Goal: Information Seeking & Learning: Check status

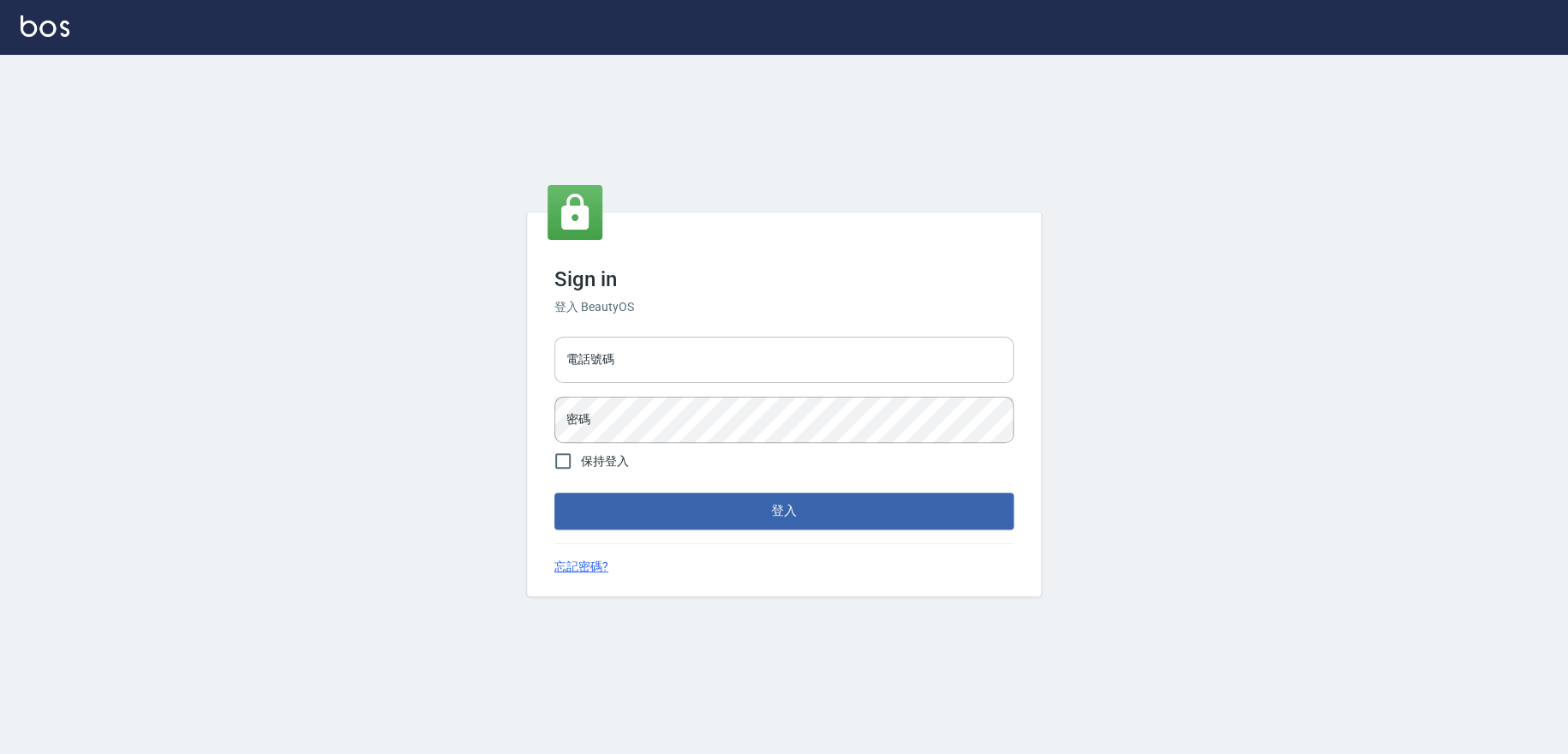
click at [637, 371] on input "電話號碼" at bounding box center [784, 359] width 459 height 46
type input "0223709007"
click at [555, 493] on button "登入" at bounding box center [784, 511] width 459 height 36
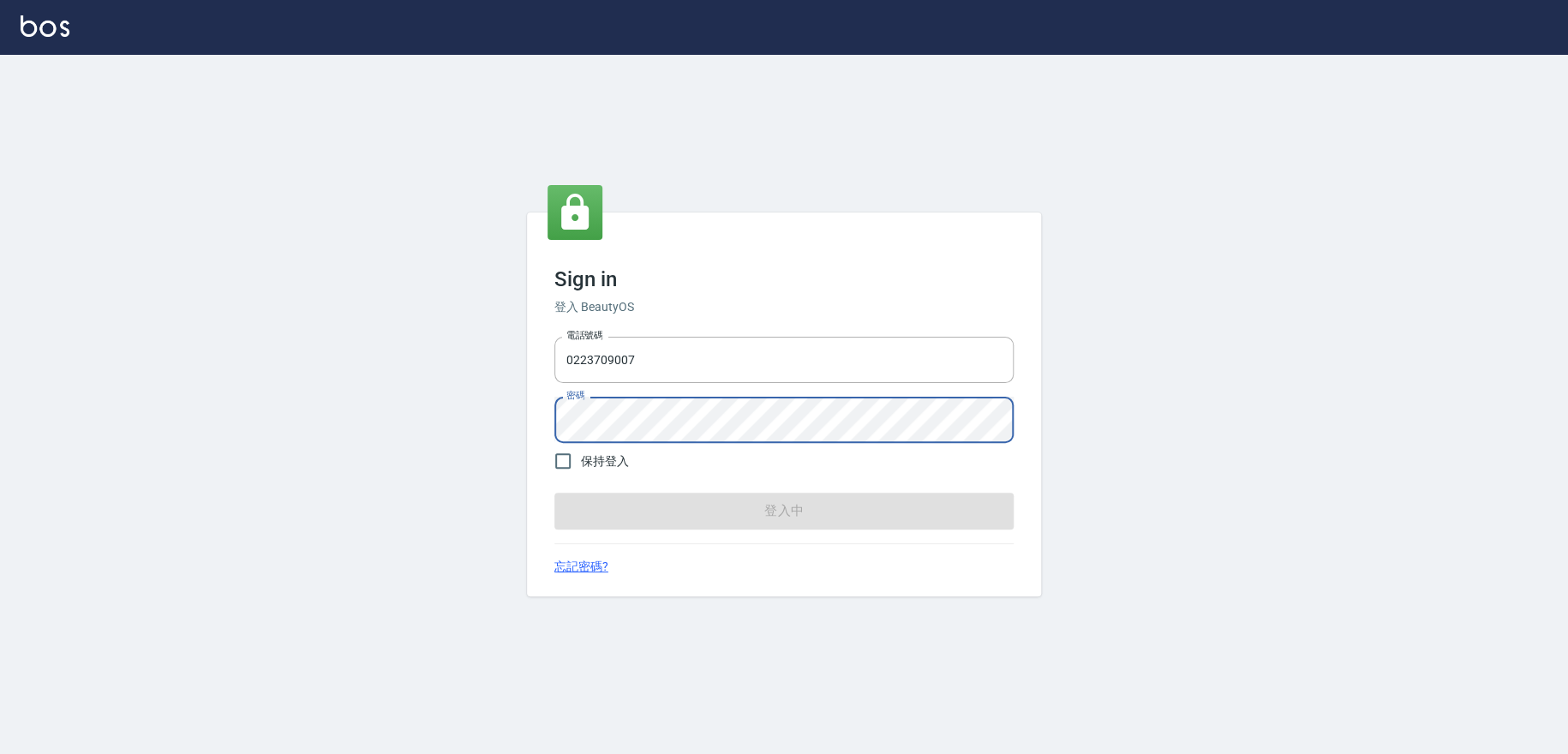
click at [555, 493] on button "登入中" at bounding box center [784, 511] width 459 height 36
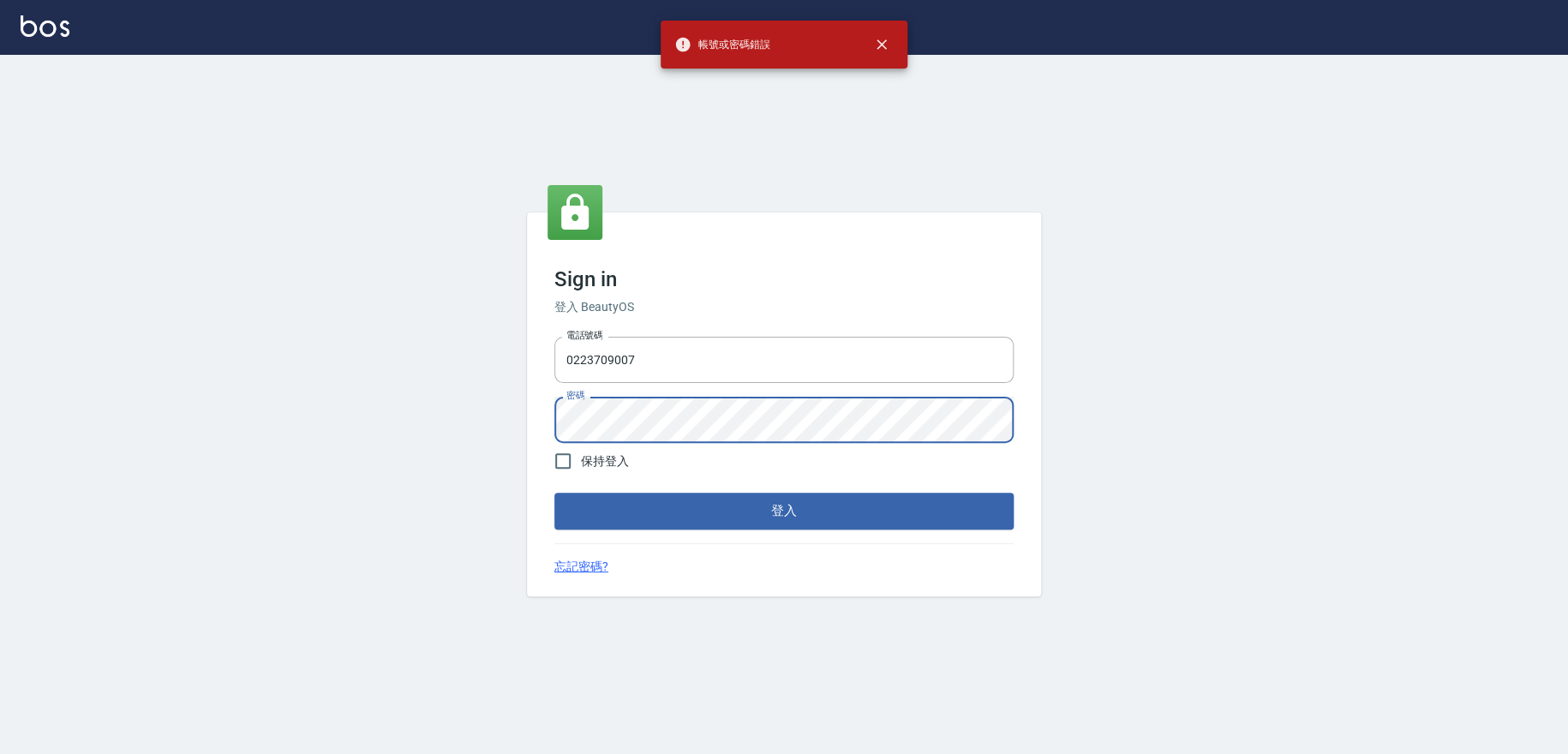
click at [457, 412] on div "Sign in 登入 BeautyOS 電話號碼 [PHONE_NUMBER] 電話號碼 密碼 密碼 保持登入 登入 忘記密碼?" at bounding box center [784, 405] width 1568 height 700
click at [555, 493] on button "登入" at bounding box center [784, 511] width 459 height 36
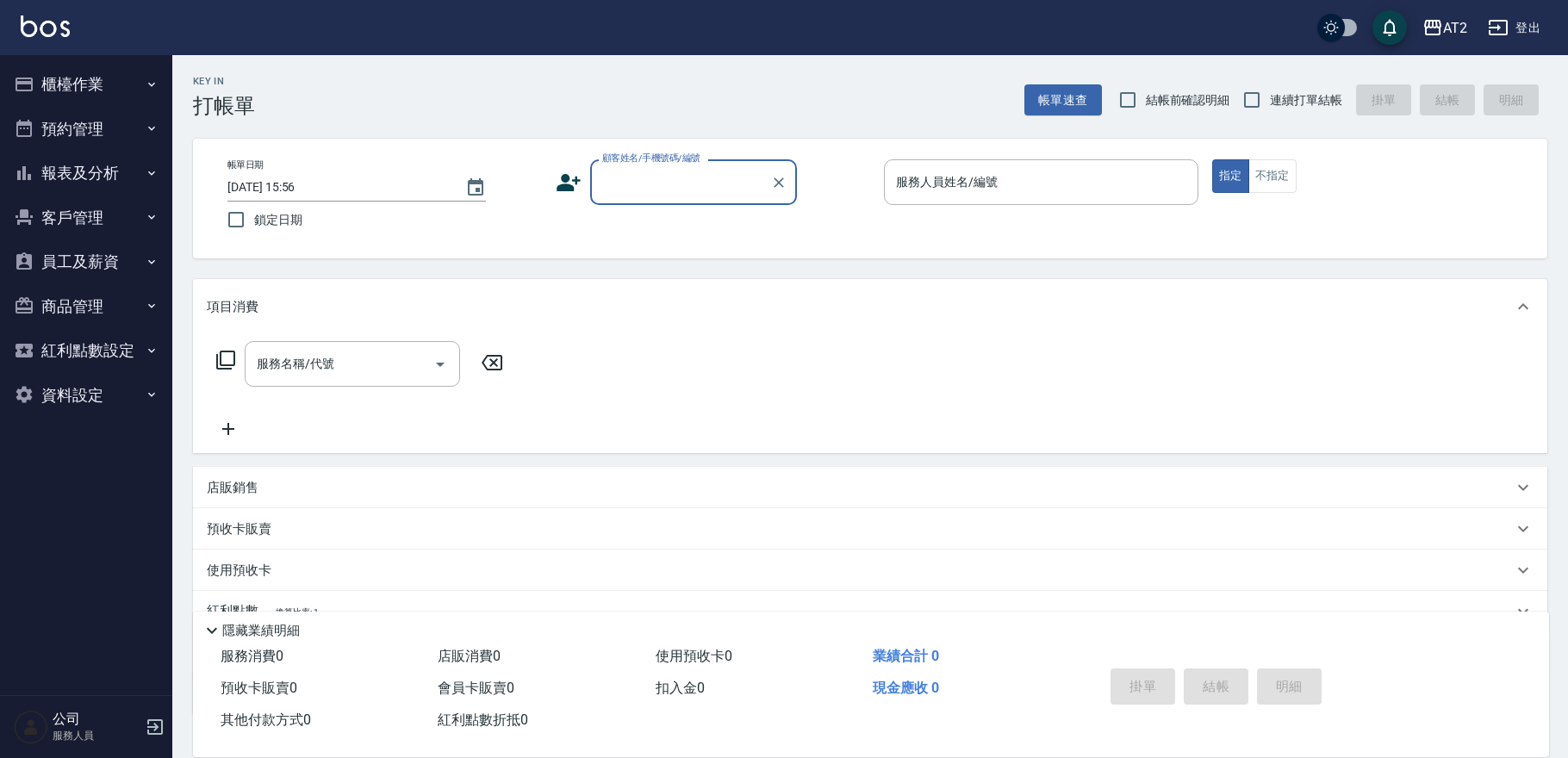
click at [100, 174] on button "報表及分析" at bounding box center [86, 173] width 158 height 45
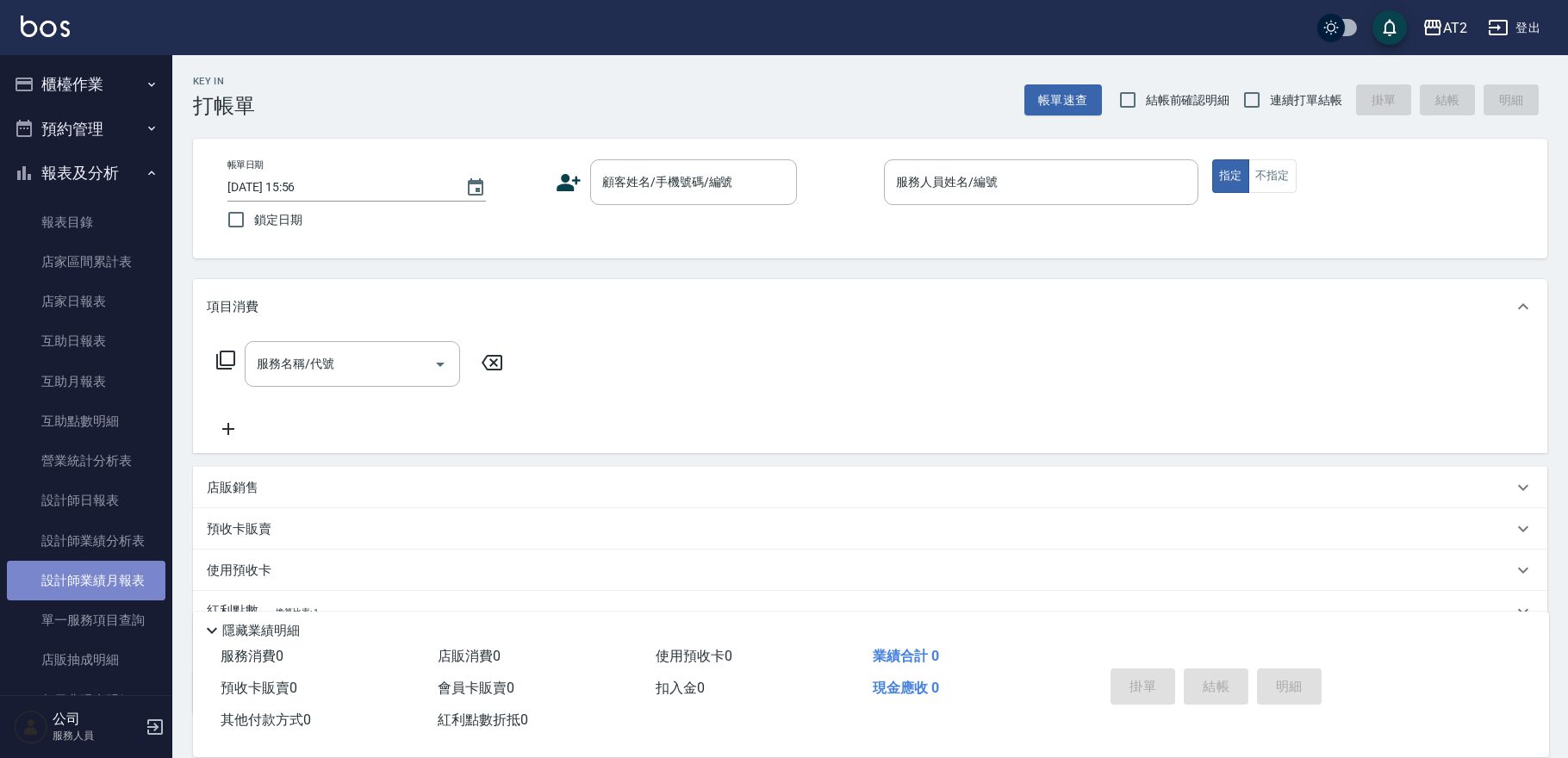
click at [102, 584] on link "設計師業績月報表" at bounding box center [86, 581] width 158 height 40
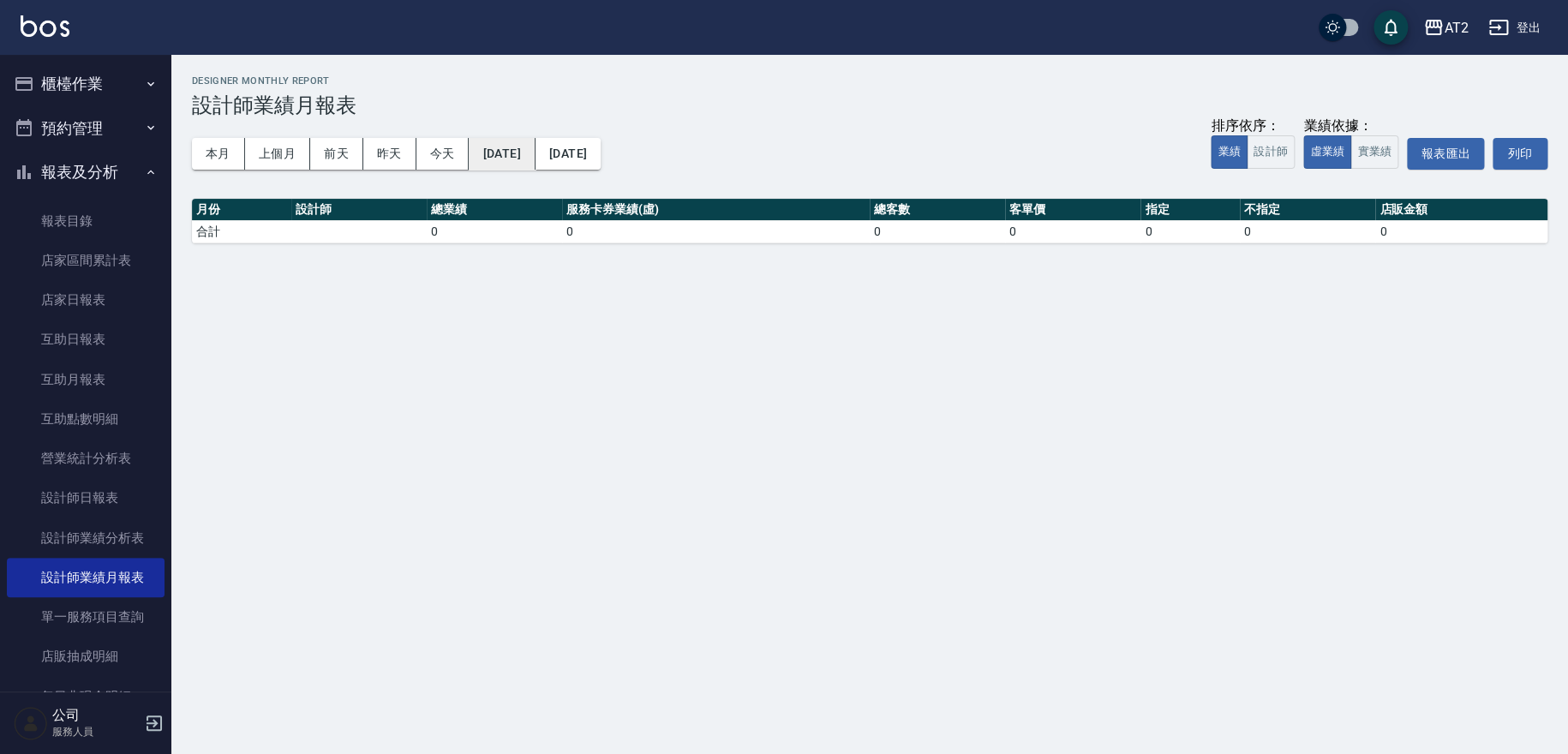
click at [535, 161] on button "[DATE]" at bounding box center [501, 154] width 66 height 31
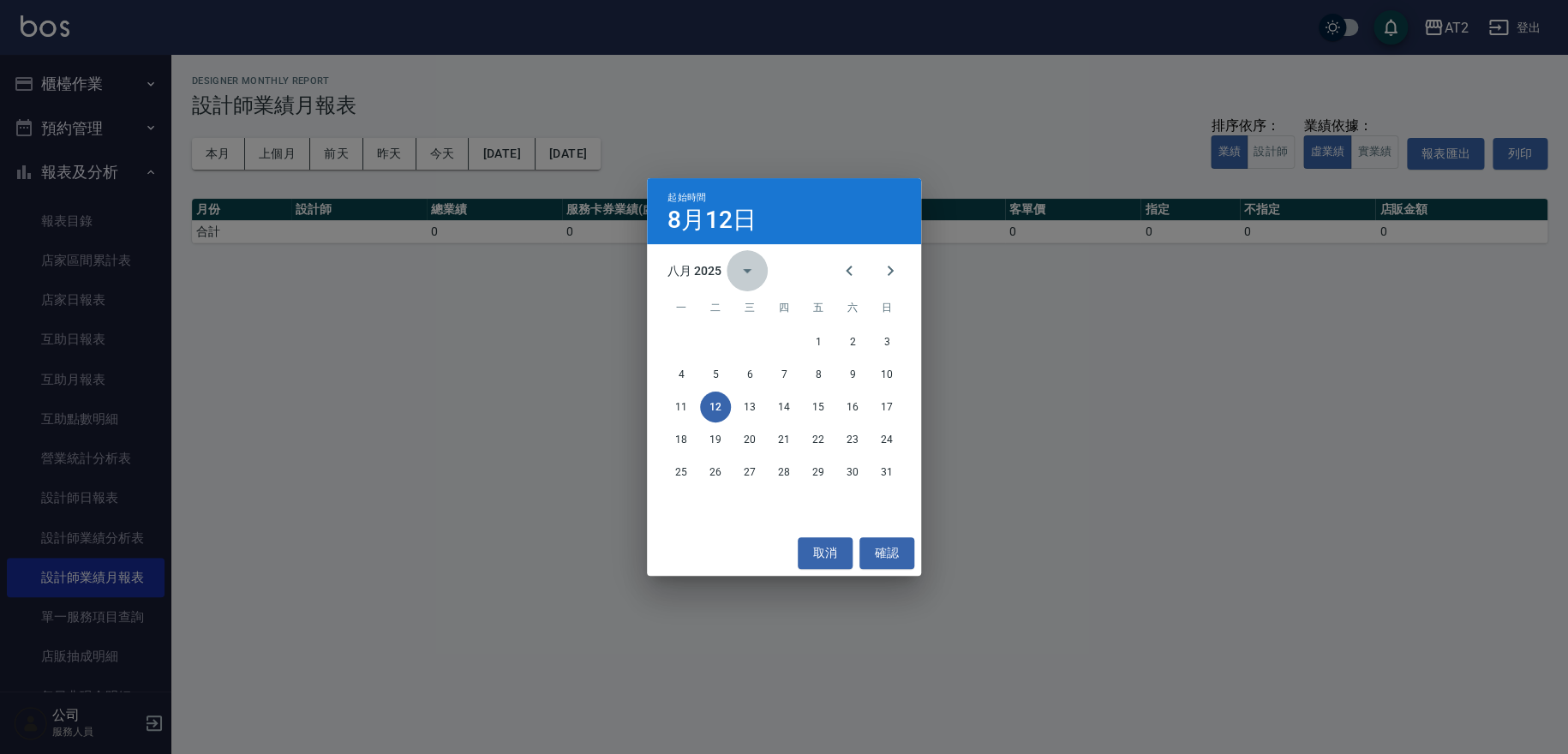
click at [738, 271] on icon "calendar view is open, switch to year view" at bounding box center [747, 271] width 21 height 21
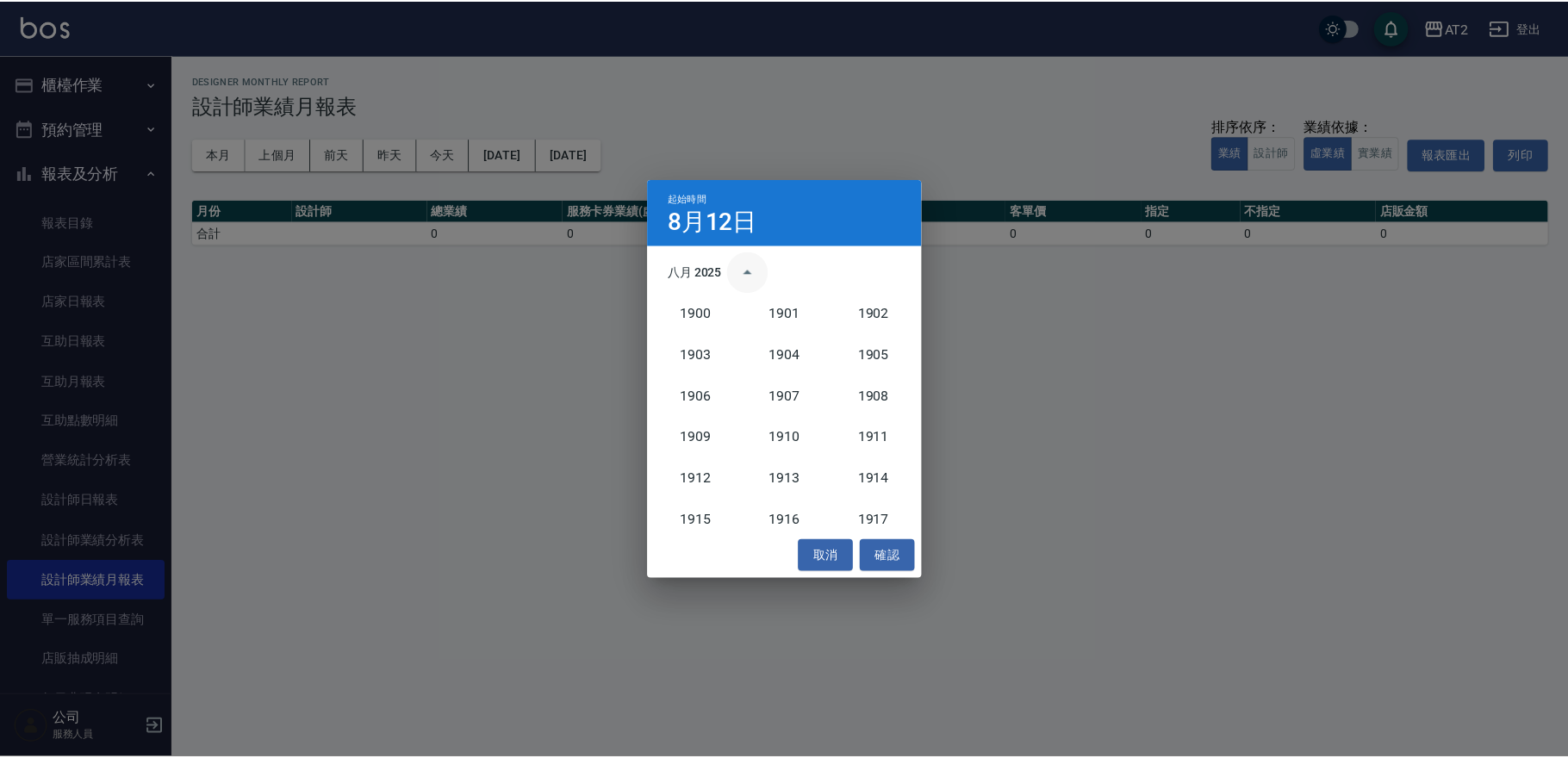
scroll to position [1596, 0]
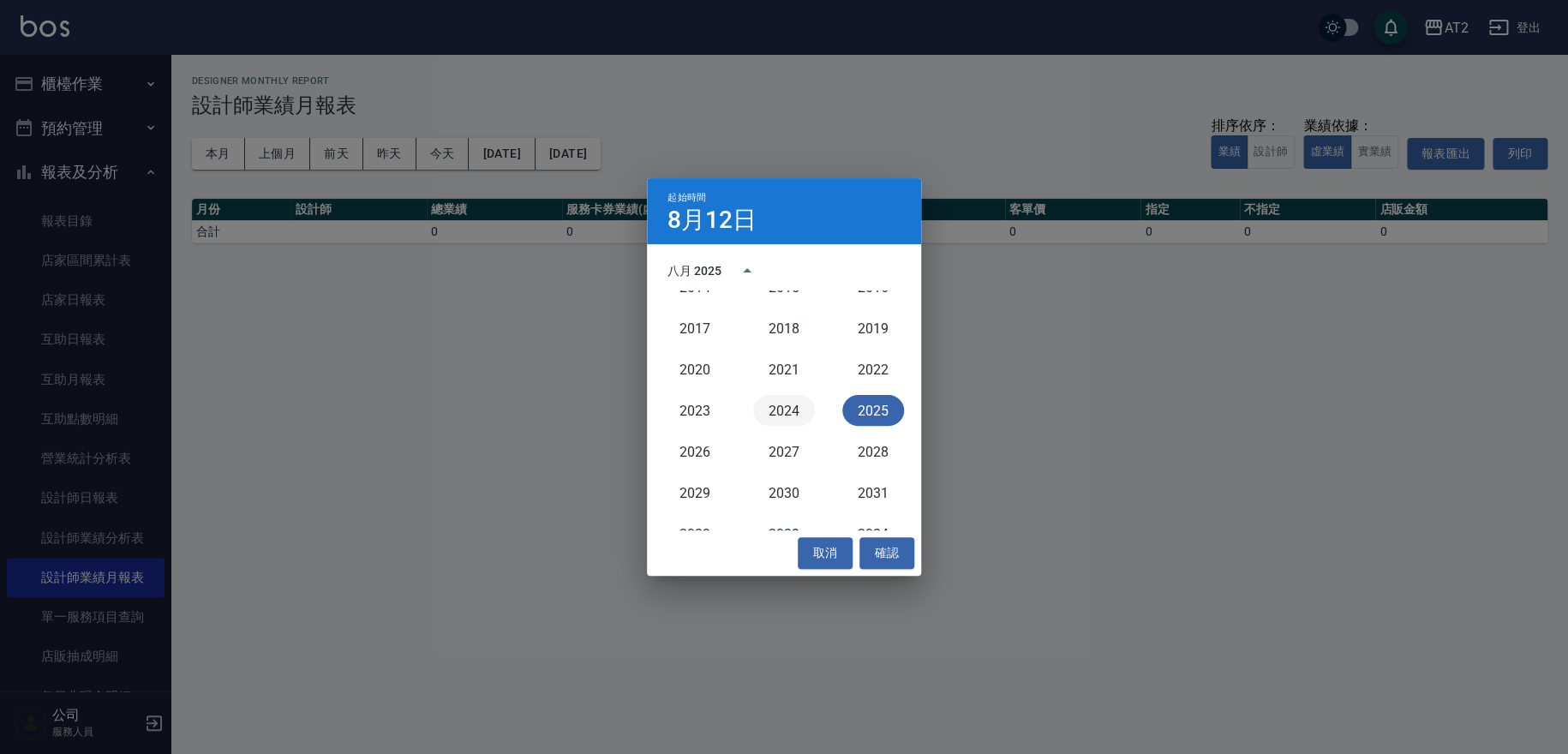
click at [778, 399] on button "2024" at bounding box center [783, 411] width 62 height 31
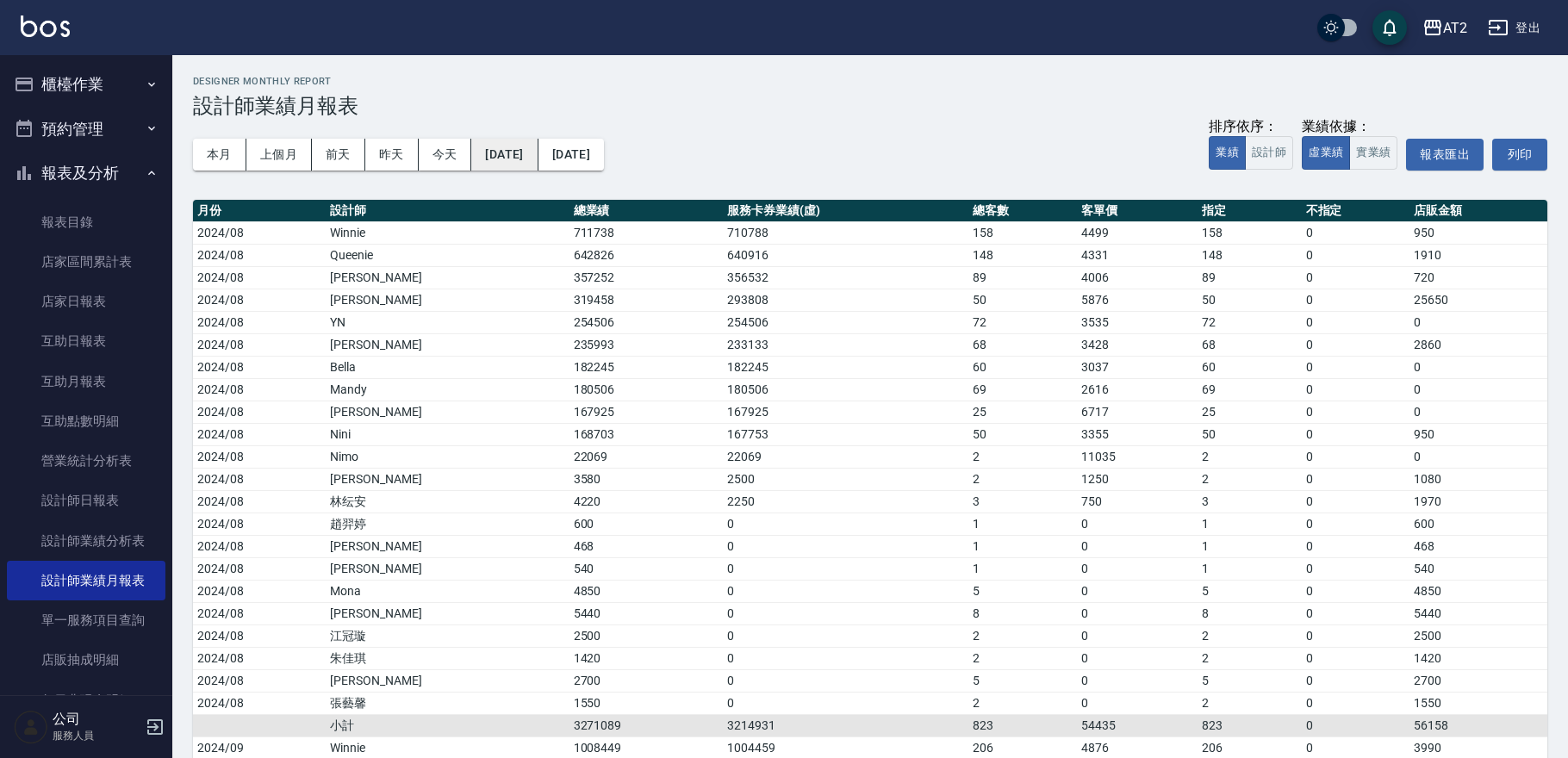
click at [527, 143] on button "[DATE]" at bounding box center [504, 154] width 67 height 31
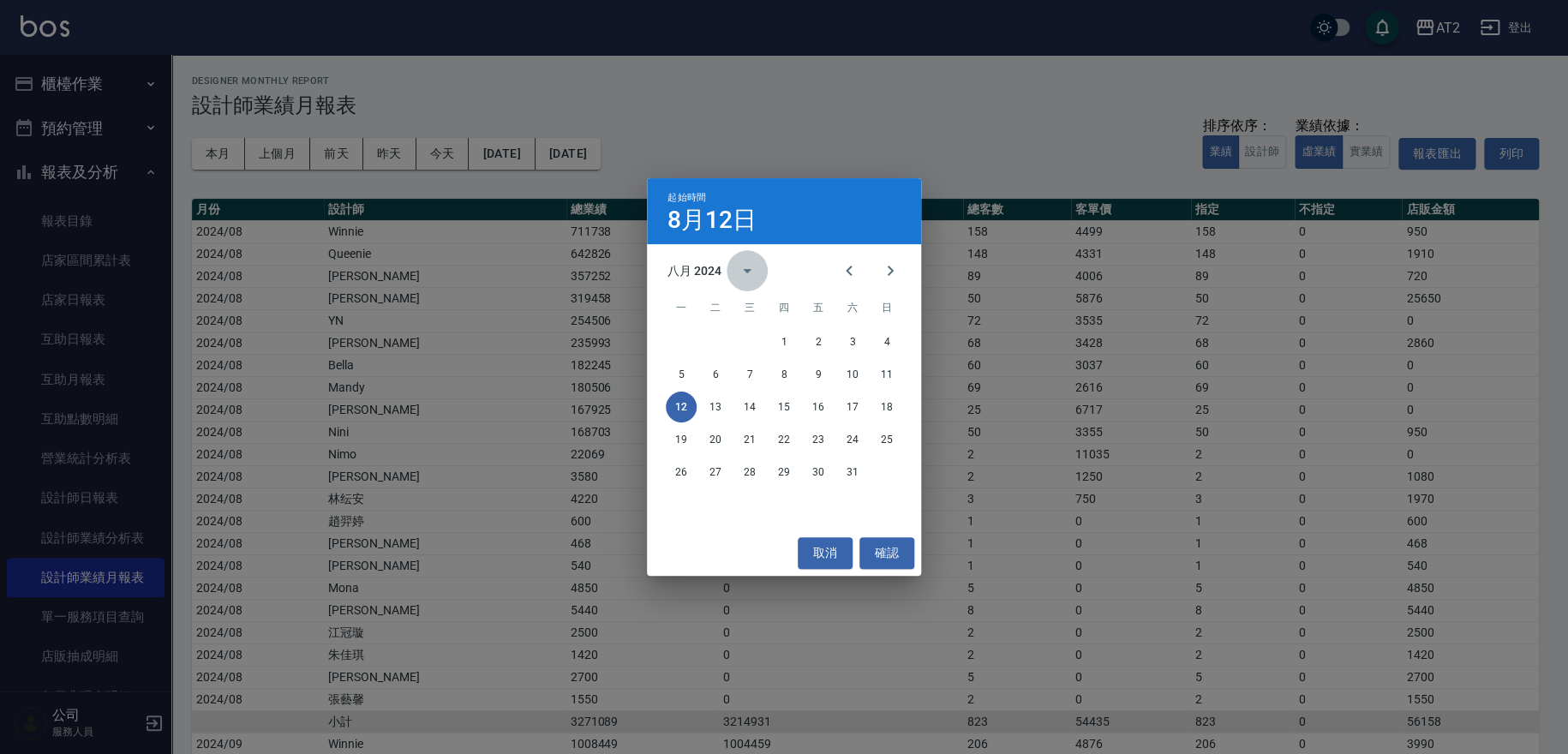
click at [735, 261] on button "calendar view is open, switch to year view" at bounding box center [746, 270] width 41 height 41
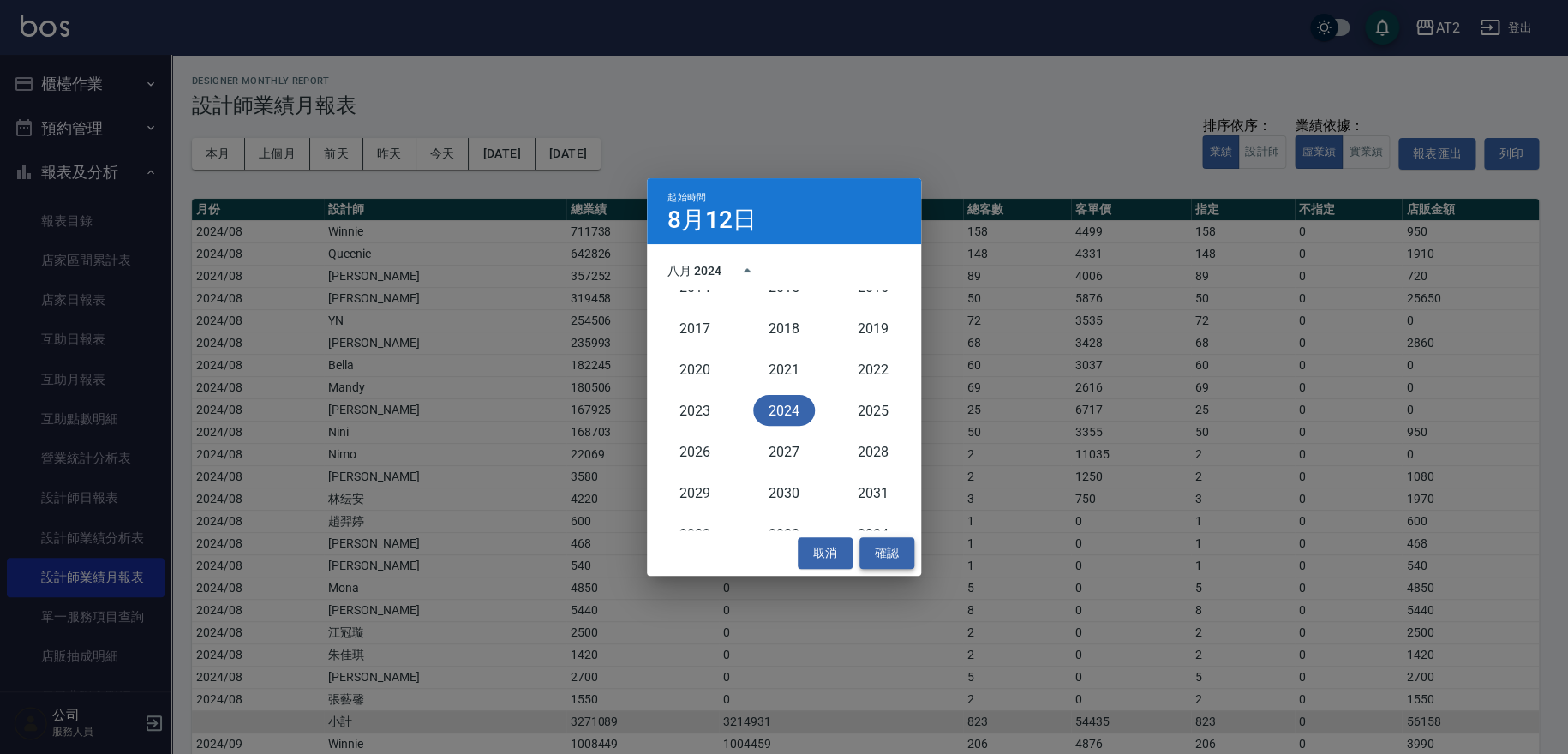
click at [872, 556] on button "確認" at bounding box center [887, 553] width 55 height 31
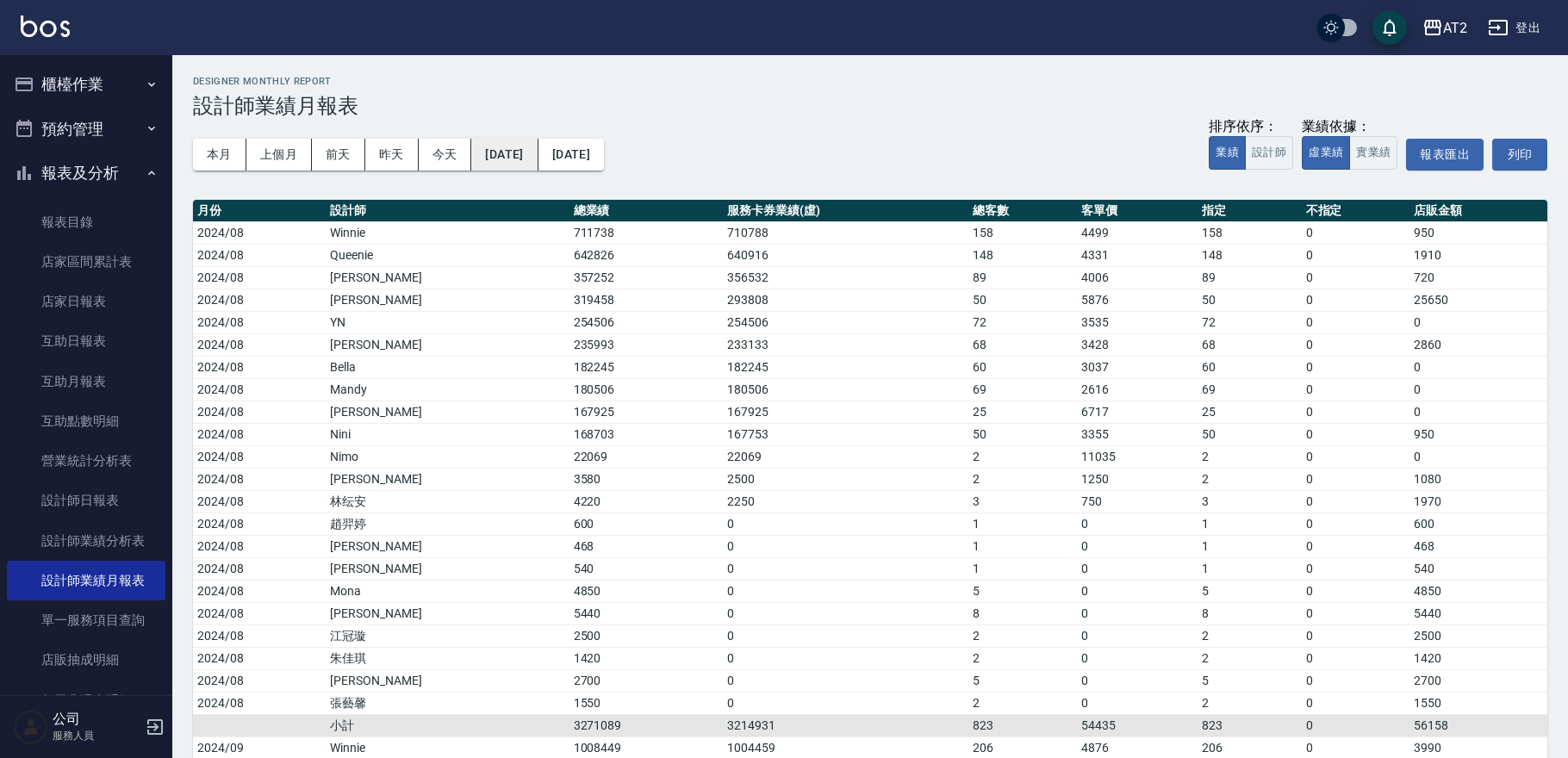
click at [529, 152] on button "[DATE]" at bounding box center [504, 154] width 67 height 31
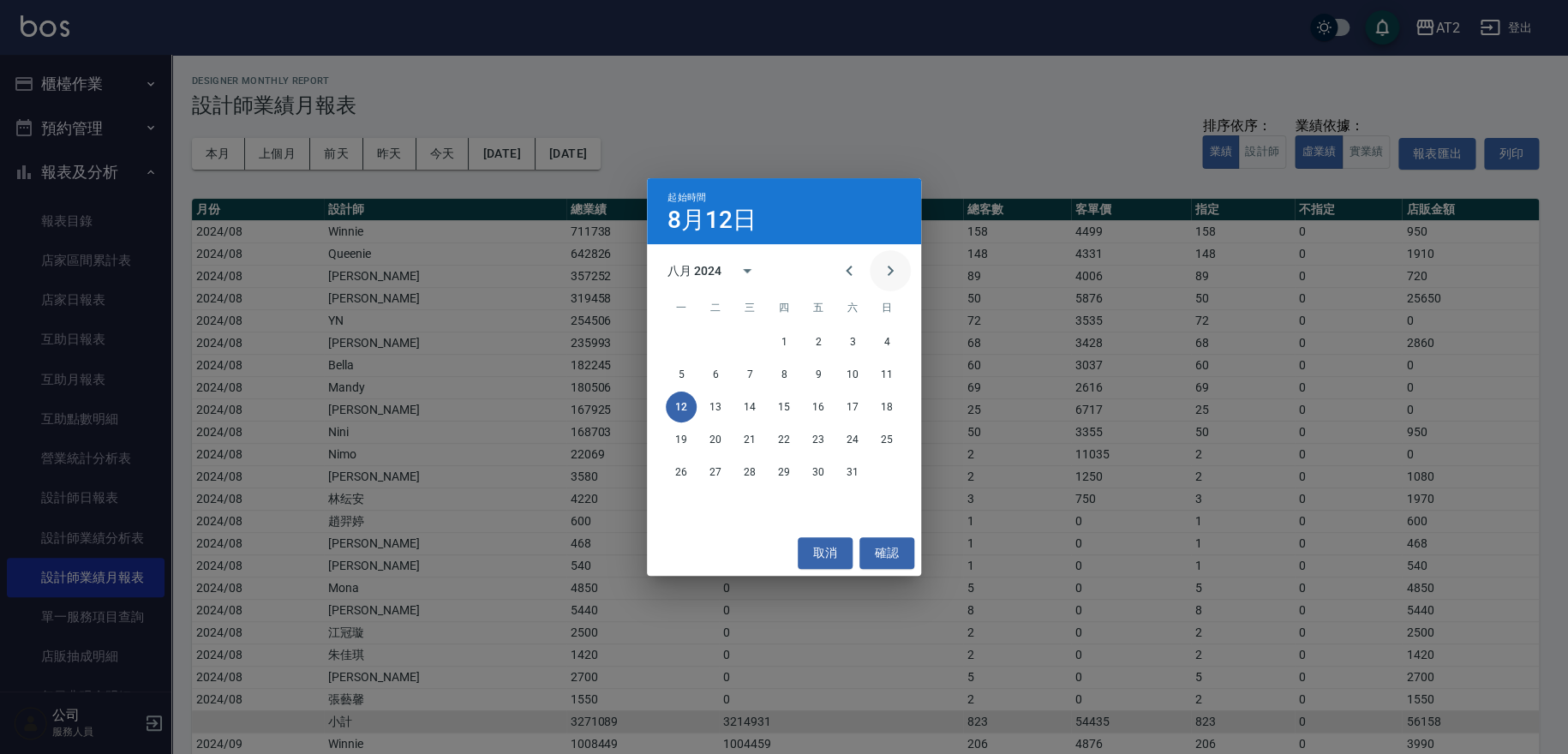
click at [894, 273] on icon "Next month" at bounding box center [890, 271] width 21 height 21
click at [893, 273] on icon "Next month" at bounding box center [890, 271] width 21 height 21
click at [856, 273] on icon "Previous month" at bounding box center [849, 271] width 21 height 21
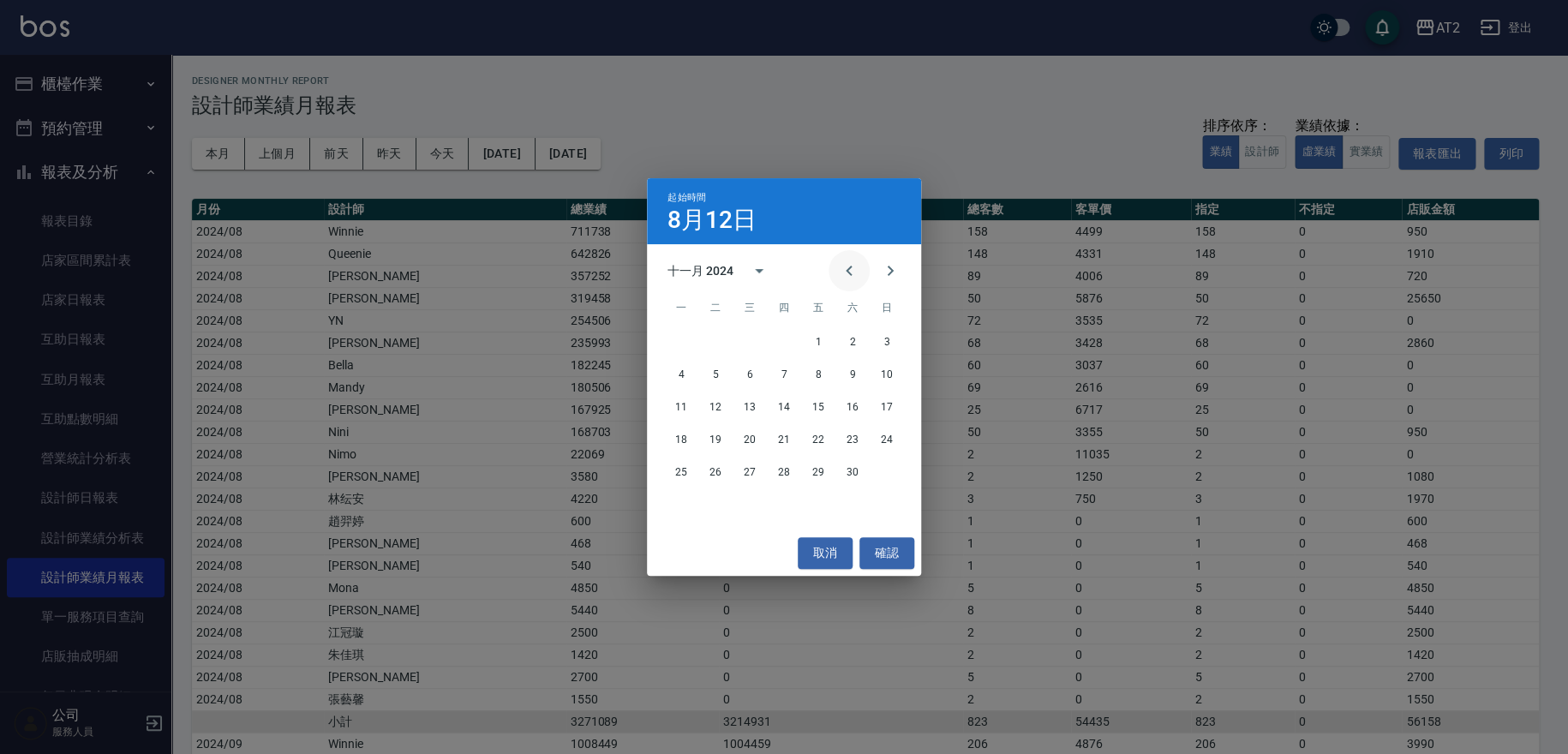
click at [856, 273] on icon "Previous month" at bounding box center [849, 271] width 21 height 21
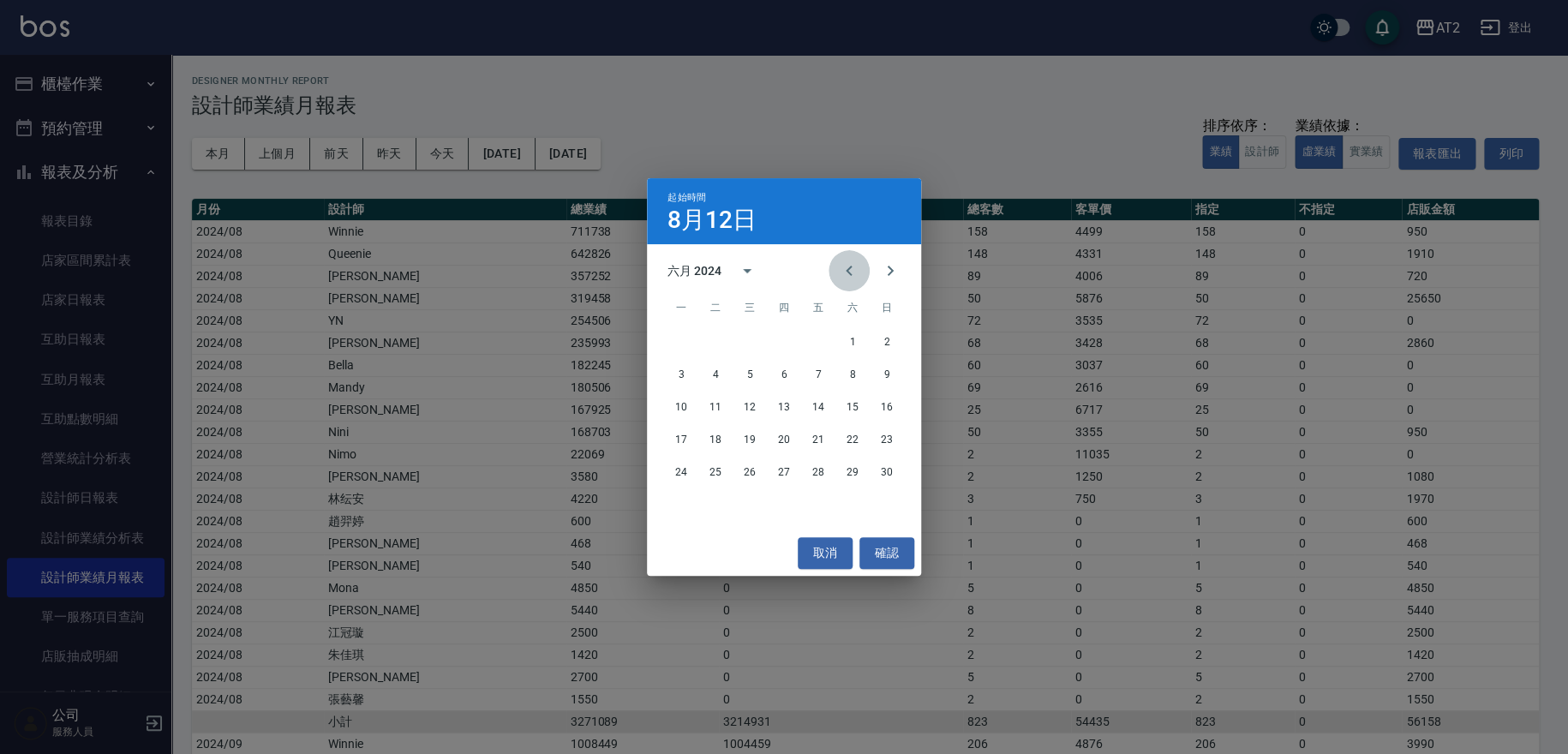
click at [856, 273] on icon "Previous month" at bounding box center [849, 271] width 21 height 21
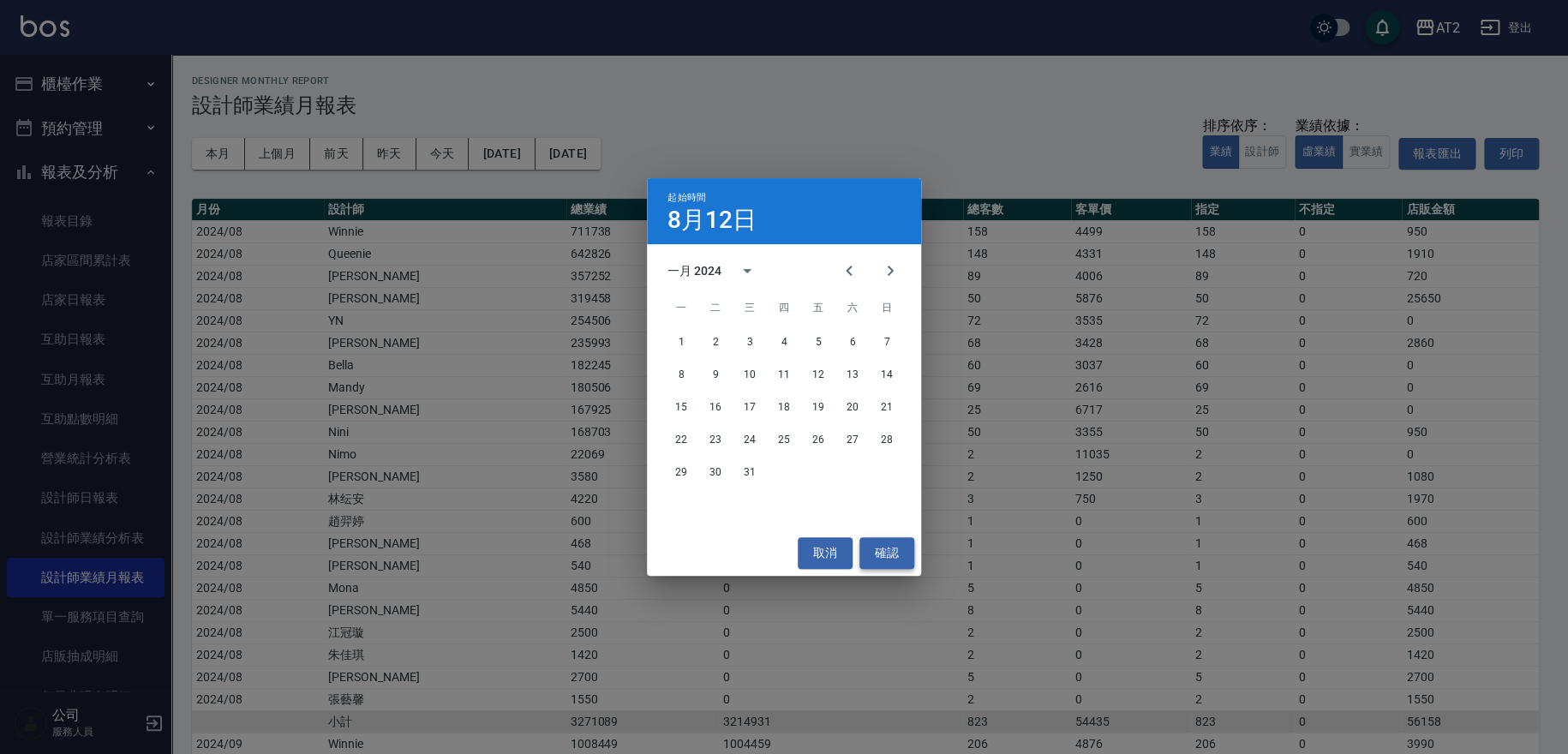
click at [878, 548] on button "確認" at bounding box center [887, 553] width 55 height 31
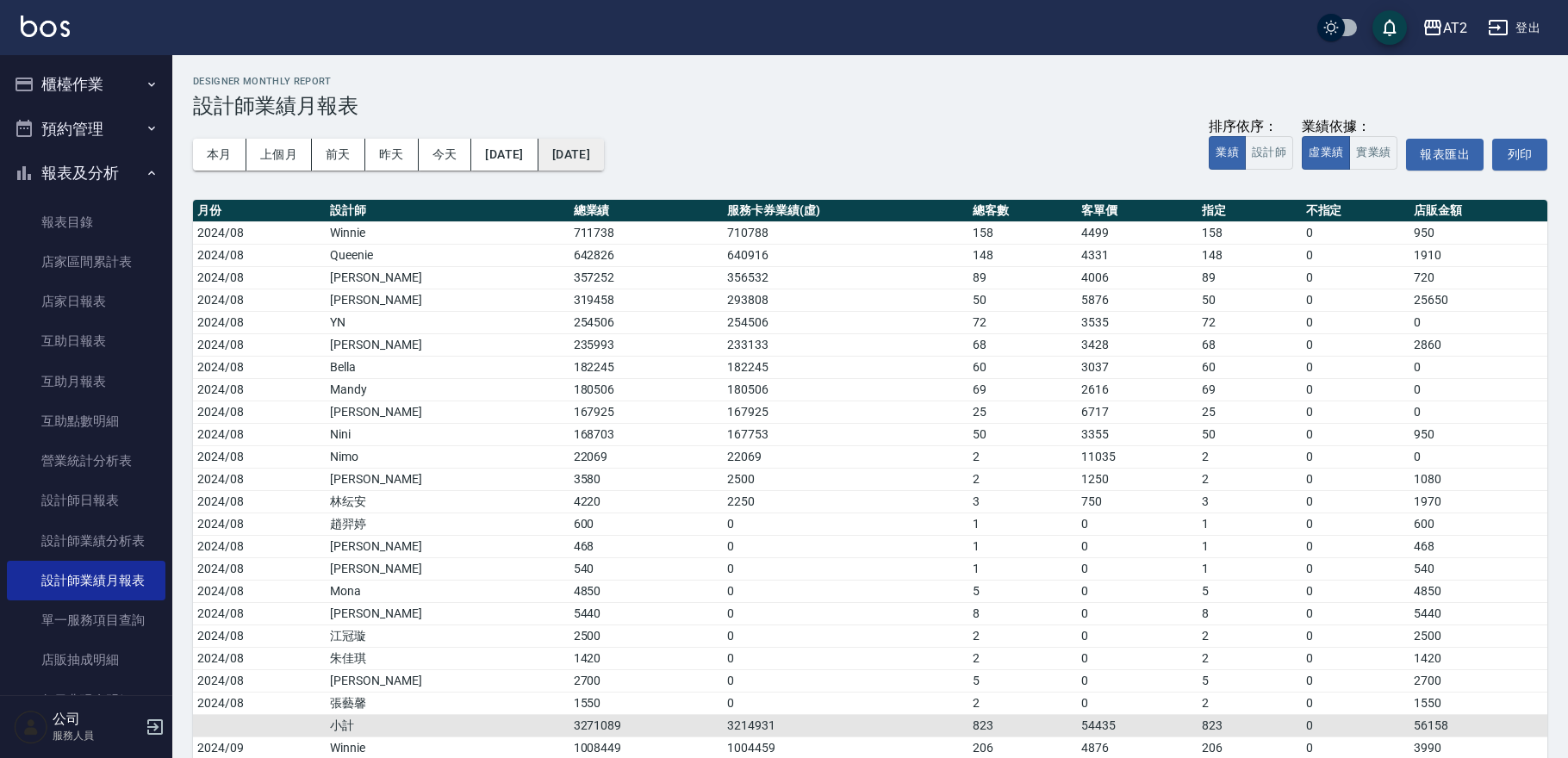
click at [604, 147] on button "[DATE]" at bounding box center [571, 154] width 66 height 31
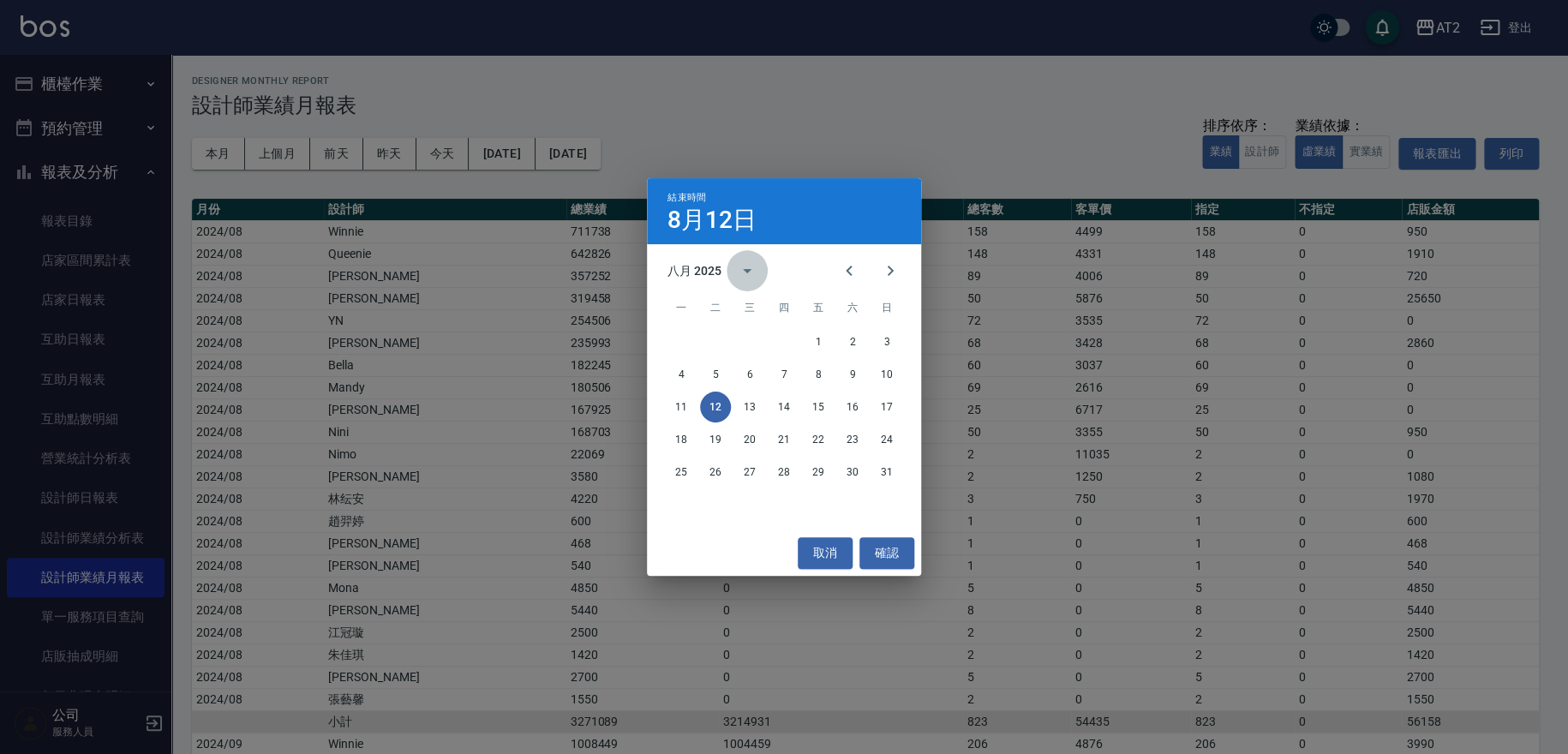
click at [733, 262] on button "calendar view is open, switch to year view" at bounding box center [746, 270] width 41 height 41
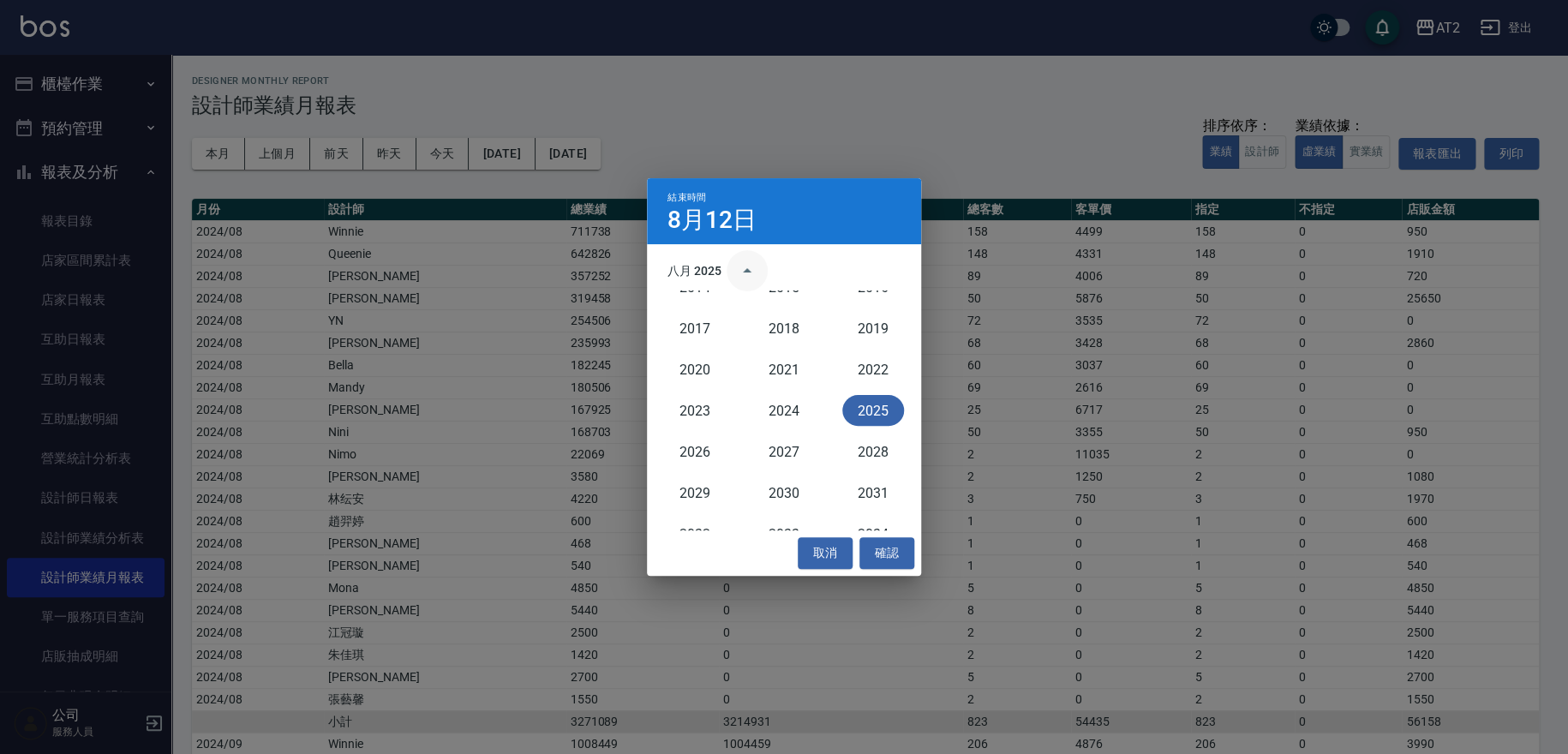
click at [733, 262] on button "year view is open, switch to calendar view" at bounding box center [746, 270] width 41 height 41
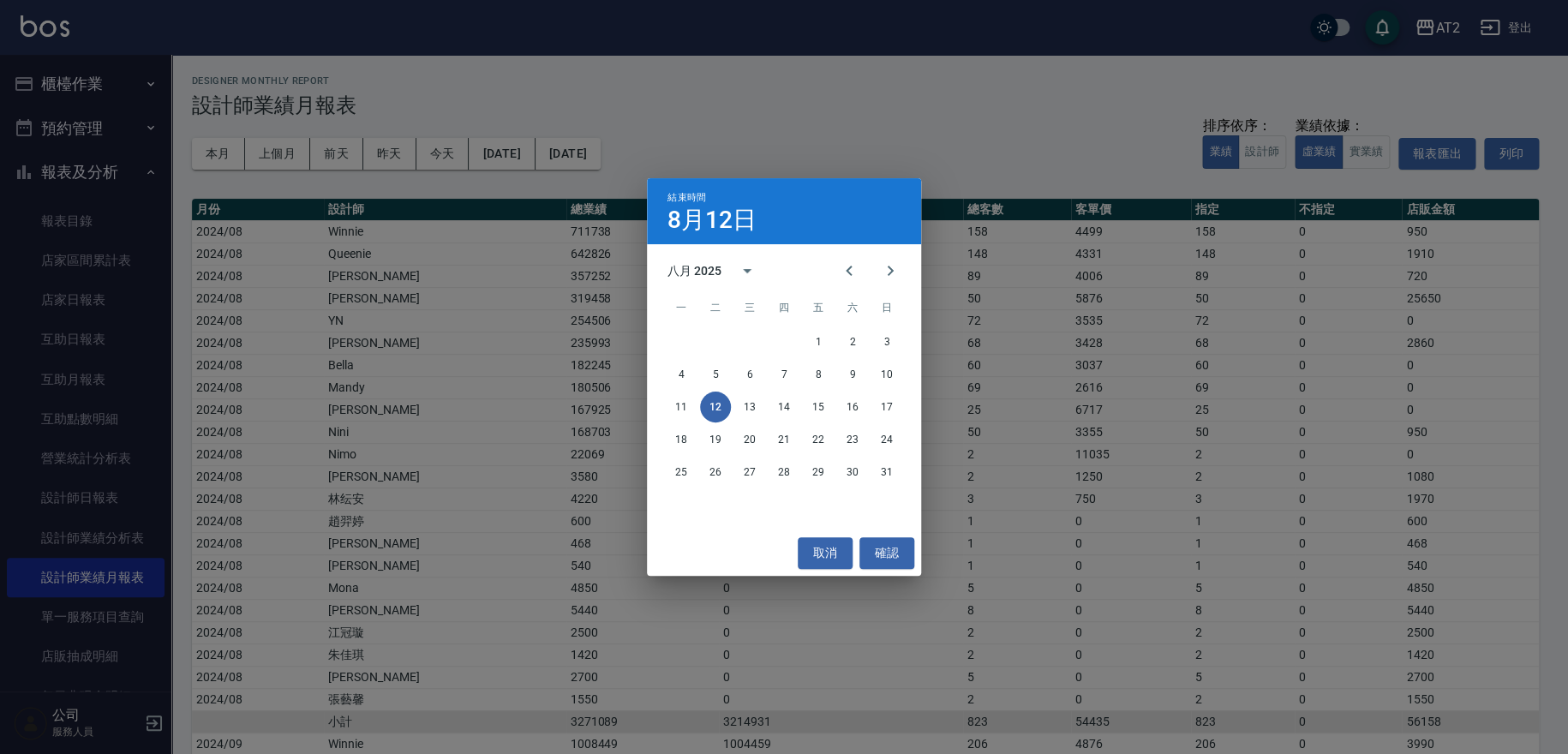
click at [653, 163] on div "結束時間 8月12日 八月 2025 一 二 三 四 五 六 日 1 2 3 4 5 6 7 8 9 10 11 12 13 14 15 16 17 18 1…" at bounding box center [784, 377] width 1568 height 754
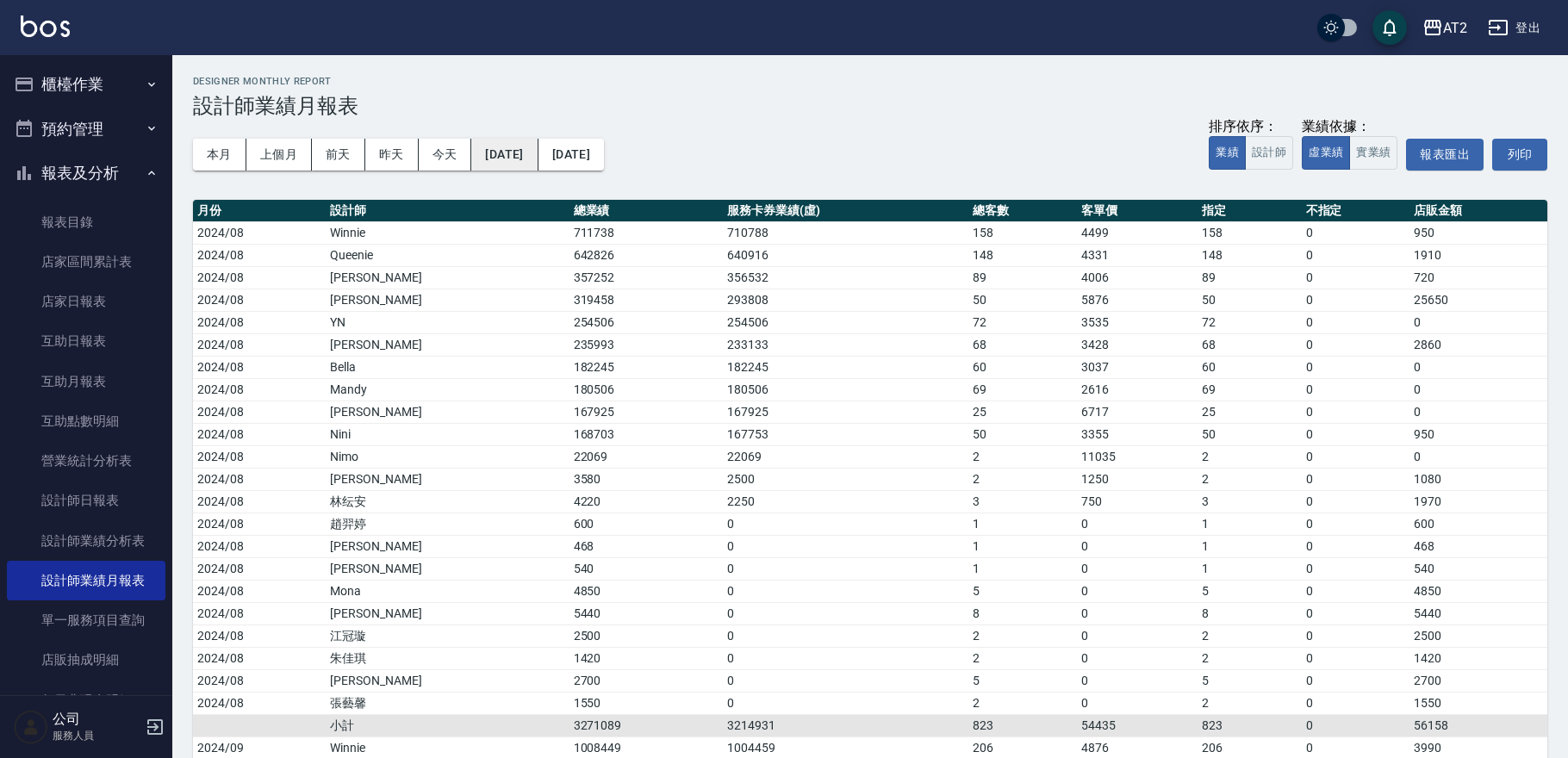
click at [532, 147] on button "[DATE]" at bounding box center [504, 154] width 67 height 31
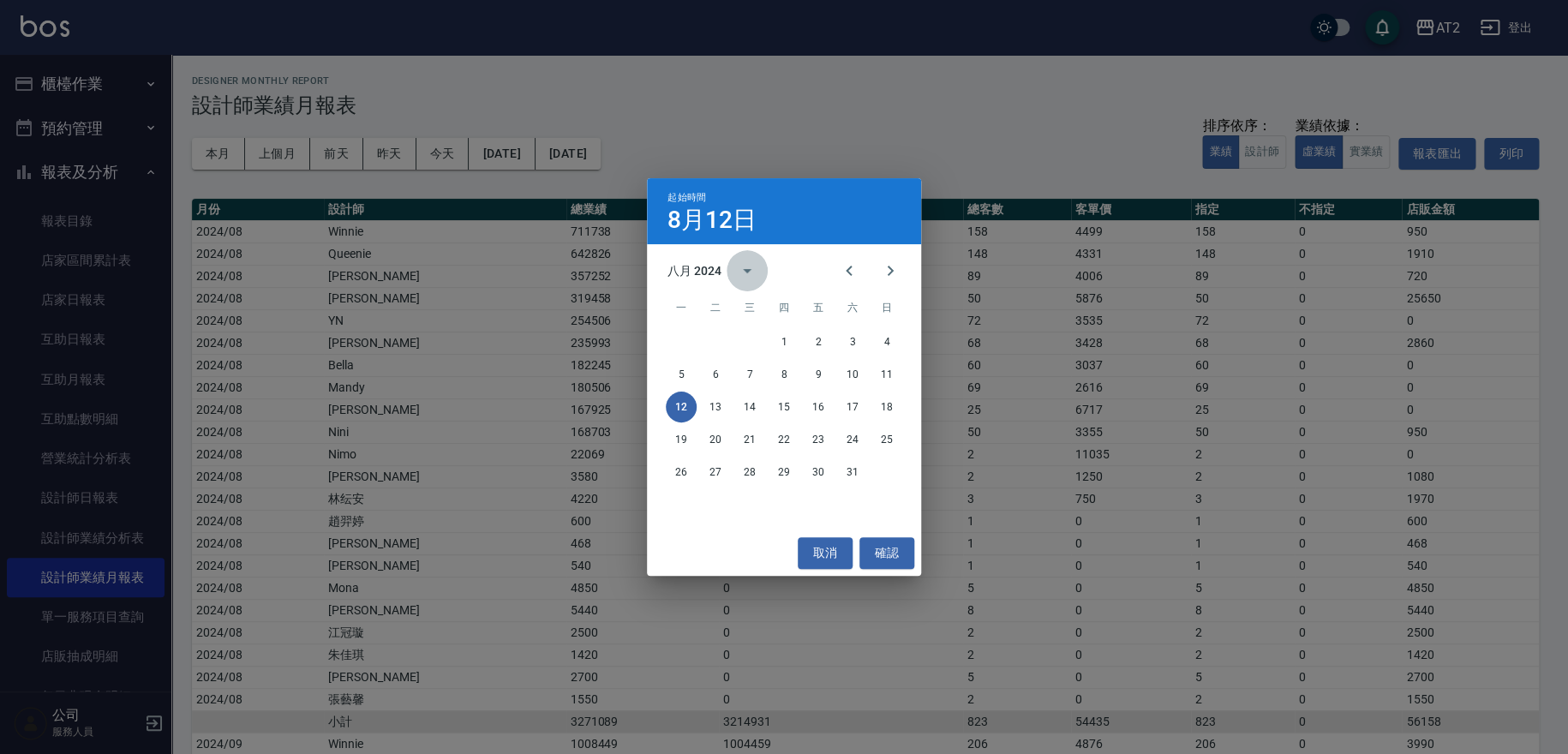
click at [748, 263] on icon "calendar view is open, switch to year view" at bounding box center [747, 271] width 21 height 21
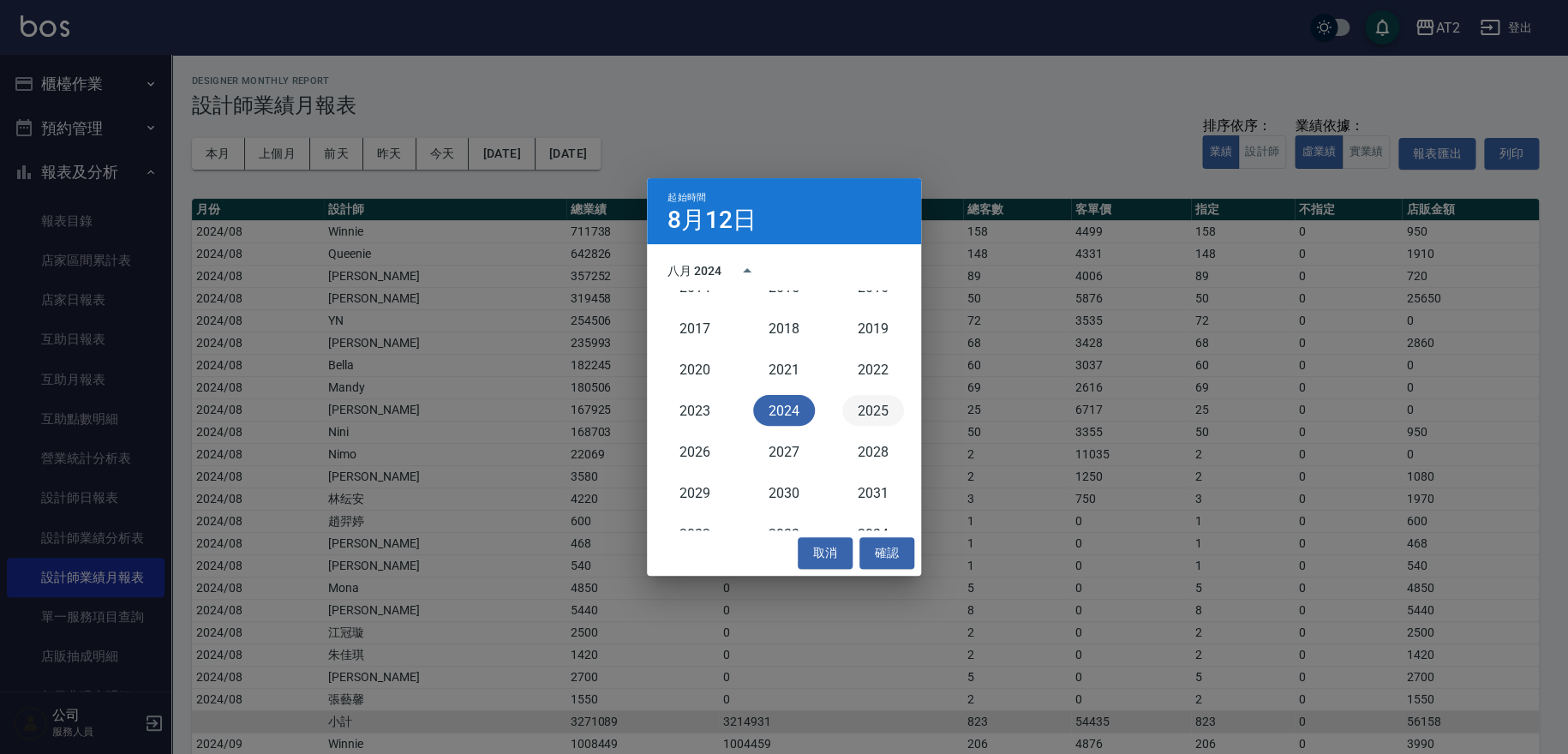
click at [848, 399] on button "2025" at bounding box center [872, 411] width 62 height 31
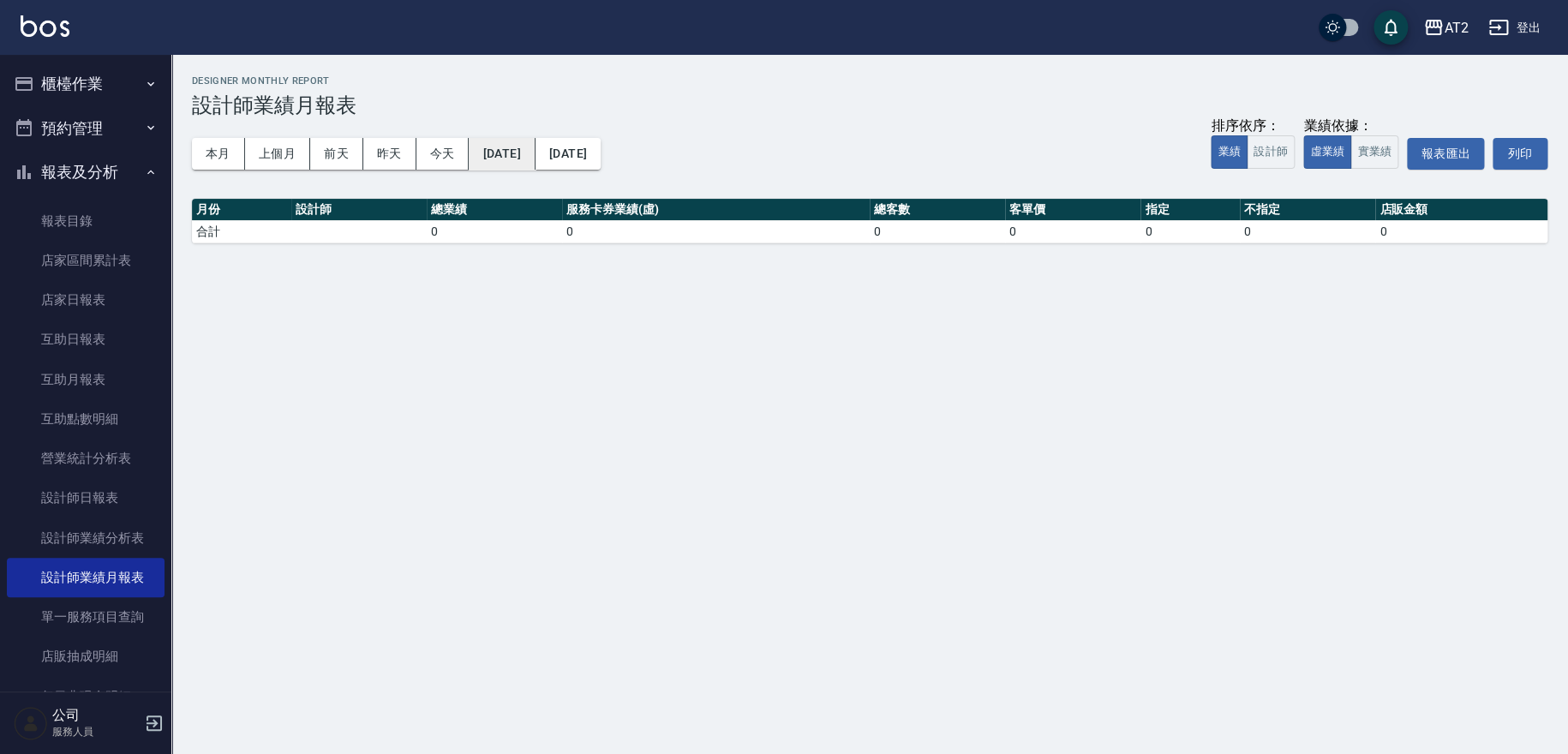
click at [512, 147] on button "[DATE]" at bounding box center [501, 154] width 66 height 31
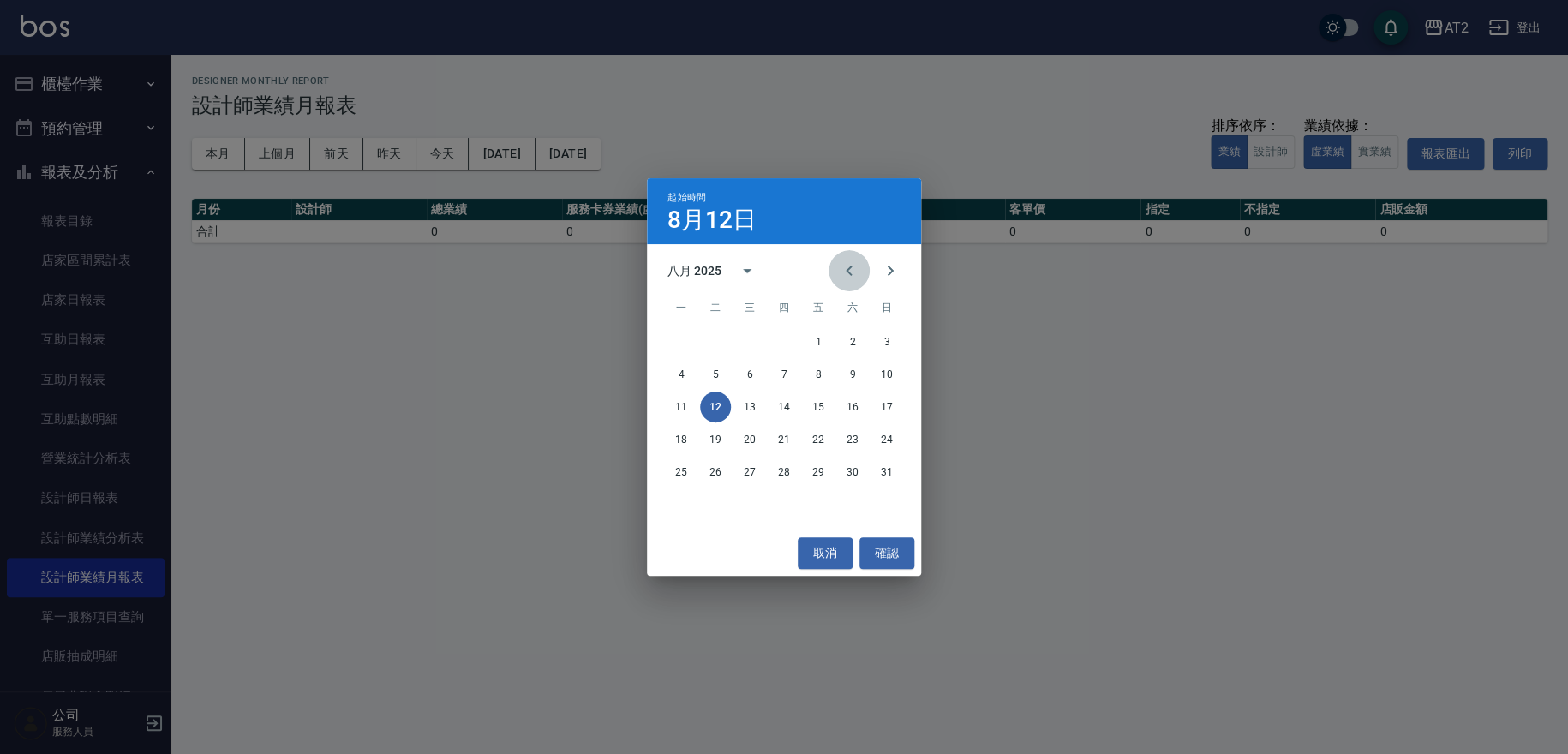
click at [849, 273] on icon "Previous month" at bounding box center [848, 270] width 6 height 10
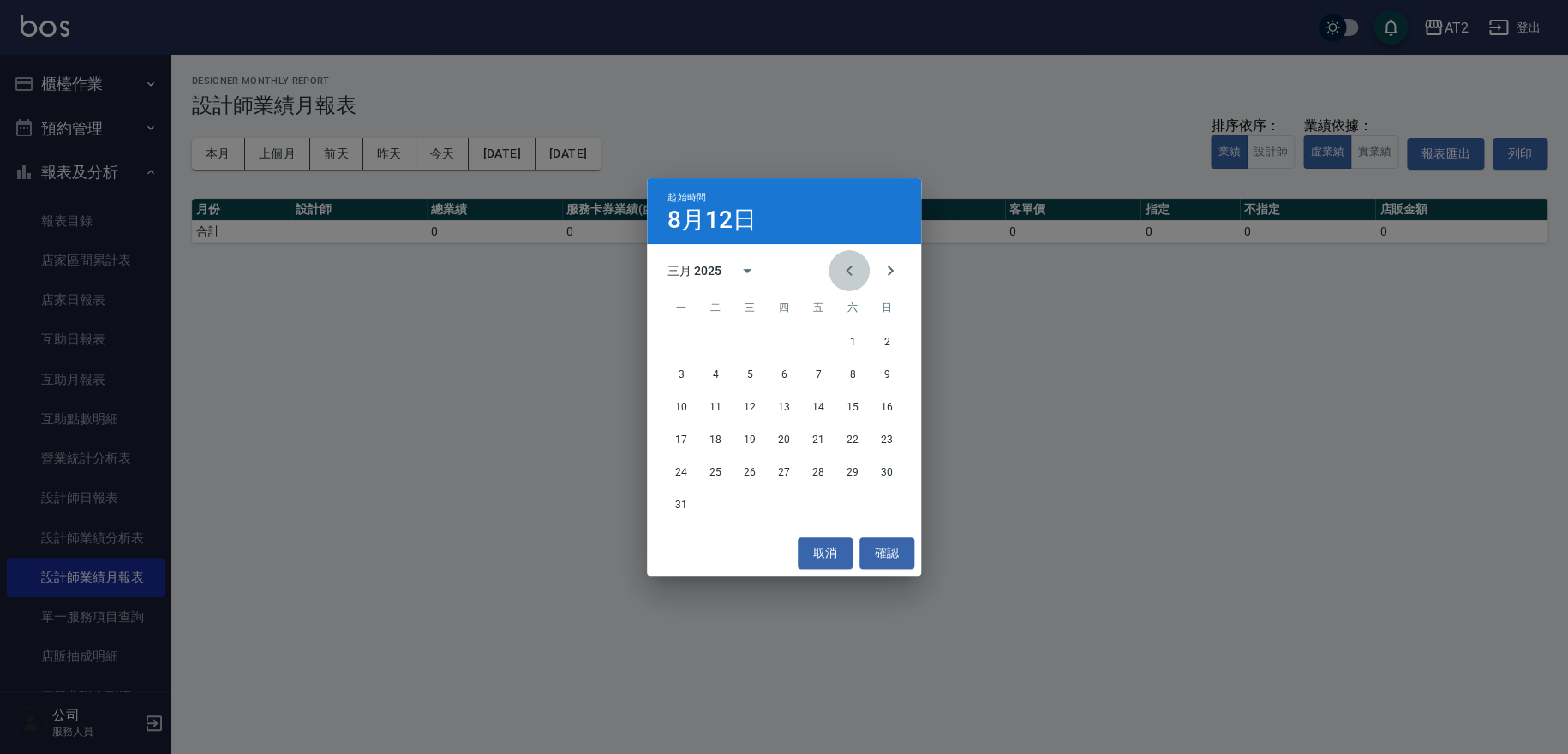
click at [849, 273] on icon "Previous month" at bounding box center [848, 270] width 6 height 10
click at [754, 340] on button "1" at bounding box center [750, 341] width 31 height 31
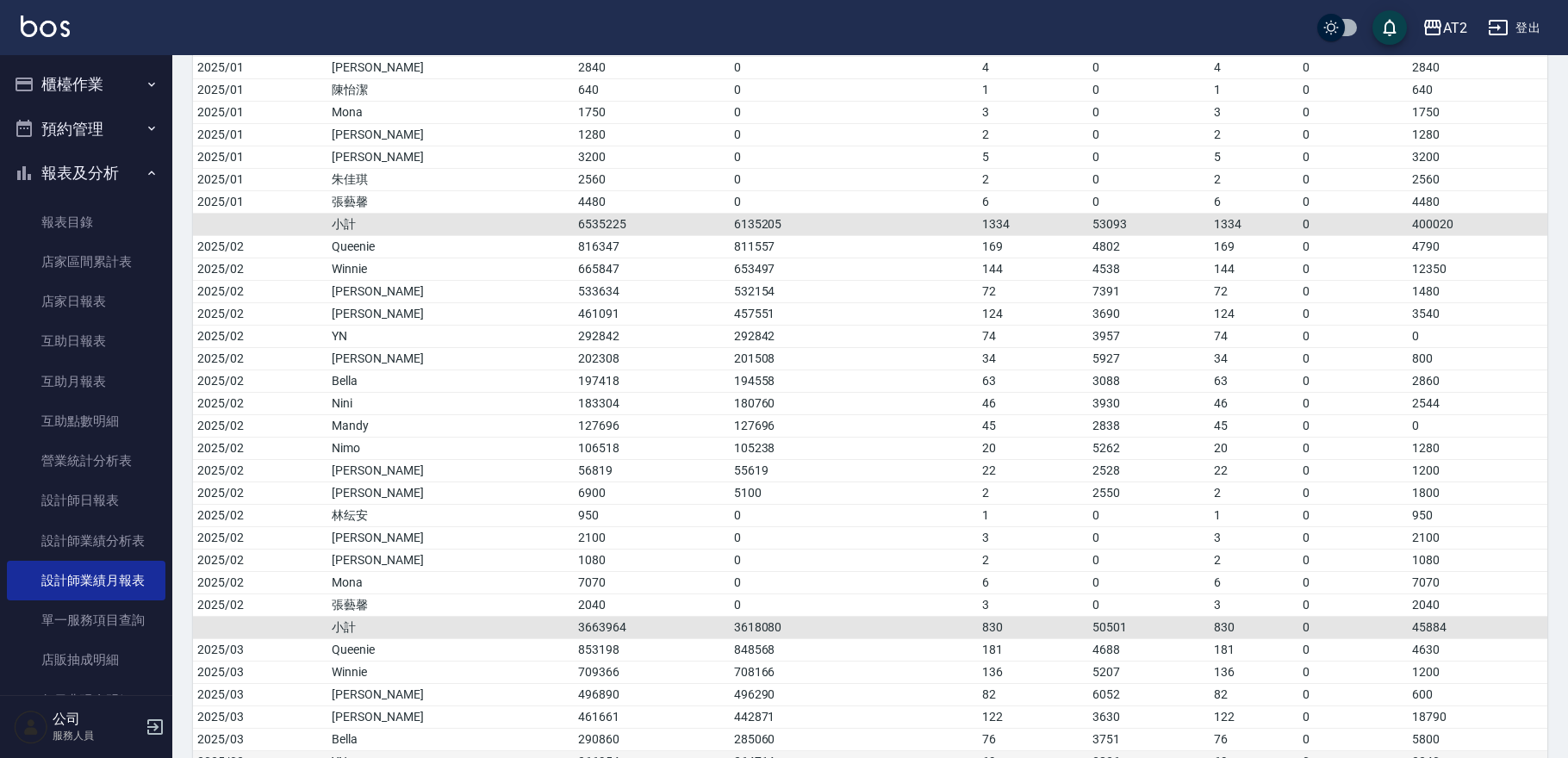
scroll to position [479, 0]
click at [354, 321] on td "[PERSON_NAME]" at bounding box center [450, 314] width 246 height 22
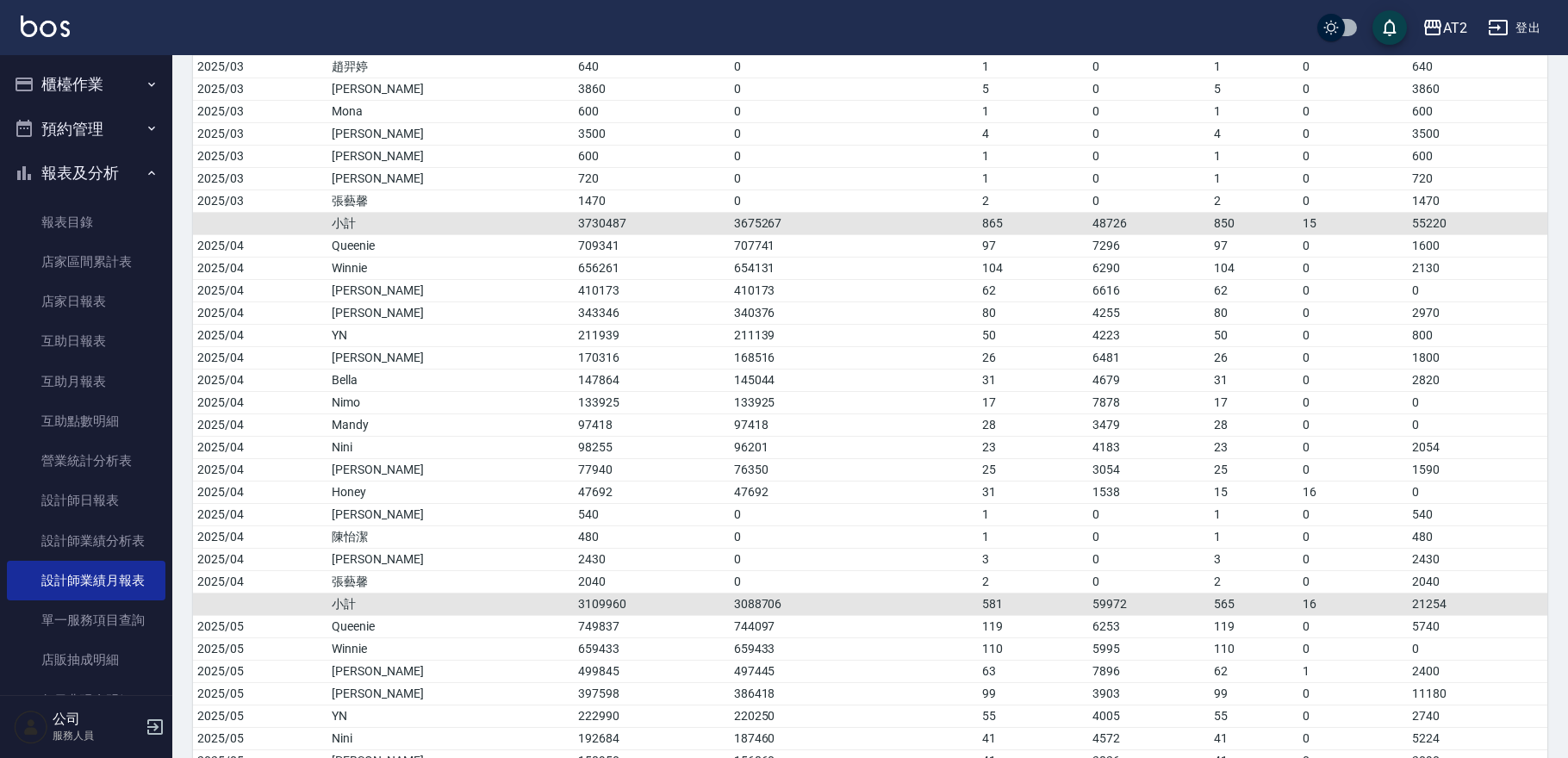
scroll to position [1304, 0]
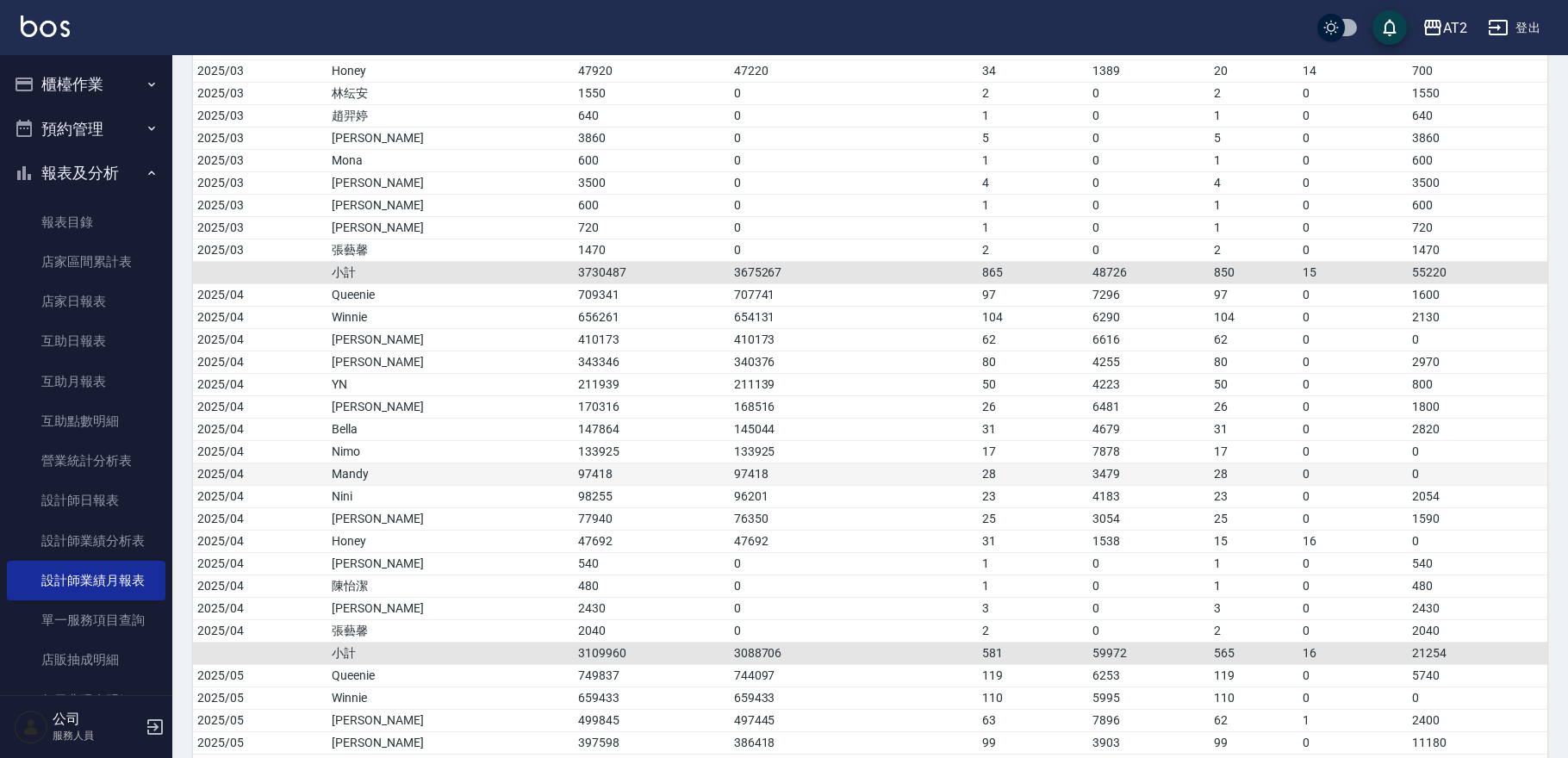
click at [574, 468] on td "97418" at bounding box center [652, 473] width 156 height 22
drag, startPoint x: 492, startPoint y: 468, endPoint x: 573, endPoint y: 475, distance: 81.3
click at [574, 475] on td "97418" at bounding box center [652, 473] width 156 height 22
drag, startPoint x: 490, startPoint y: 491, endPoint x: 533, endPoint y: 492, distance: 43.0
click at [574, 492] on td "98255" at bounding box center [652, 496] width 156 height 22
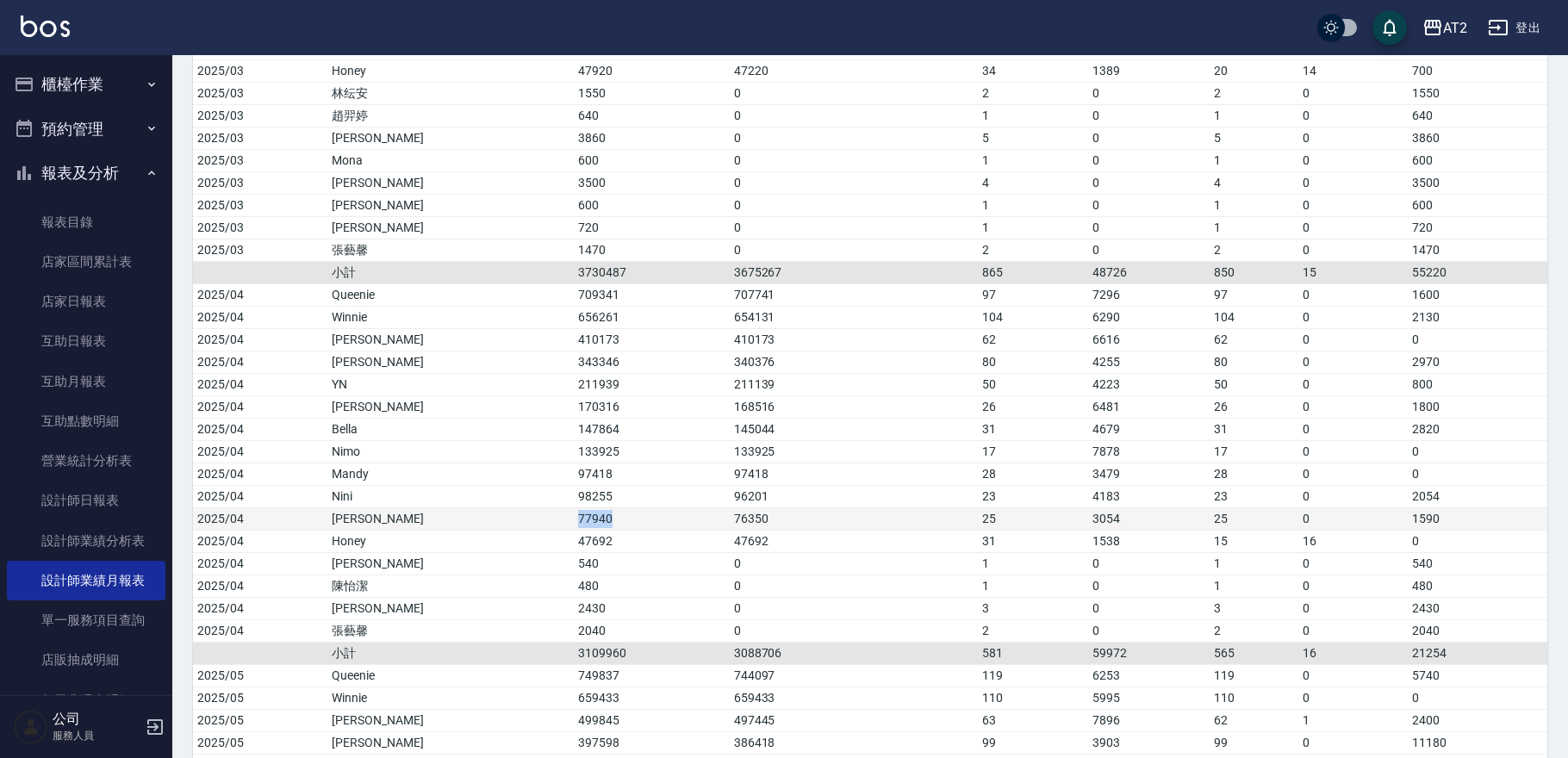
drag, startPoint x: 489, startPoint y: 510, endPoint x: 529, endPoint y: 515, distance: 40.3
click at [574, 515] on td "77940" at bounding box center [652, 518] width 156 height 22
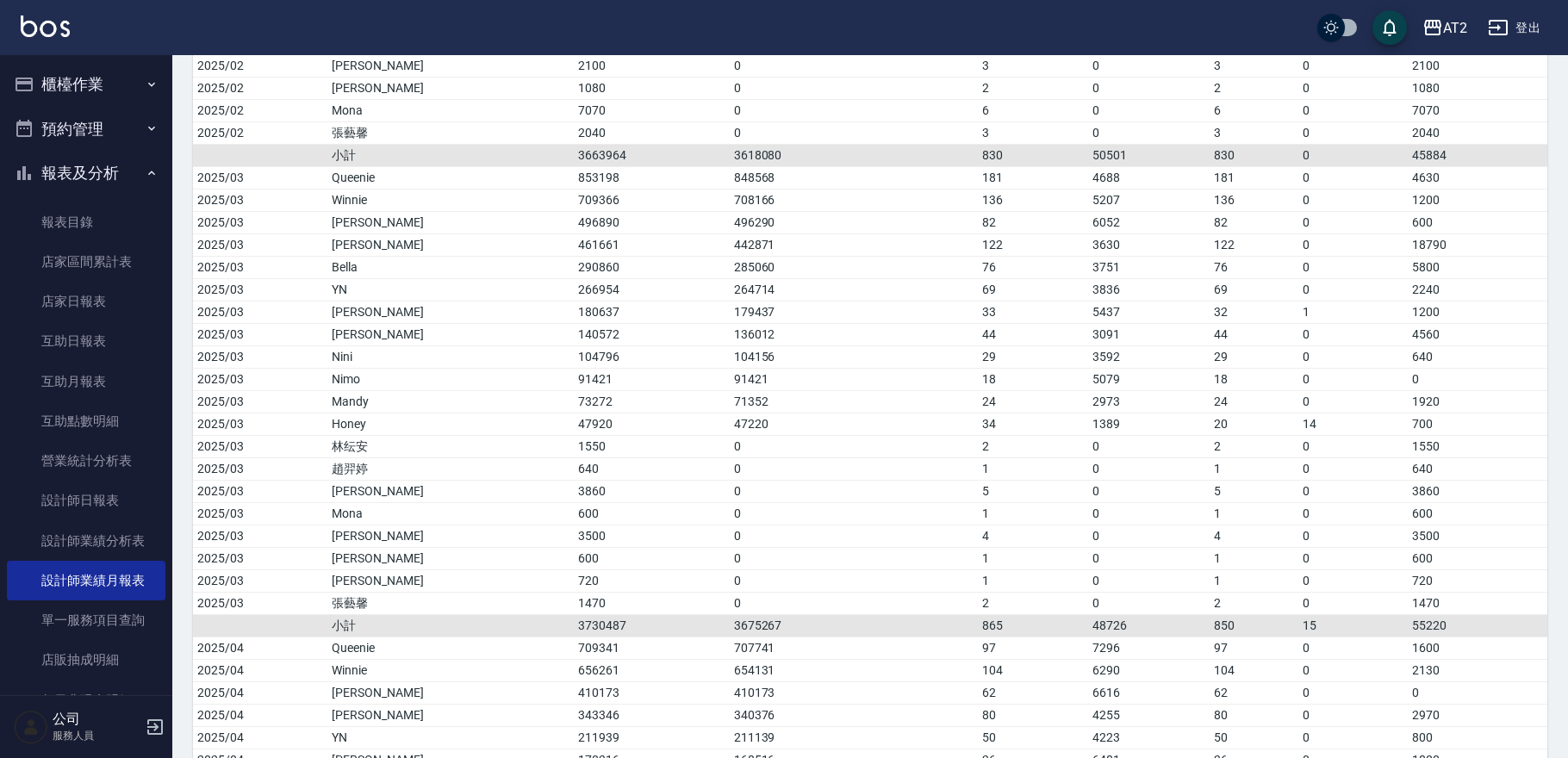
scroll to position [922, 0]
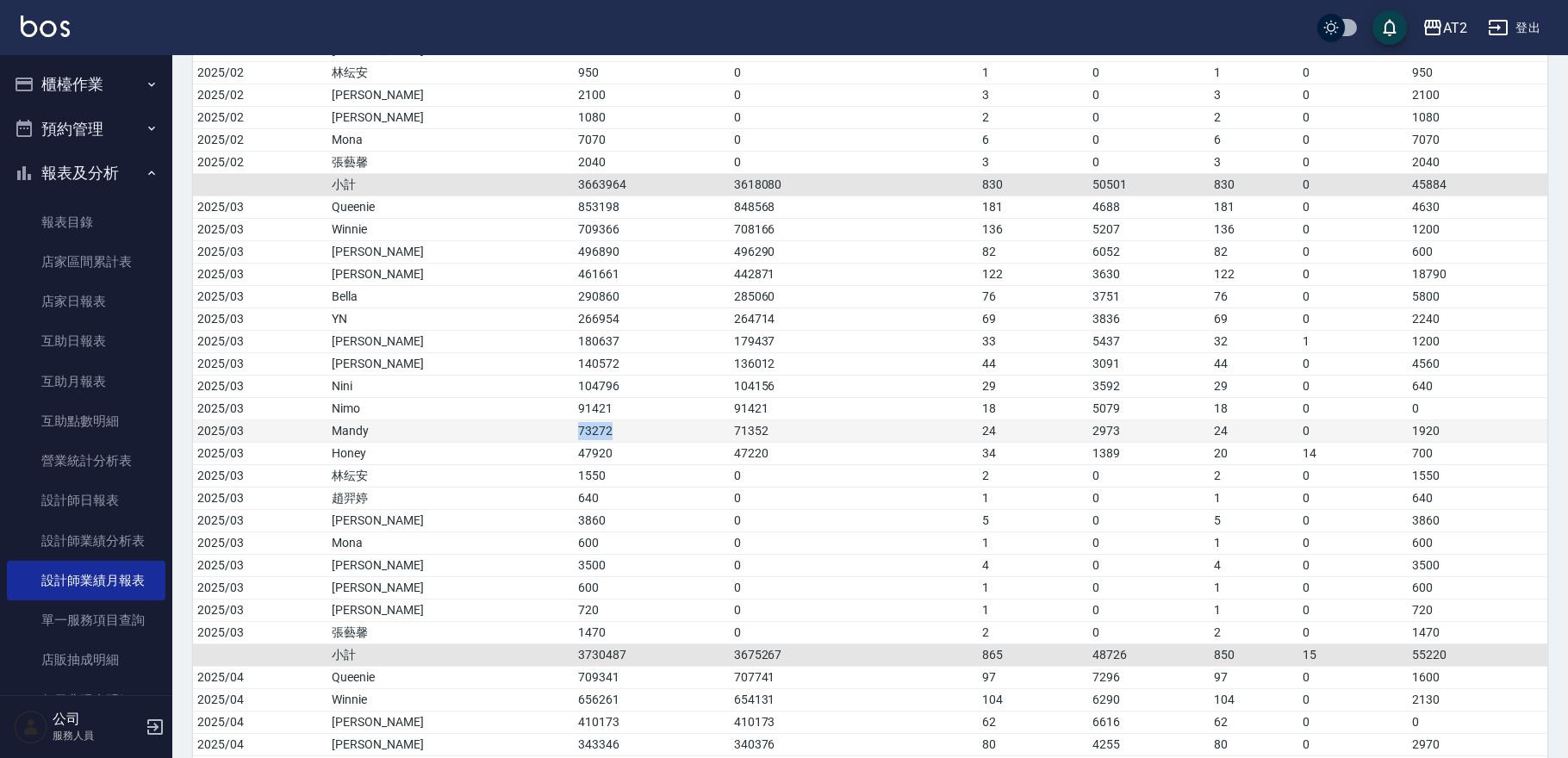
drag, startPoint x: 489, startPoint y: 426, endPoint x: 535, endPoint y: 425, distance: 46.0
click at [574, 425] on td "73272" at bounding box center [652, 430] width 156 height 22
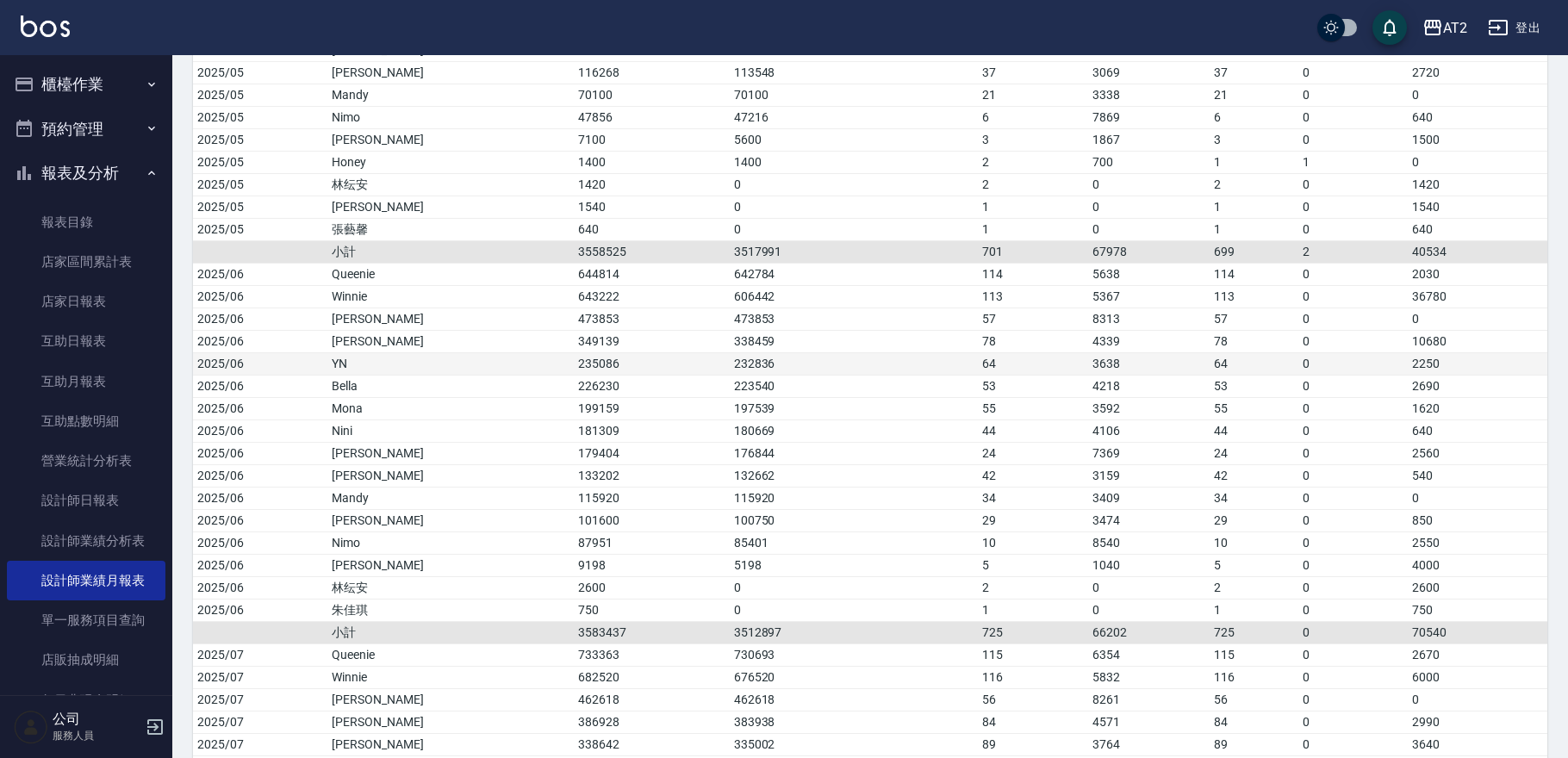
scroll to position [2166, 0]
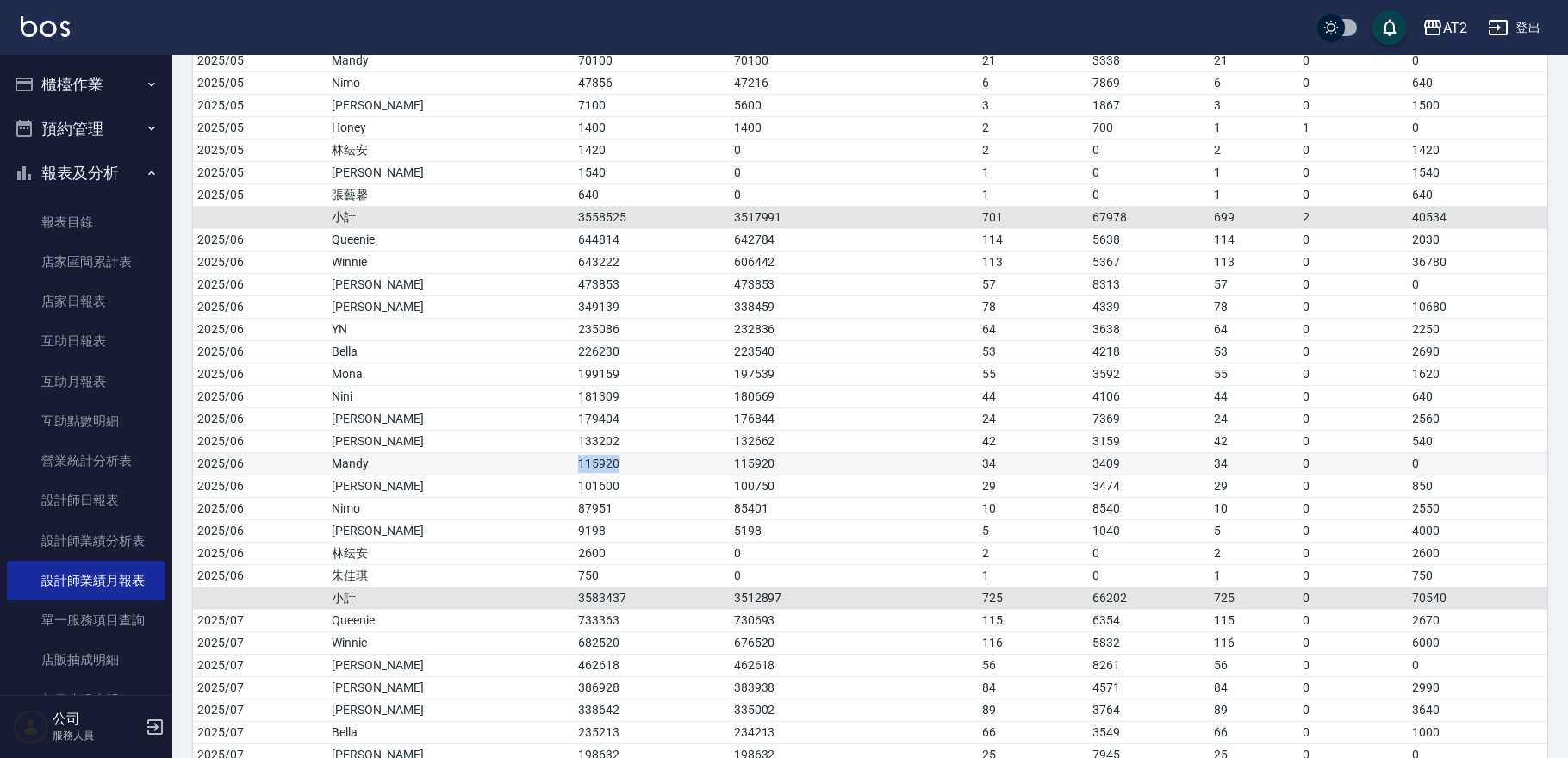
drag, startPoint x: 491, startPoint y: 457, endPoint x: 536, endPoint y: 460, distance: 45.1
click at [574, 460] on td "115920" at bounding box center [652, 463] width 156 height 22
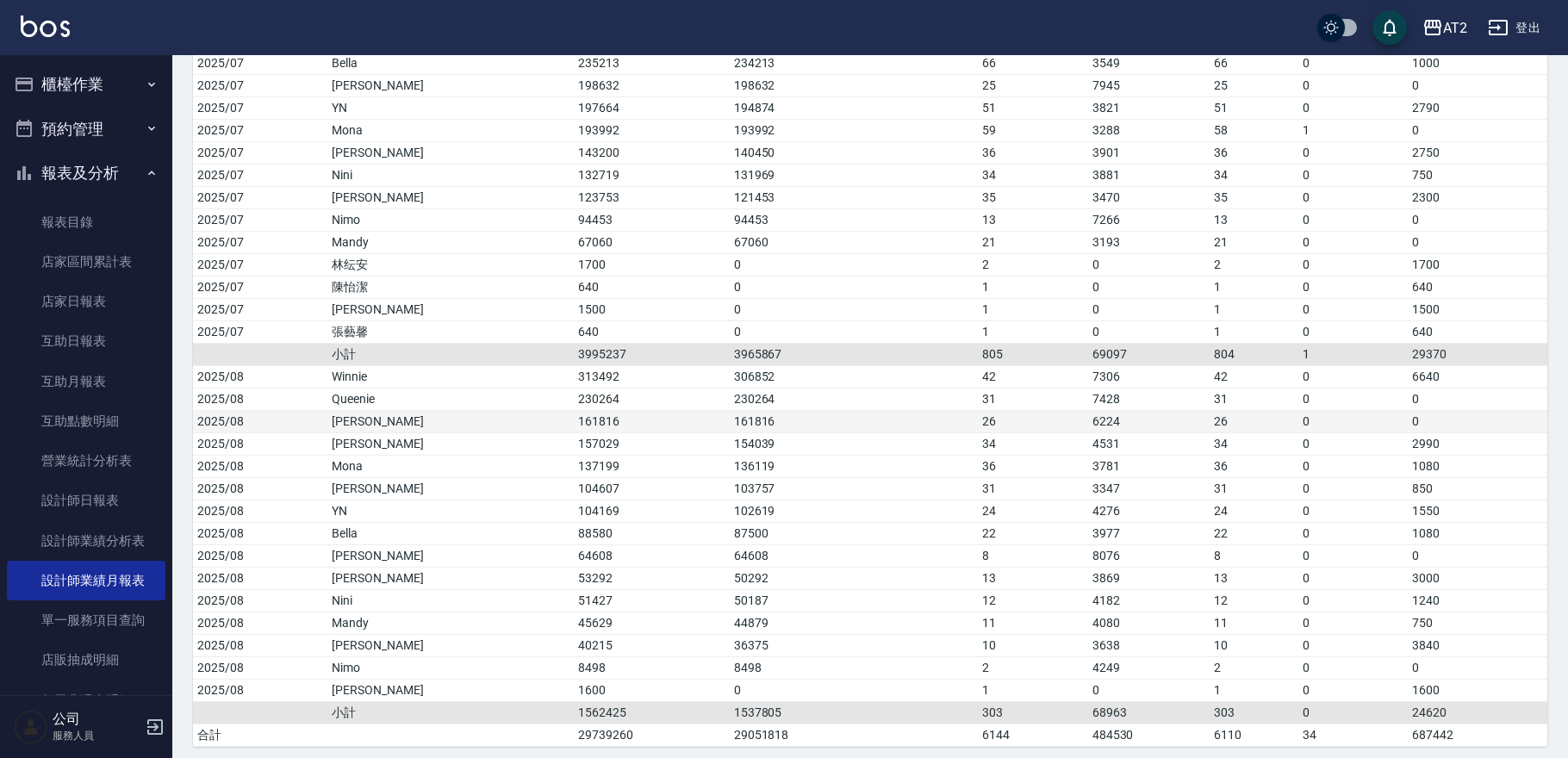
scroll to position [2837, 0]
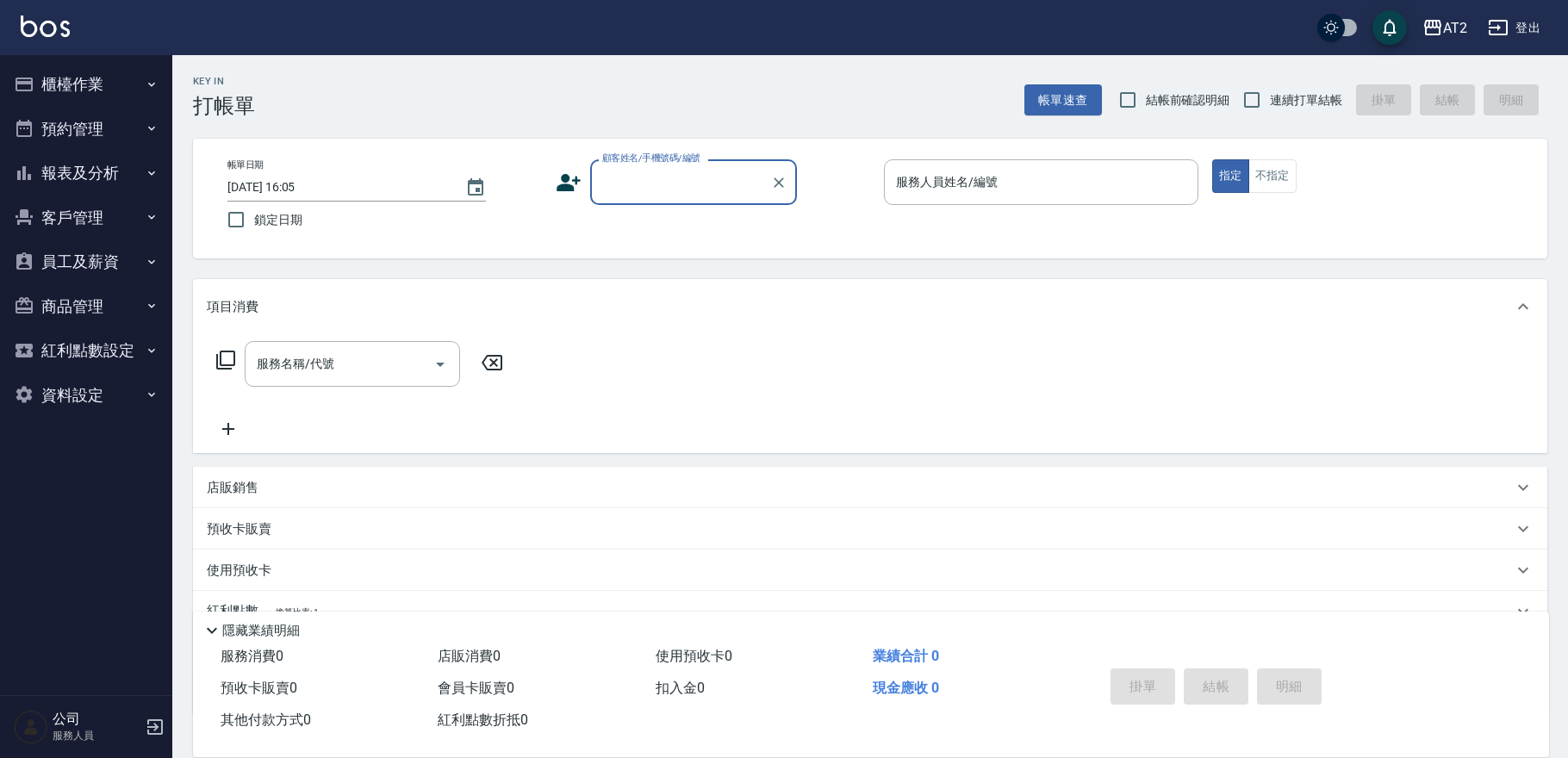
drag, startPoint x: 37, startPoint y: 67, endPoint x: 47, endPoint y: 77, distance: 14.1
click at [38, 72] on button "櫃檯作業" at bounding box center [86, 84] width 158 height 45
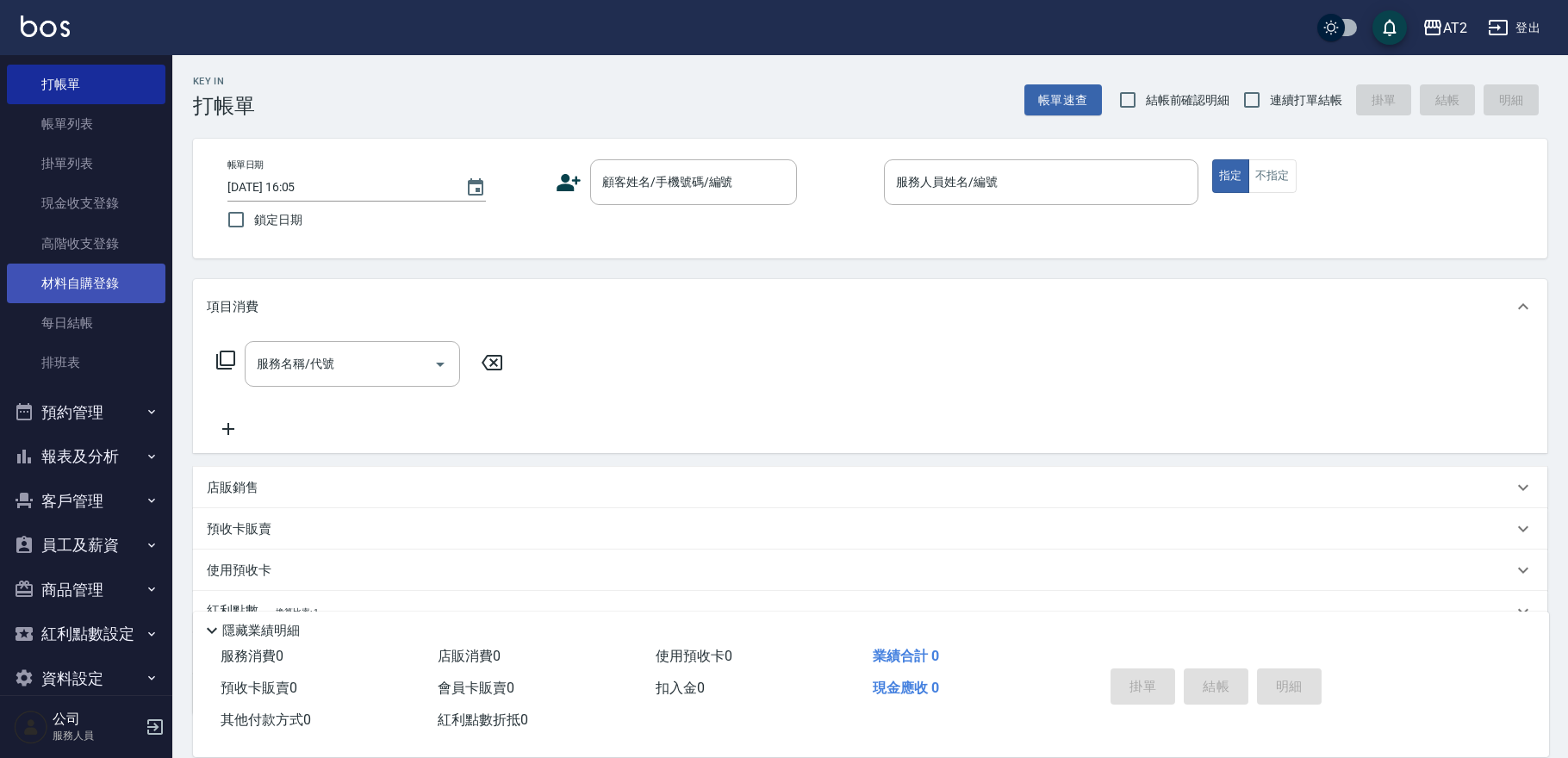
scroll to position [74, 0]
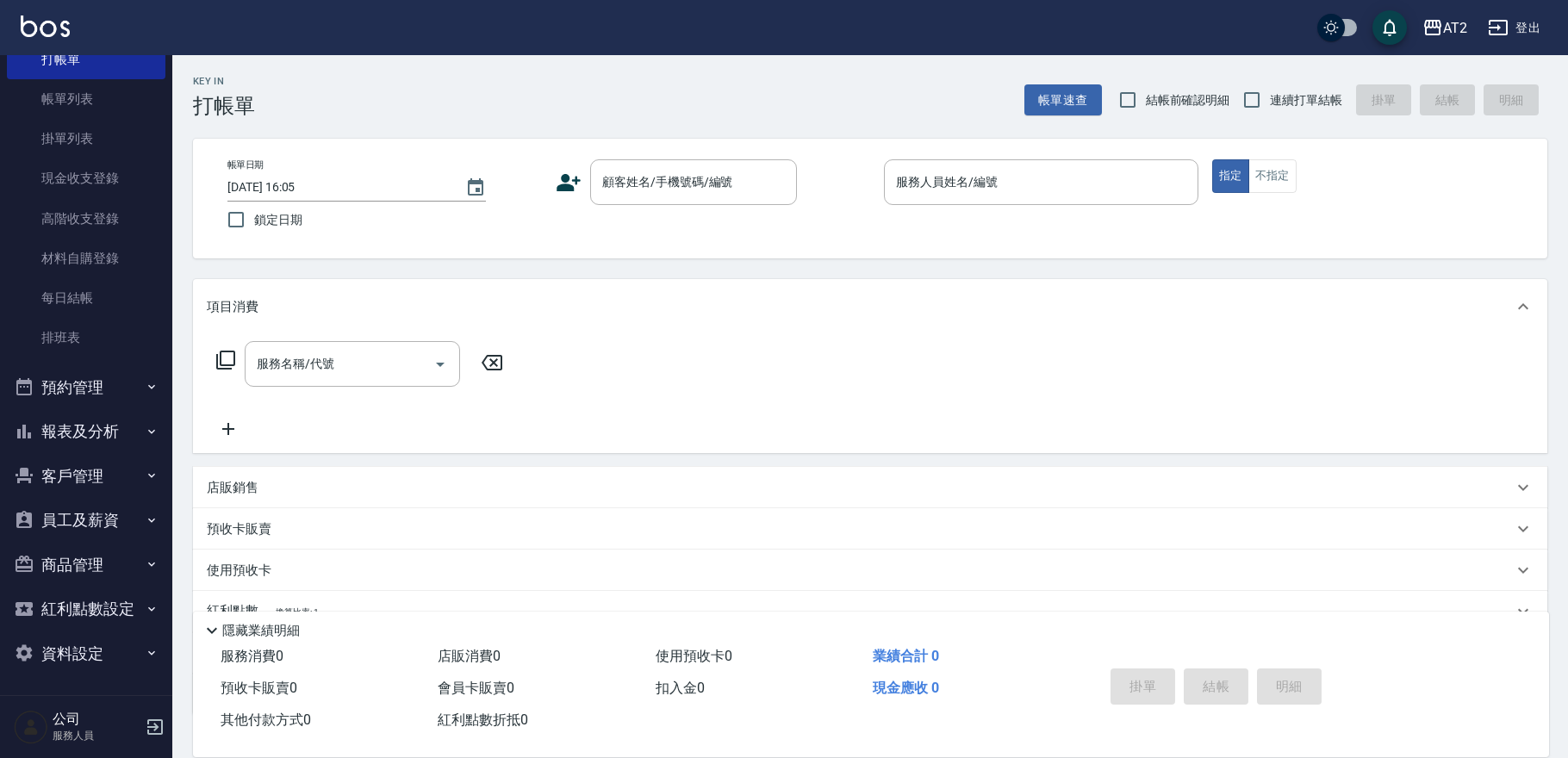
click at [73, 484] on button "客戶管理" at bounding box center [86, 476] width 158 height 45
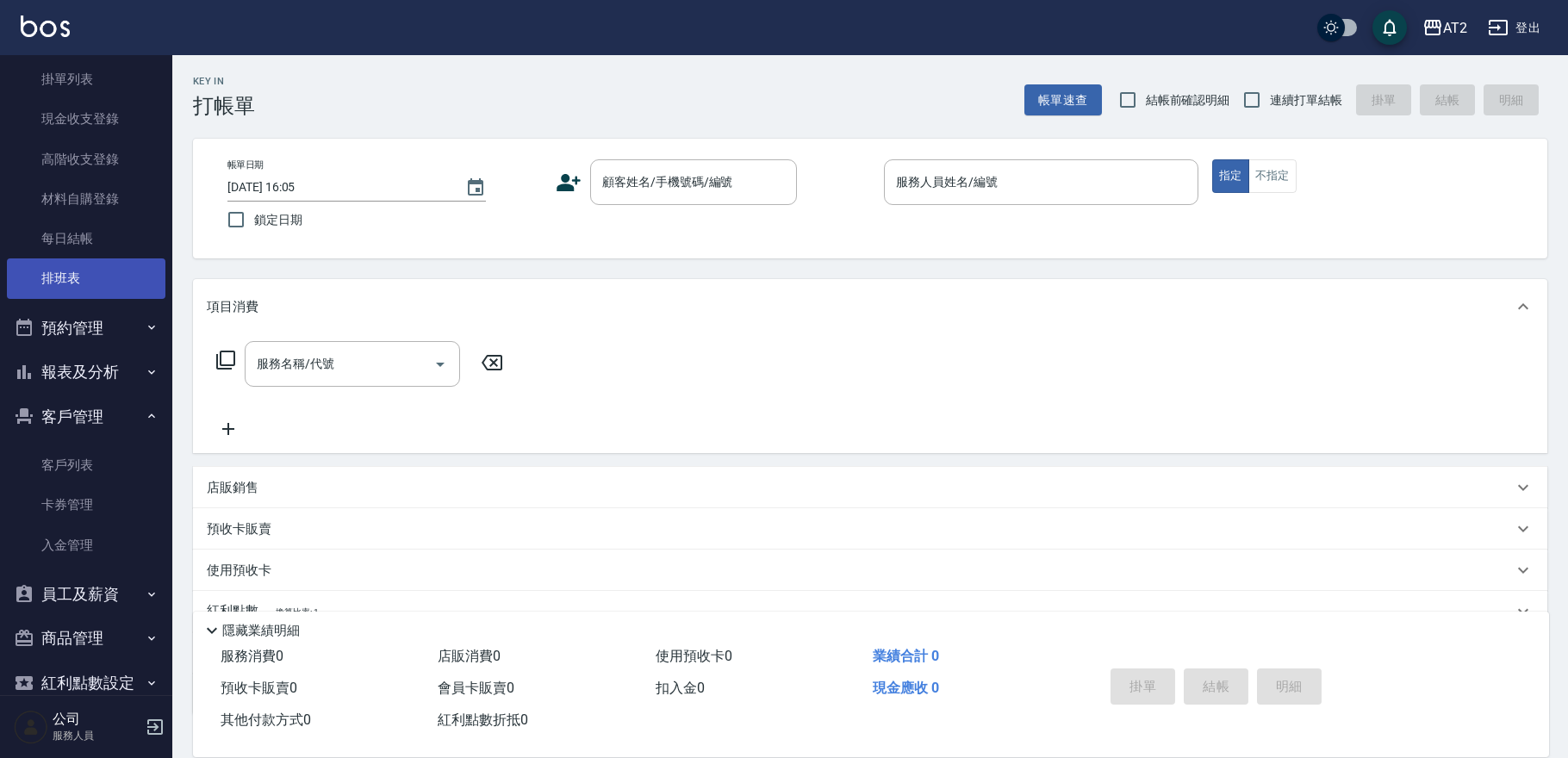
scroll to position [0, 0]
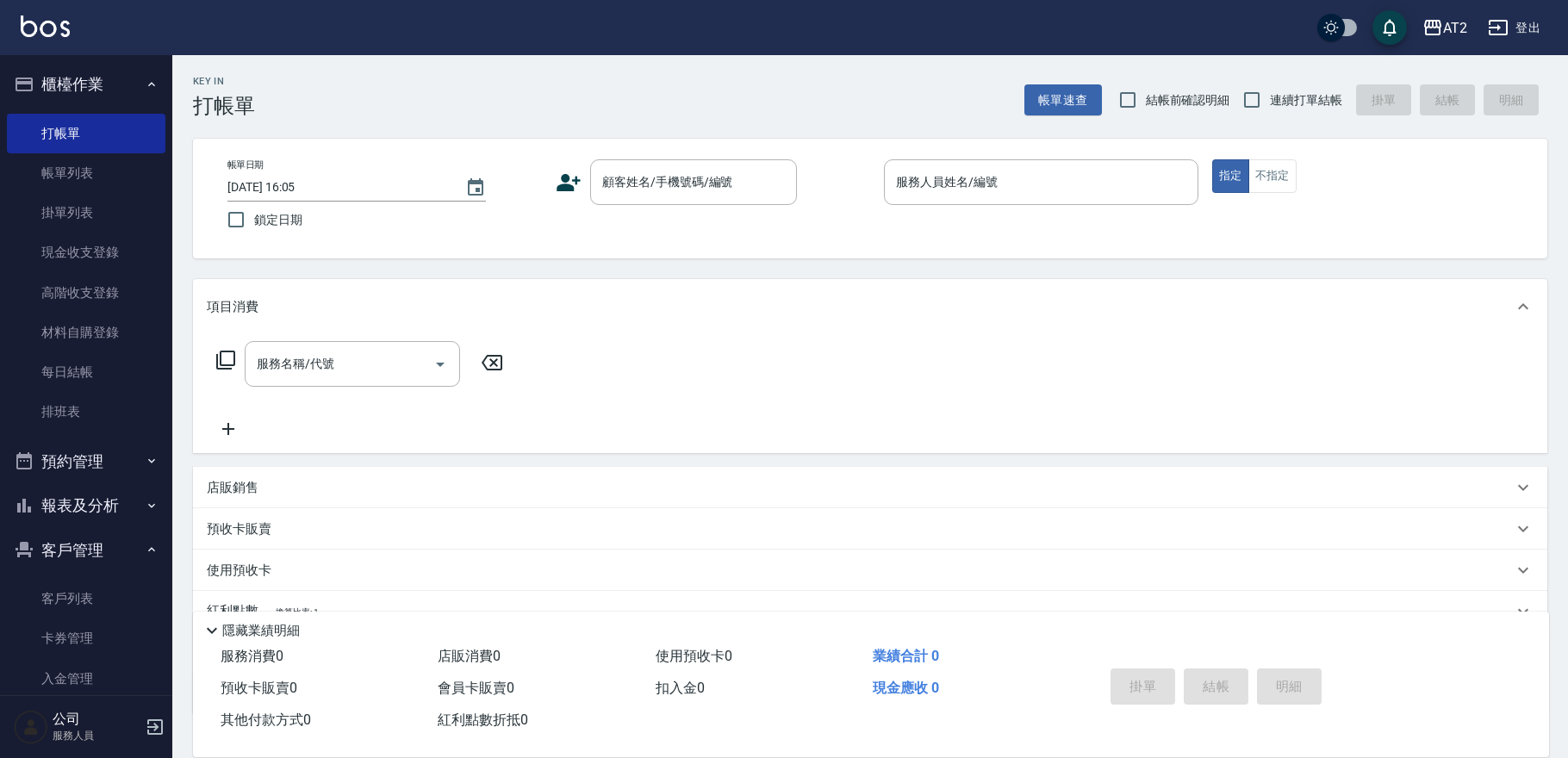
click at [127, 96] on button "櫃檯作業" at bounding box center [86, 84] width 158 height 45
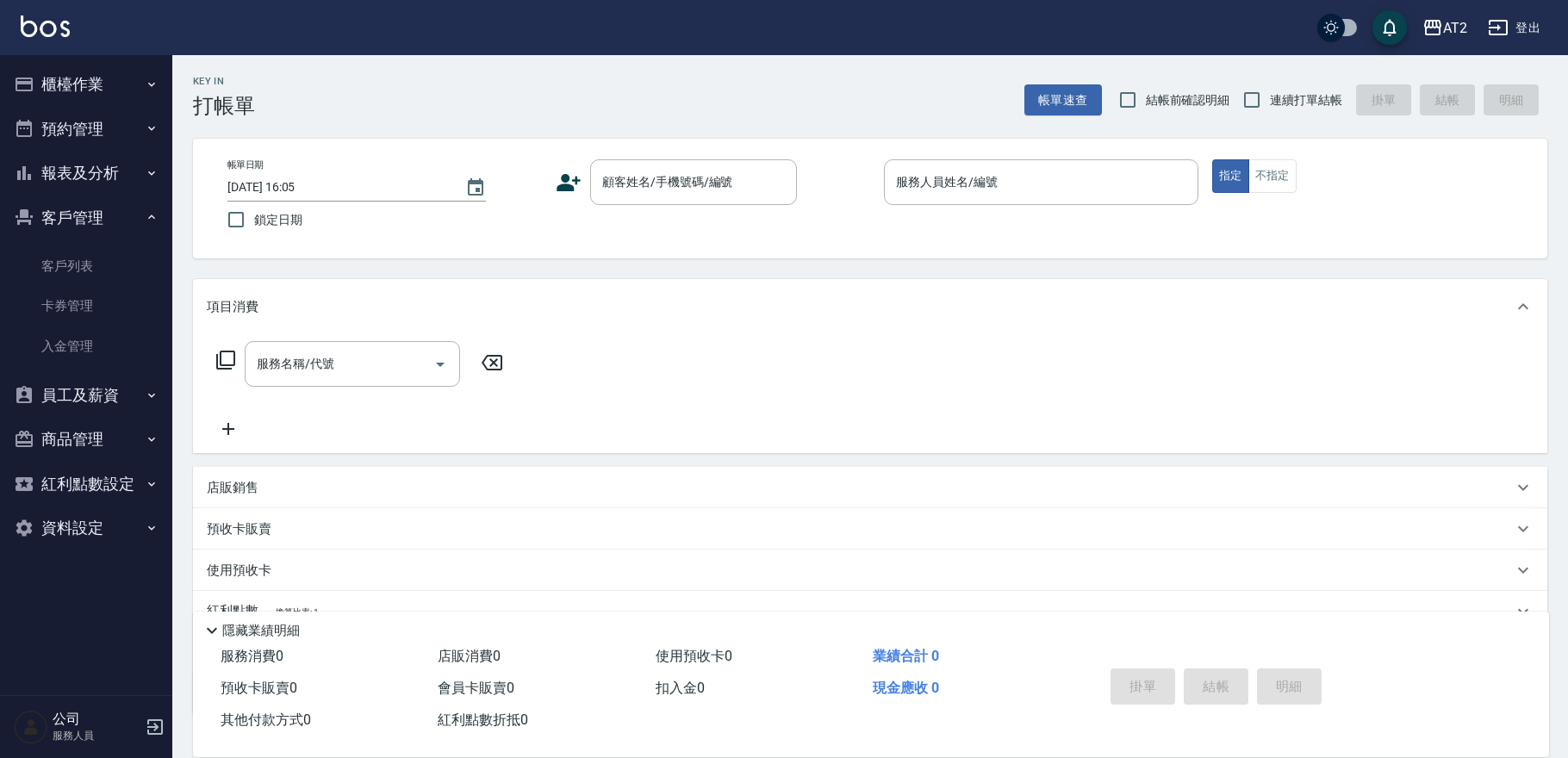
click at [104, 216] on button "客戶管理" at bounding box center [86, 217] width 158 height 45
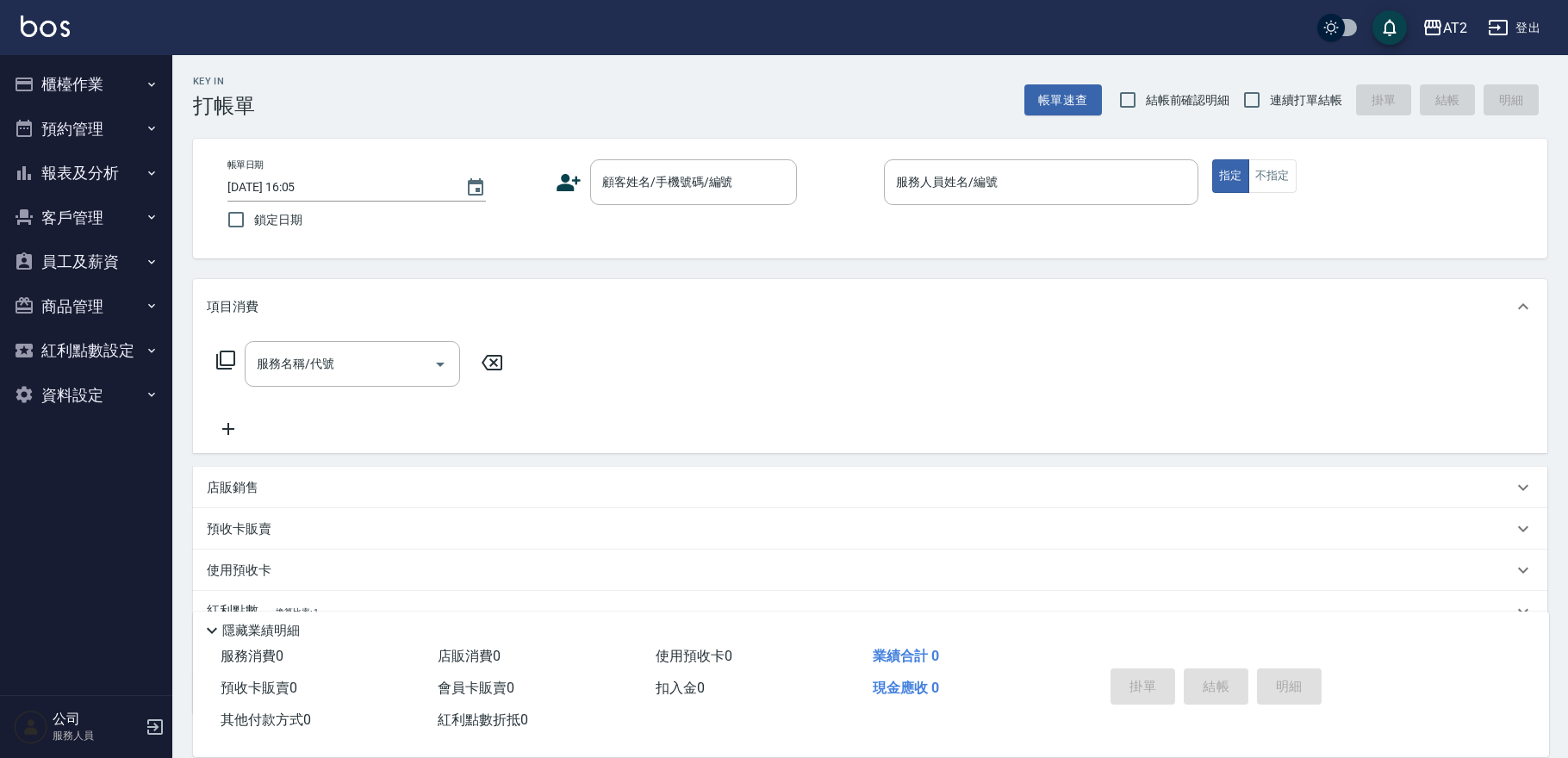
click at [78, 181] on button "報表及分析" at bounding box center [86, 173] width 158 height 45
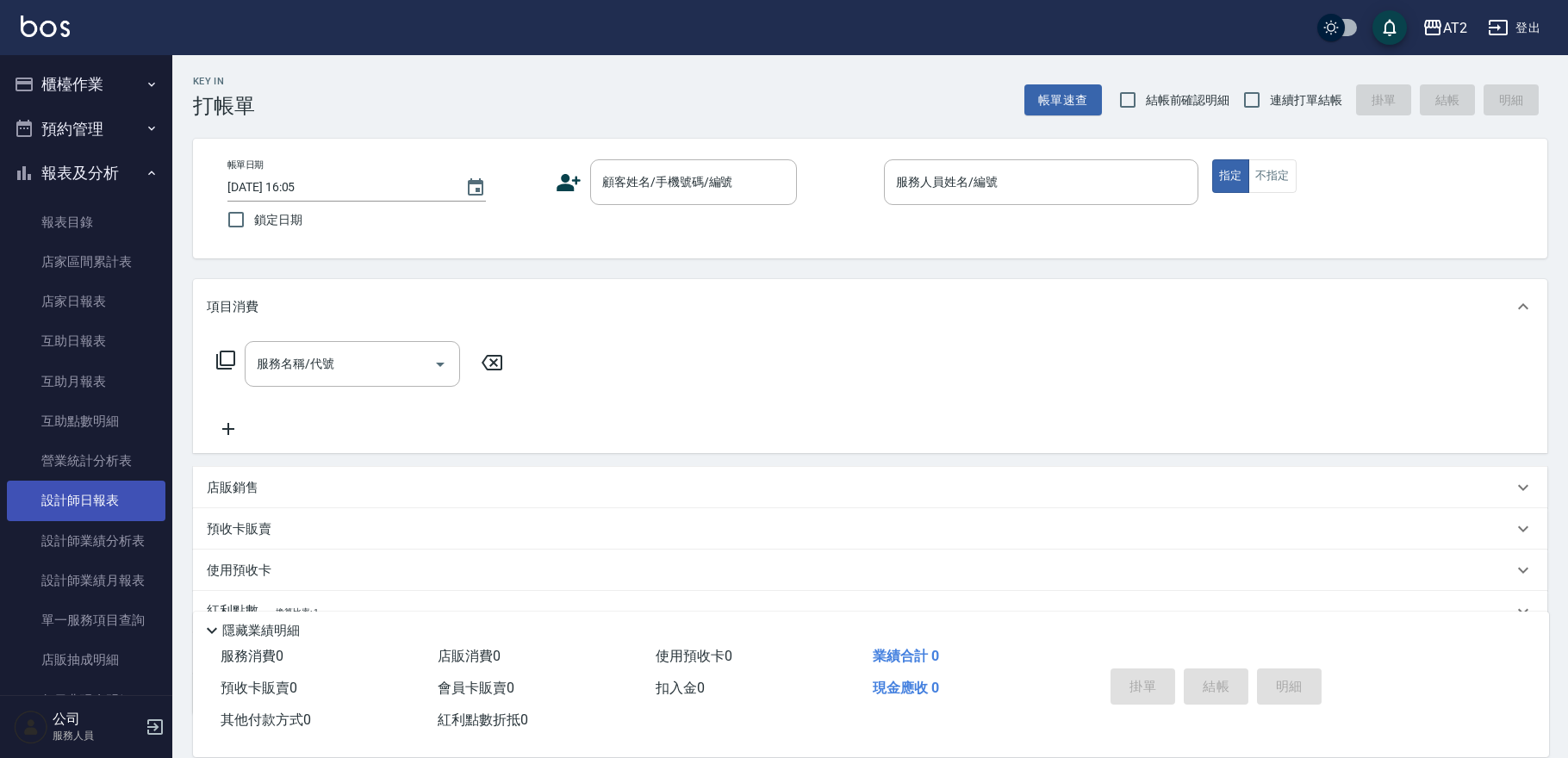
scroll to position [95, 0]
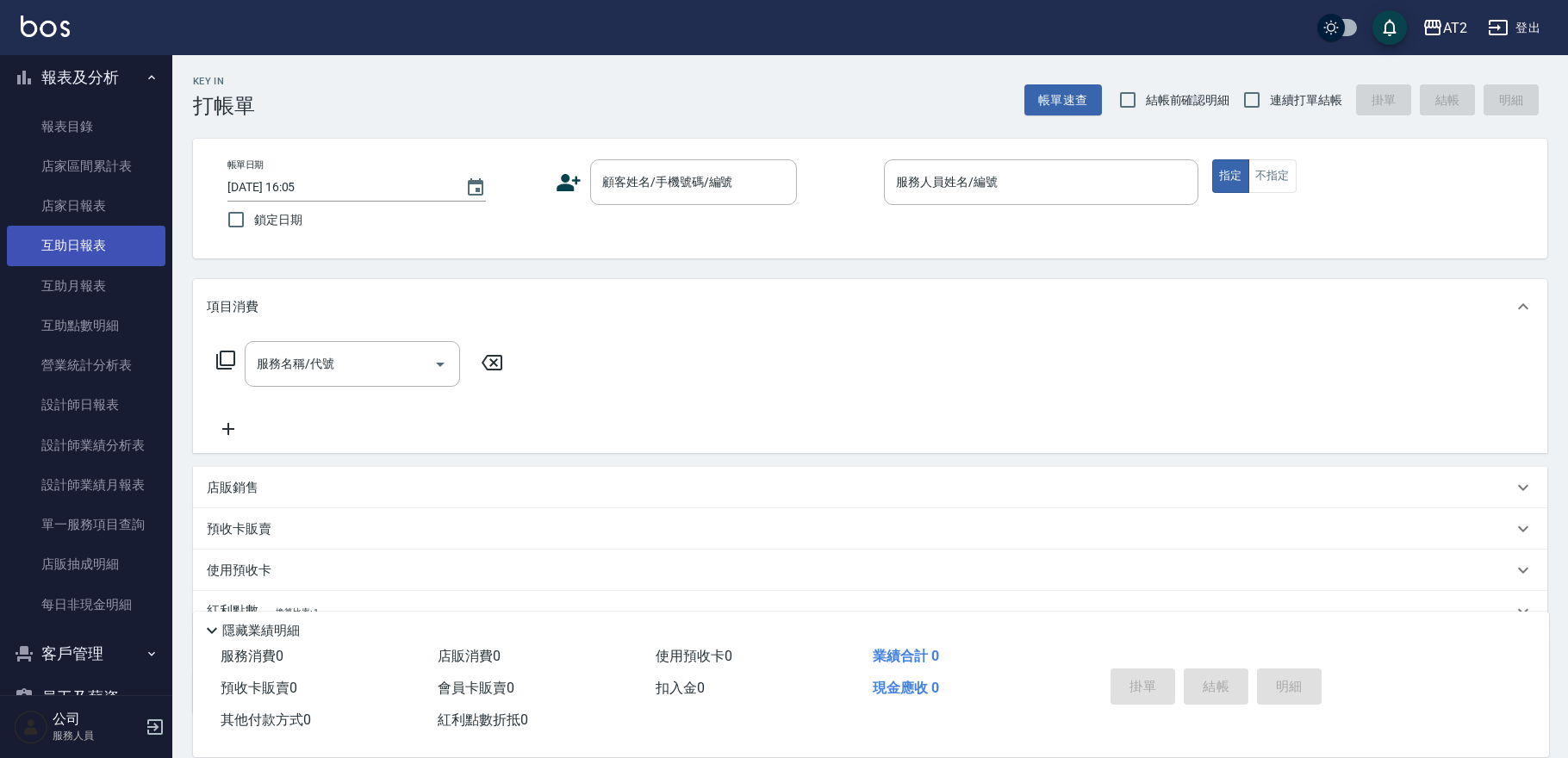
click at [111, 260] on link "互助日報表" at bounding box center [86, 246] width 158 height 40
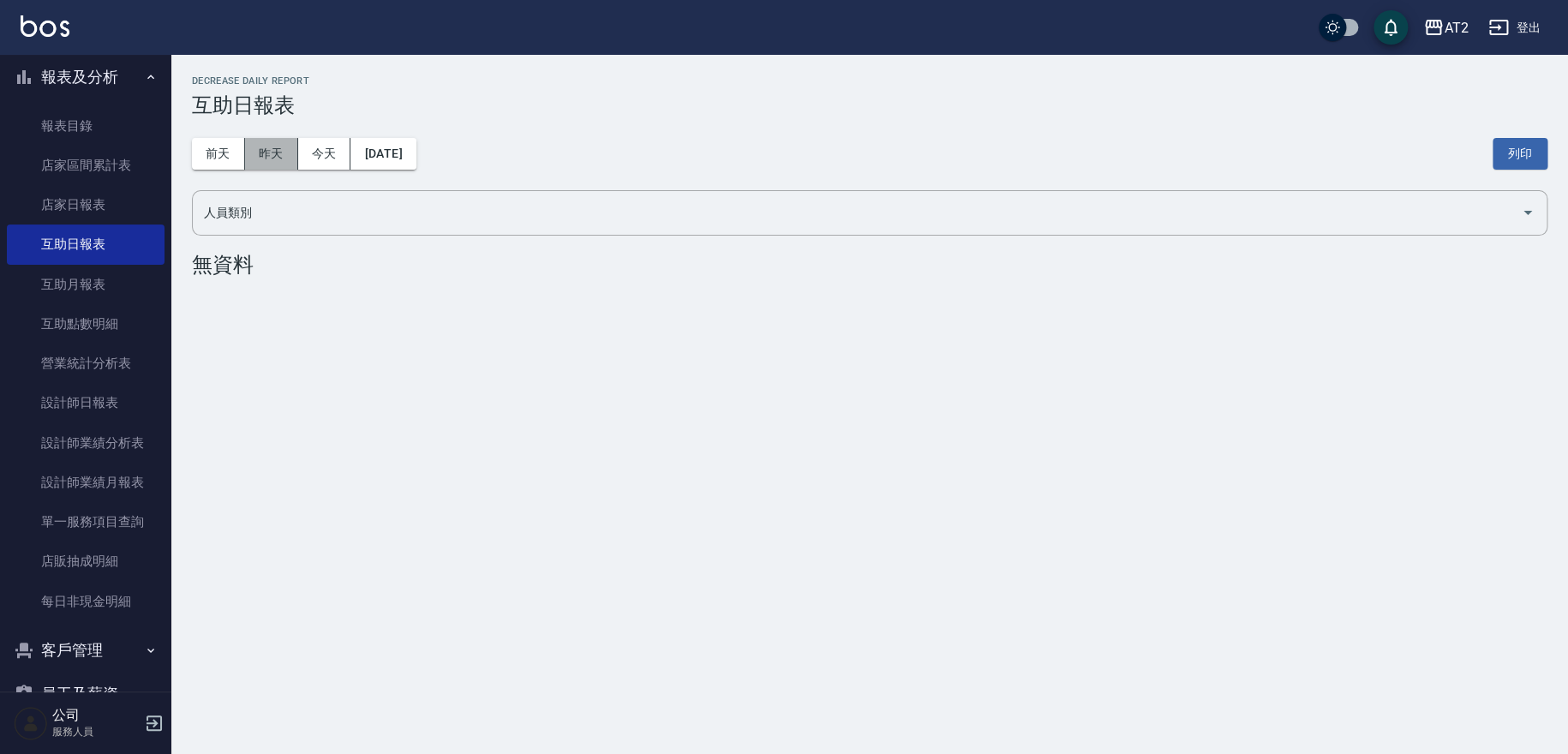
click at [272, 158] on button "昨天" at bounding box center [271, 154] width 53 height 31
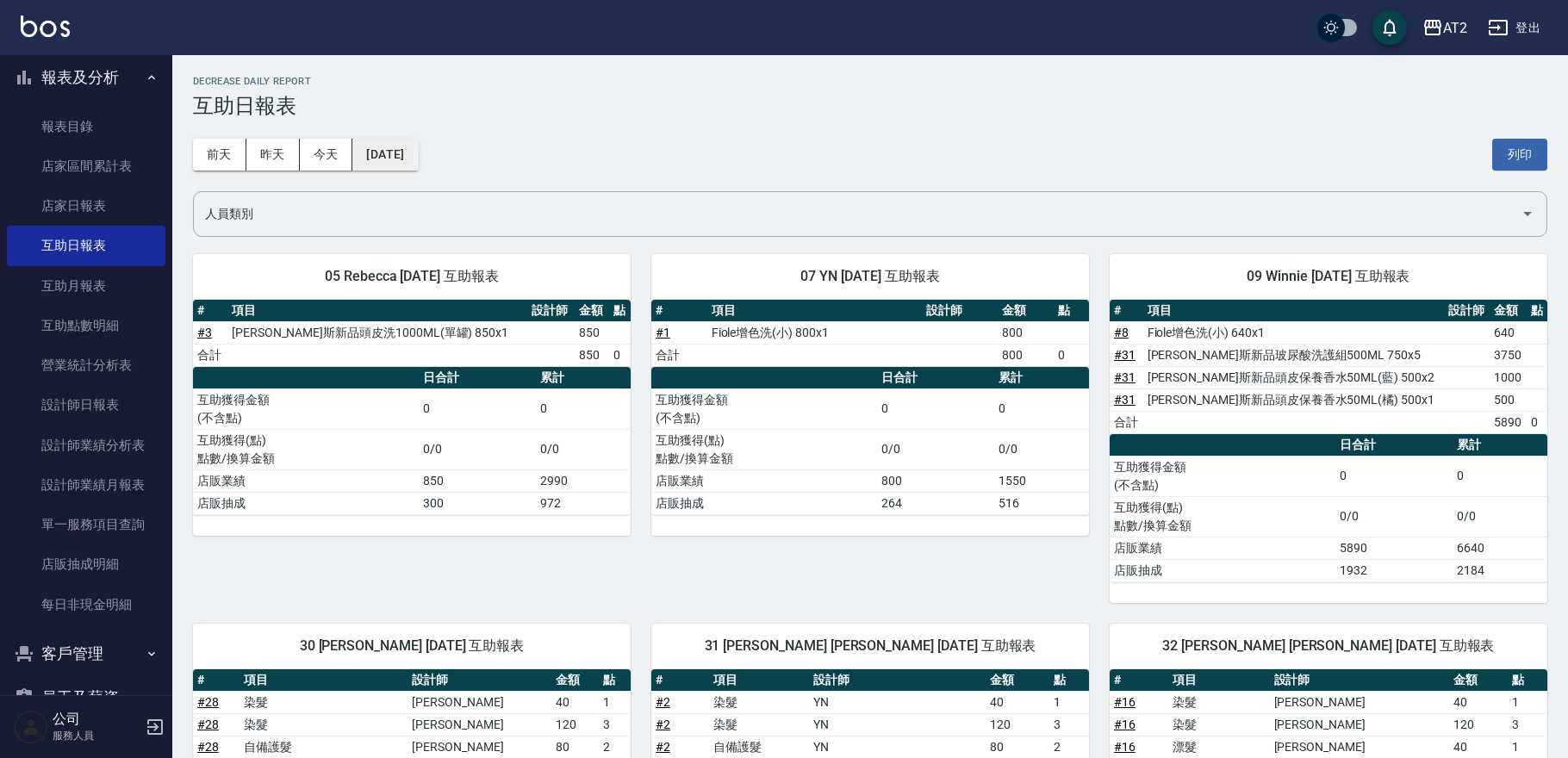
click at [409, 157] on button "2025/08/11" at bounding box center [385, 154] width 66 height 31
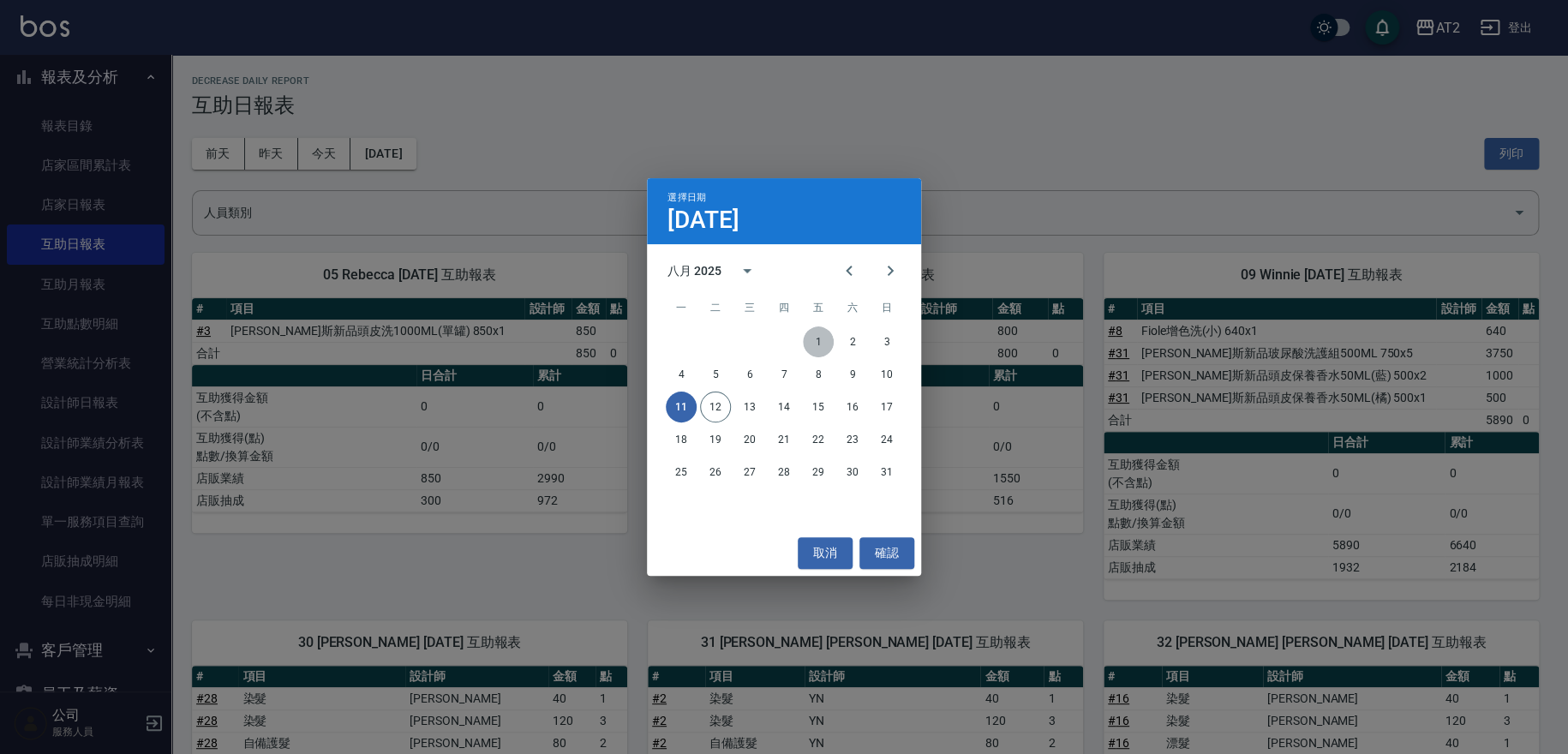
click at [820, 341] on button "1" at bounding box center [818, 341] width 31 height 31
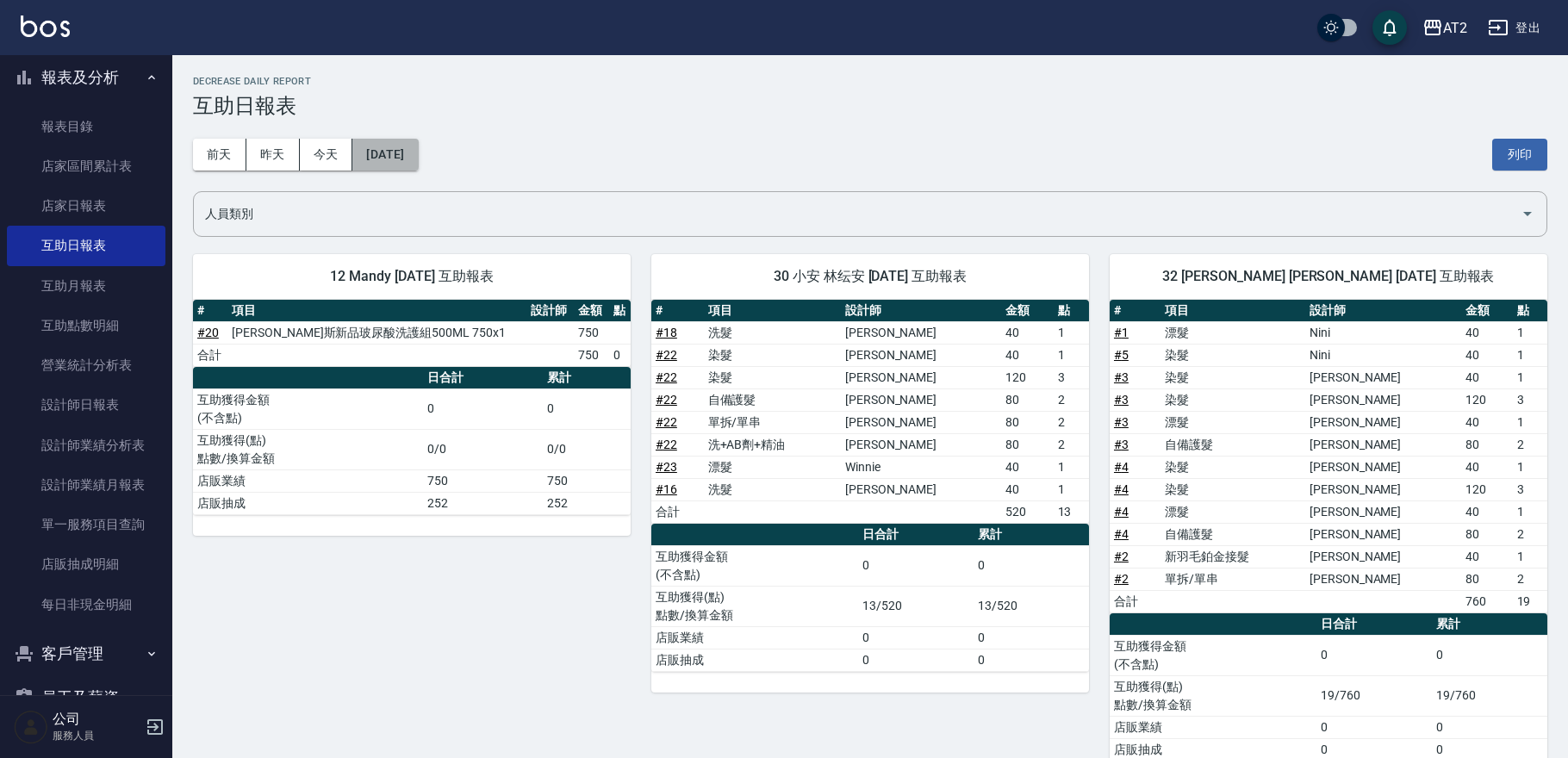
click at [394, 147] on button "2025/08/01" at bounding box center [385, 154] width 66 height 31
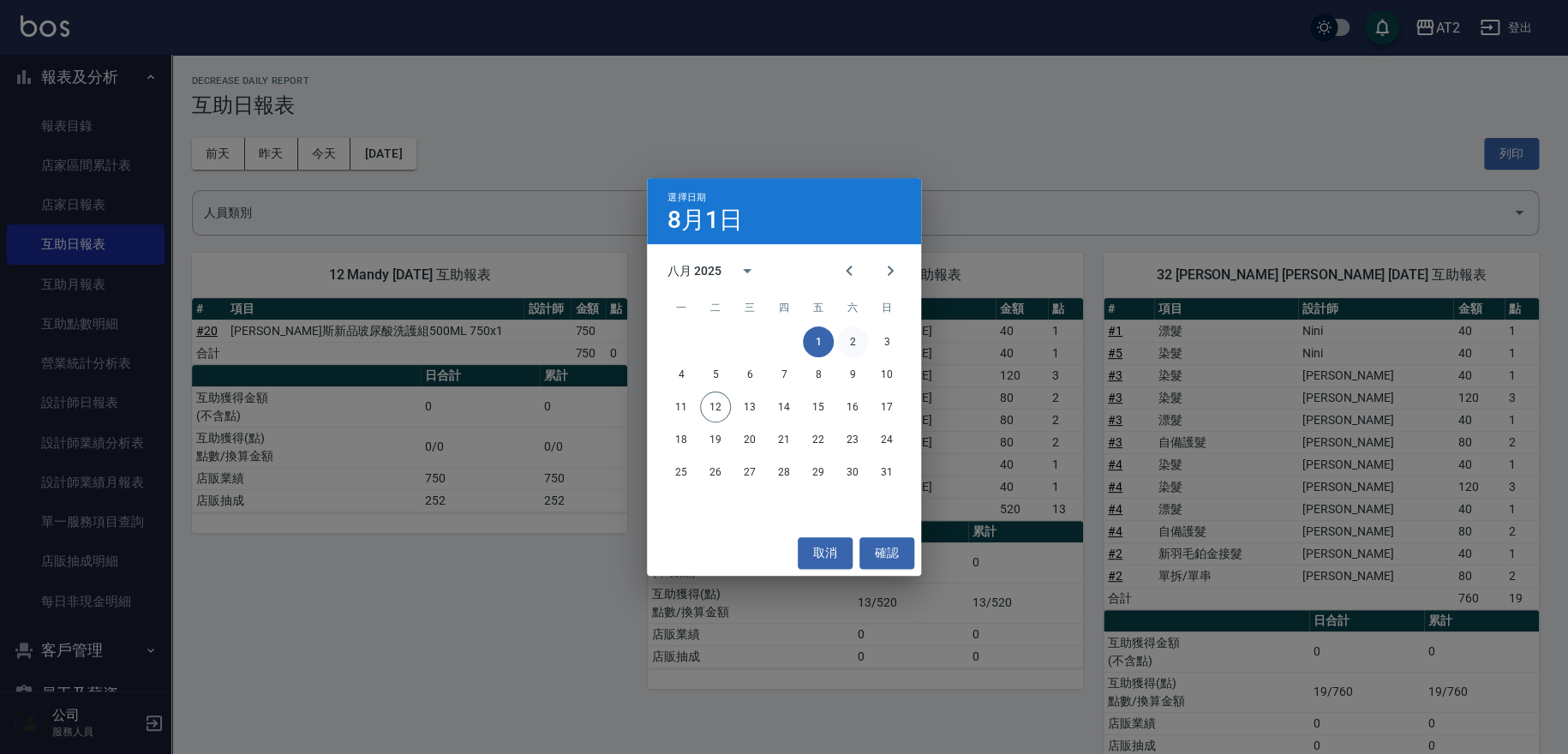
click at [854, 344] on button "2" at bounding box center [852, 341] width 31 height 31
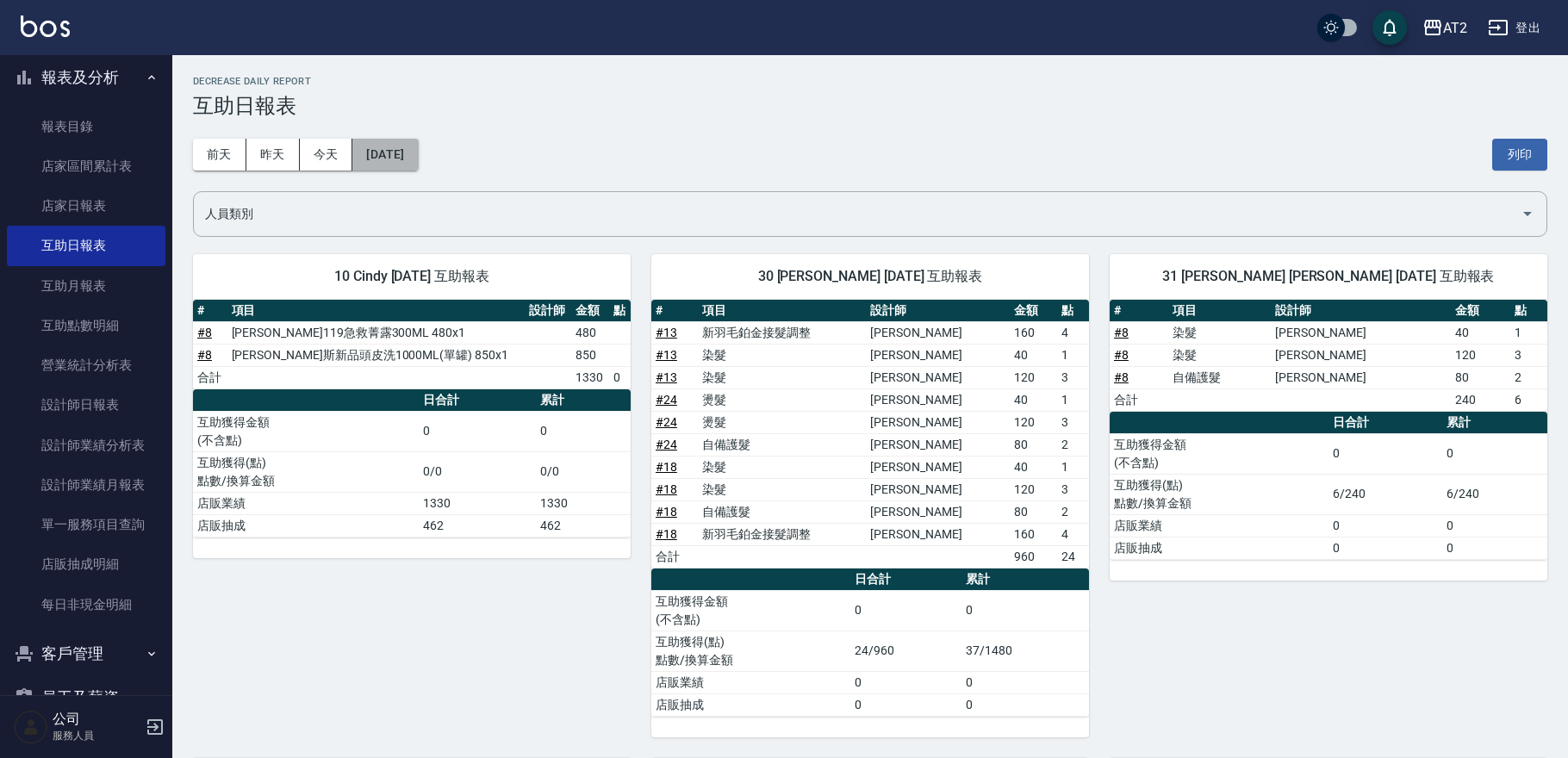
click at [417, 152] on button "2025/08/02" at bounding box center [385, 154] width 66 height 31
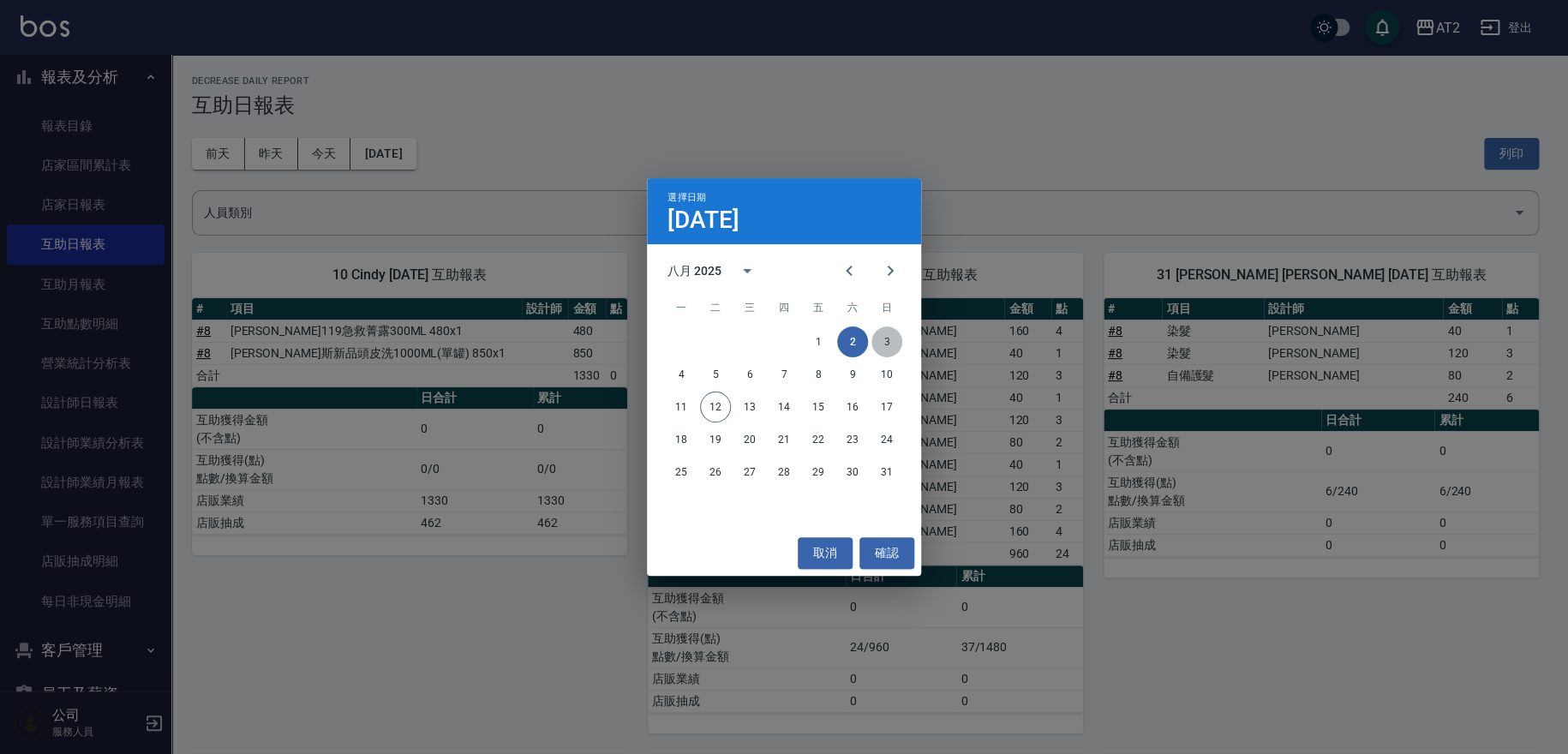
click at [884, 335] on button "3" at bounding box center [886, 341] width 31 height 31
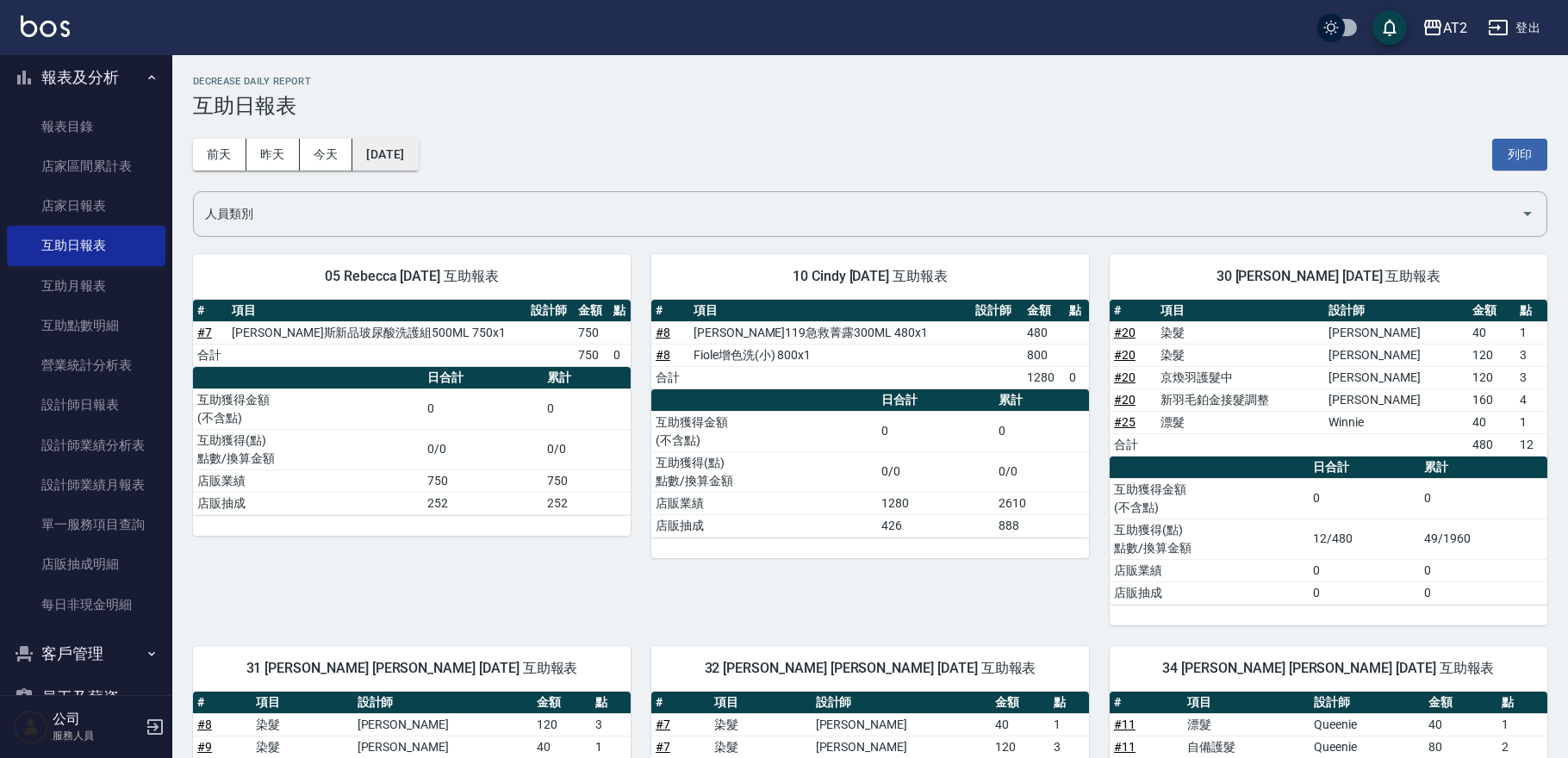
click at [408, 148] on button "2025/08/03" at bounding box center [385, 154] width 66 height 31
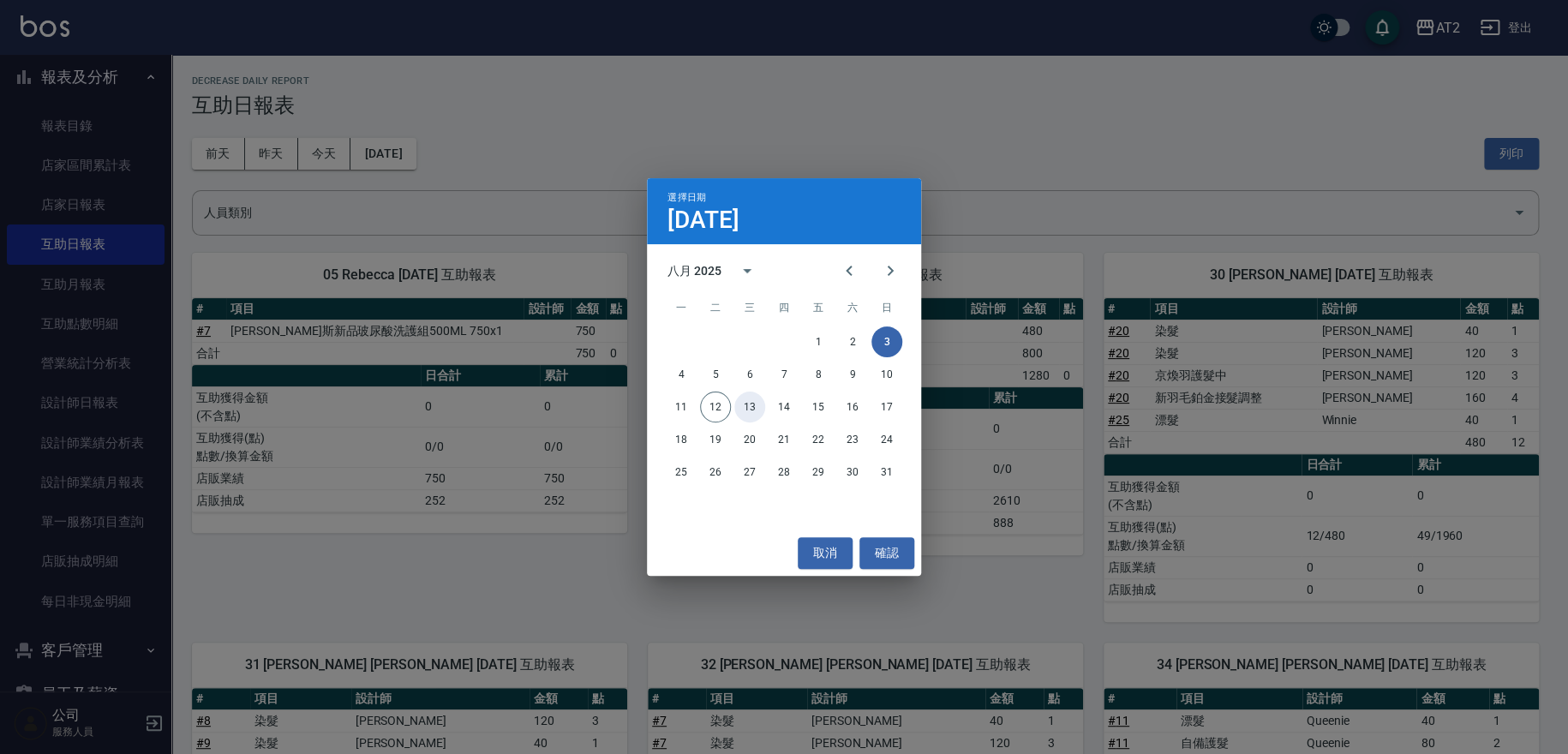
click at [735, 412] on button "13" at bounding box center [750, 407] width 31 height 31
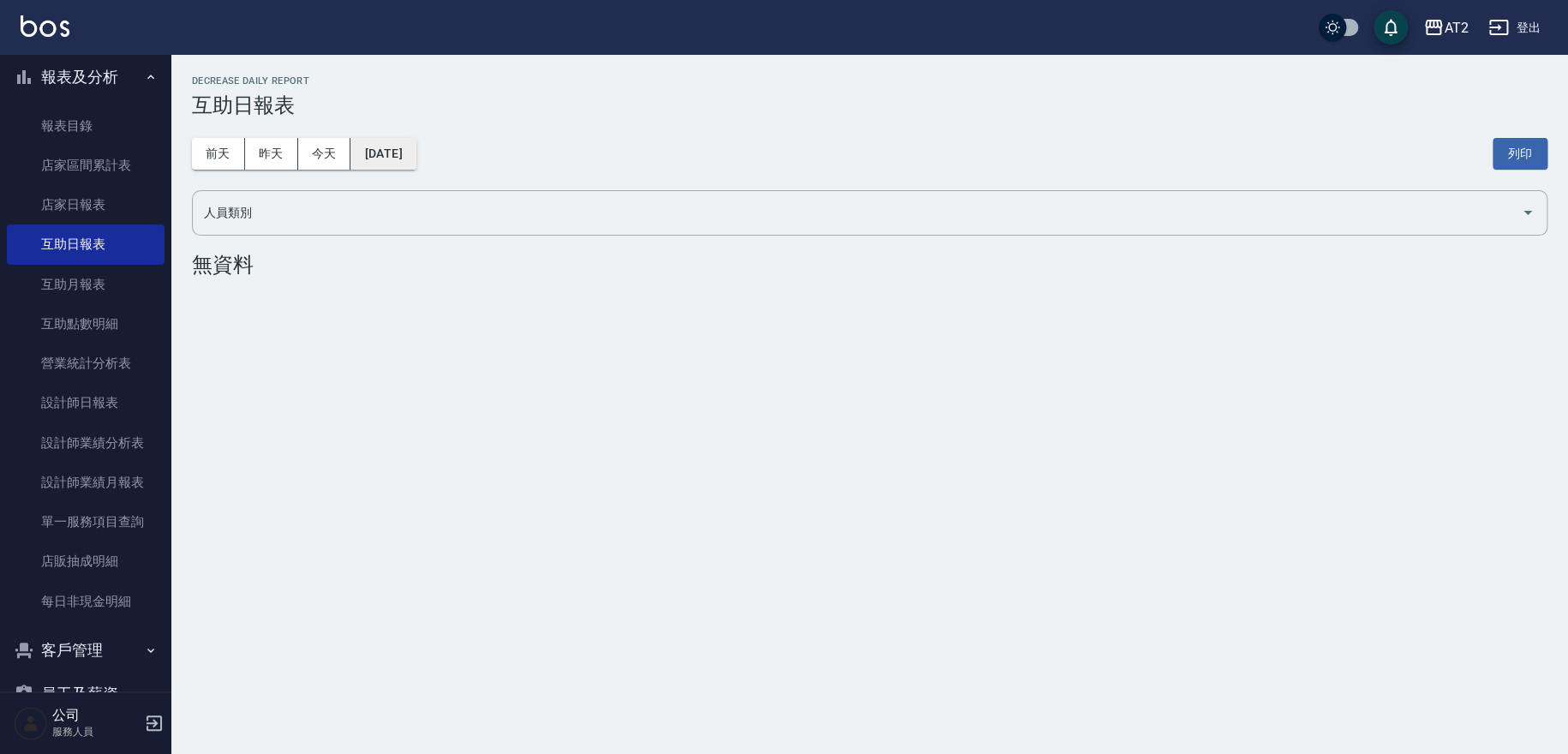
click at [395, 159] on button "2025/08/13" at bounding box center [383, 154] width 65 height 31
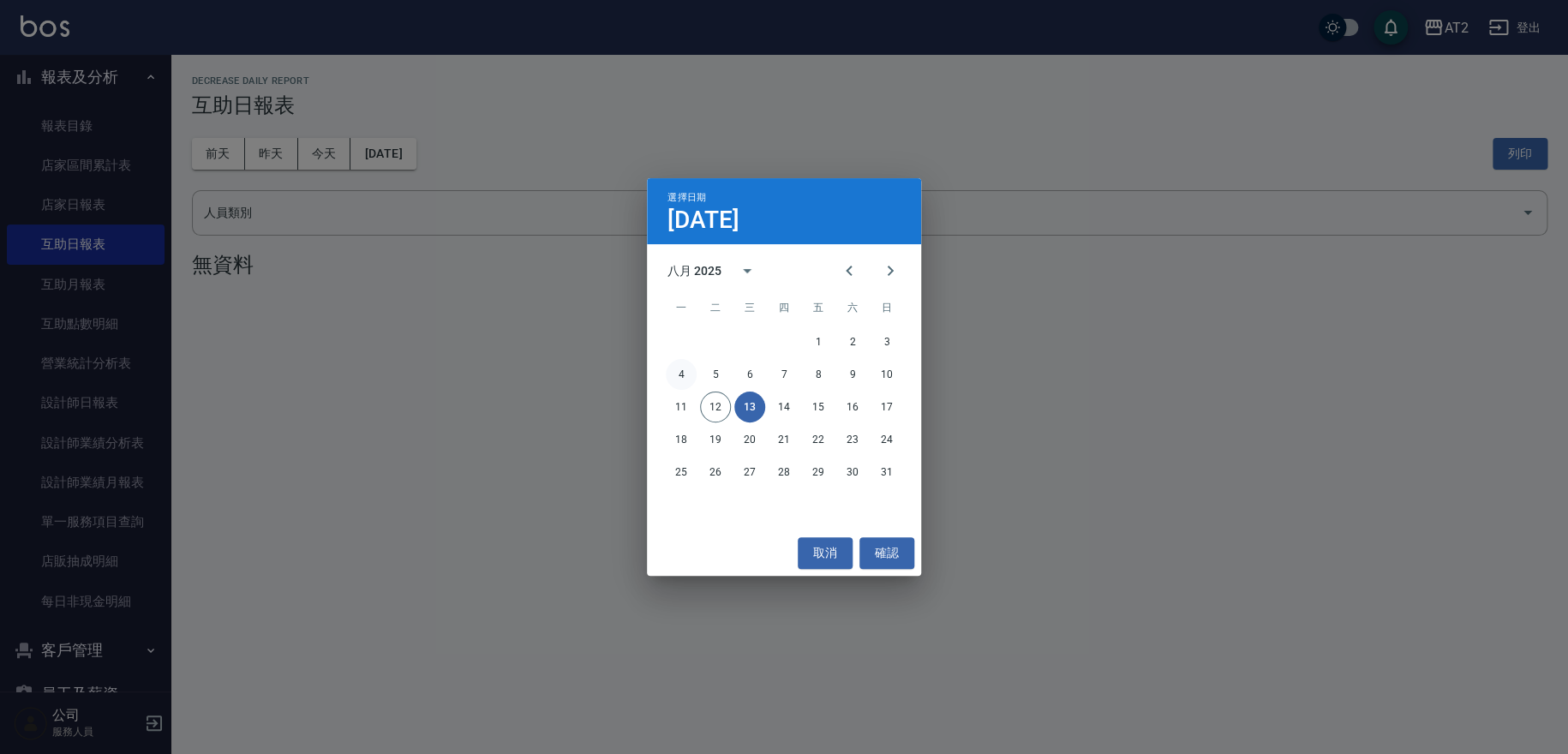
click at [687, 372] on button "4" at bounding box center [681, 375] width 31 height 31
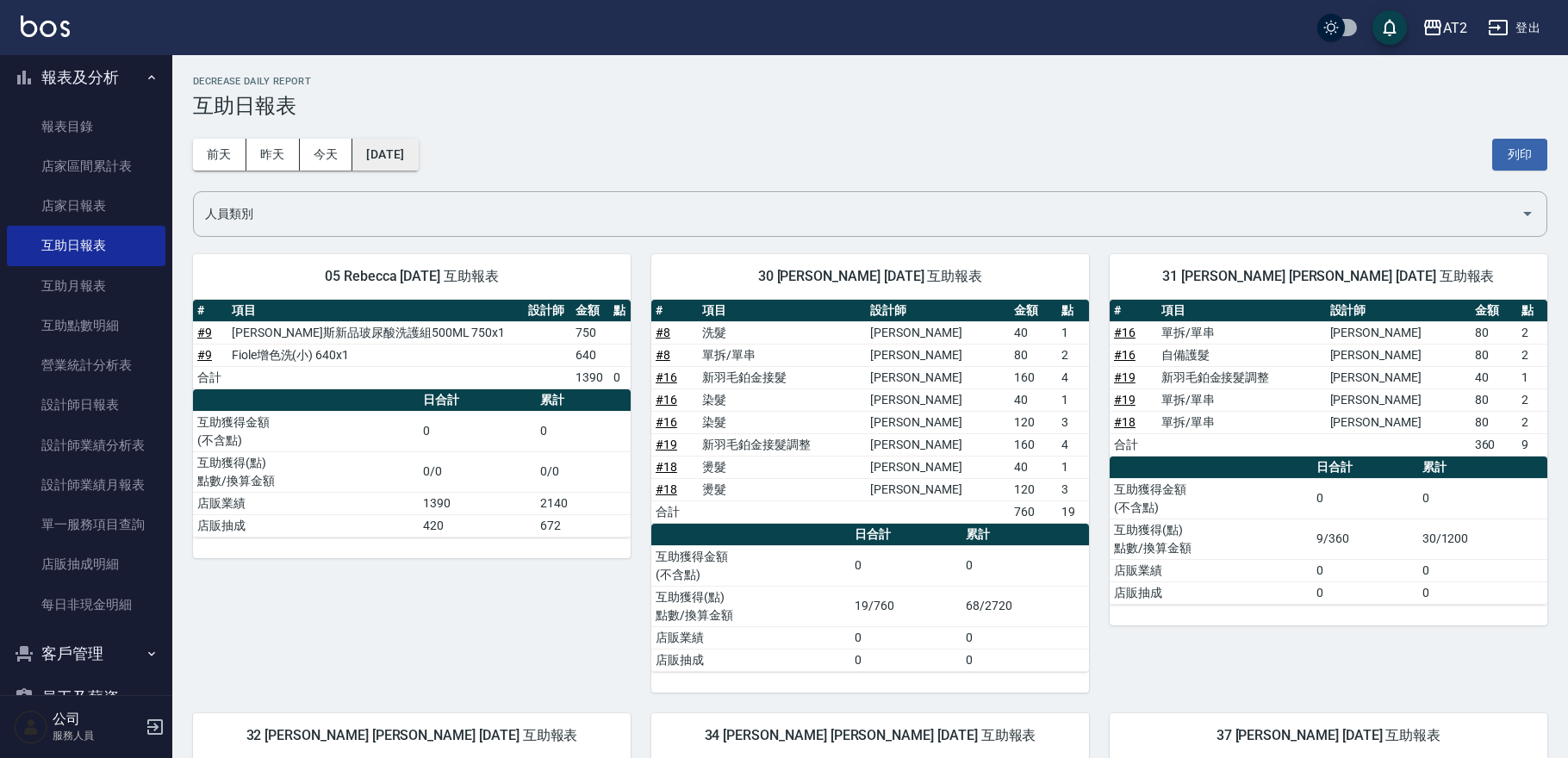
click at [405, 148] on button "2025/08/04" at bounding box center [385, 154] width 66 height 31
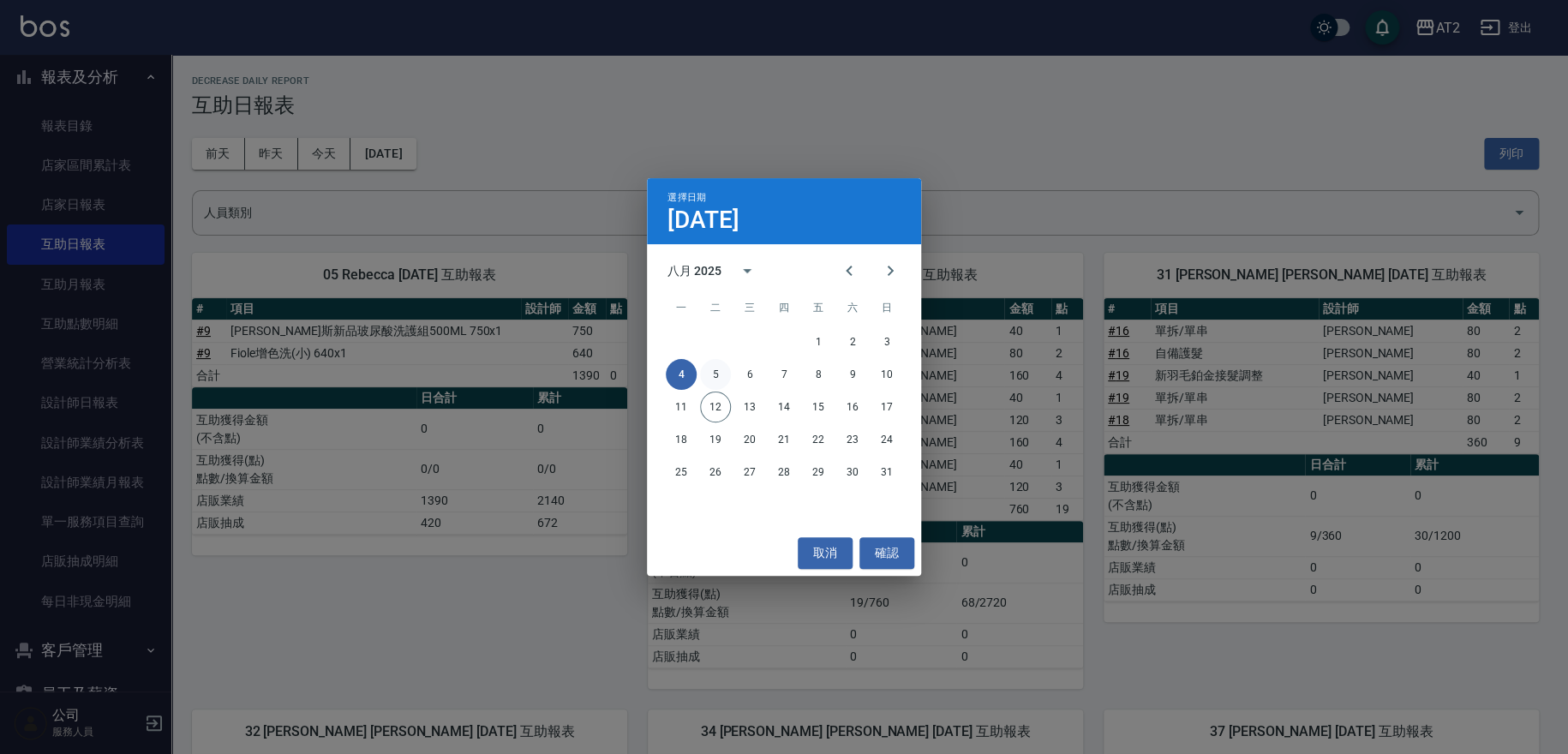
click at [707, 366] on button "5" at bounding box center [715, 375] width 31 height 31
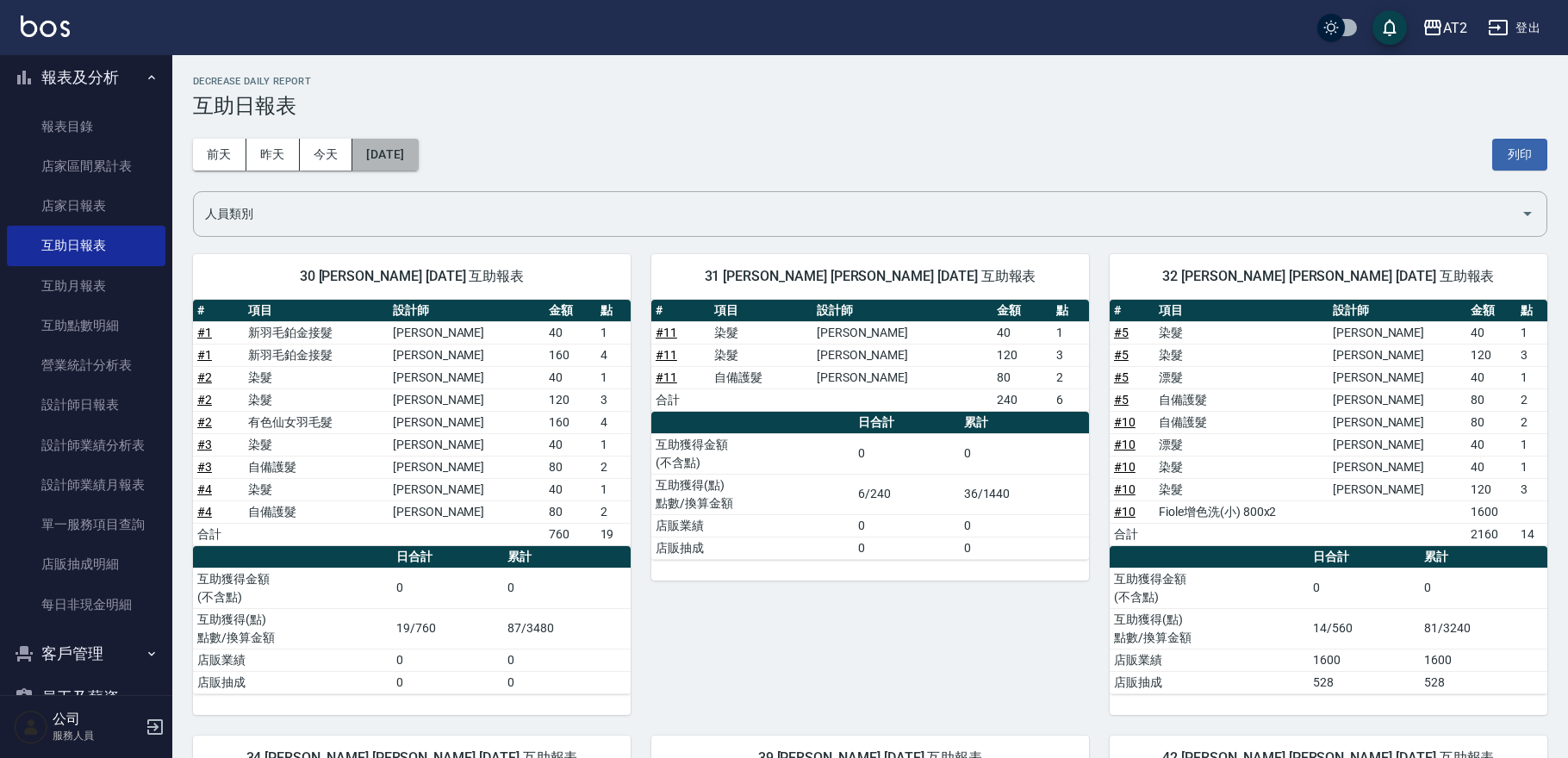
click at [408, 156] on button "2025/08/05" at bounding box center [385, 154] width 66 height 31
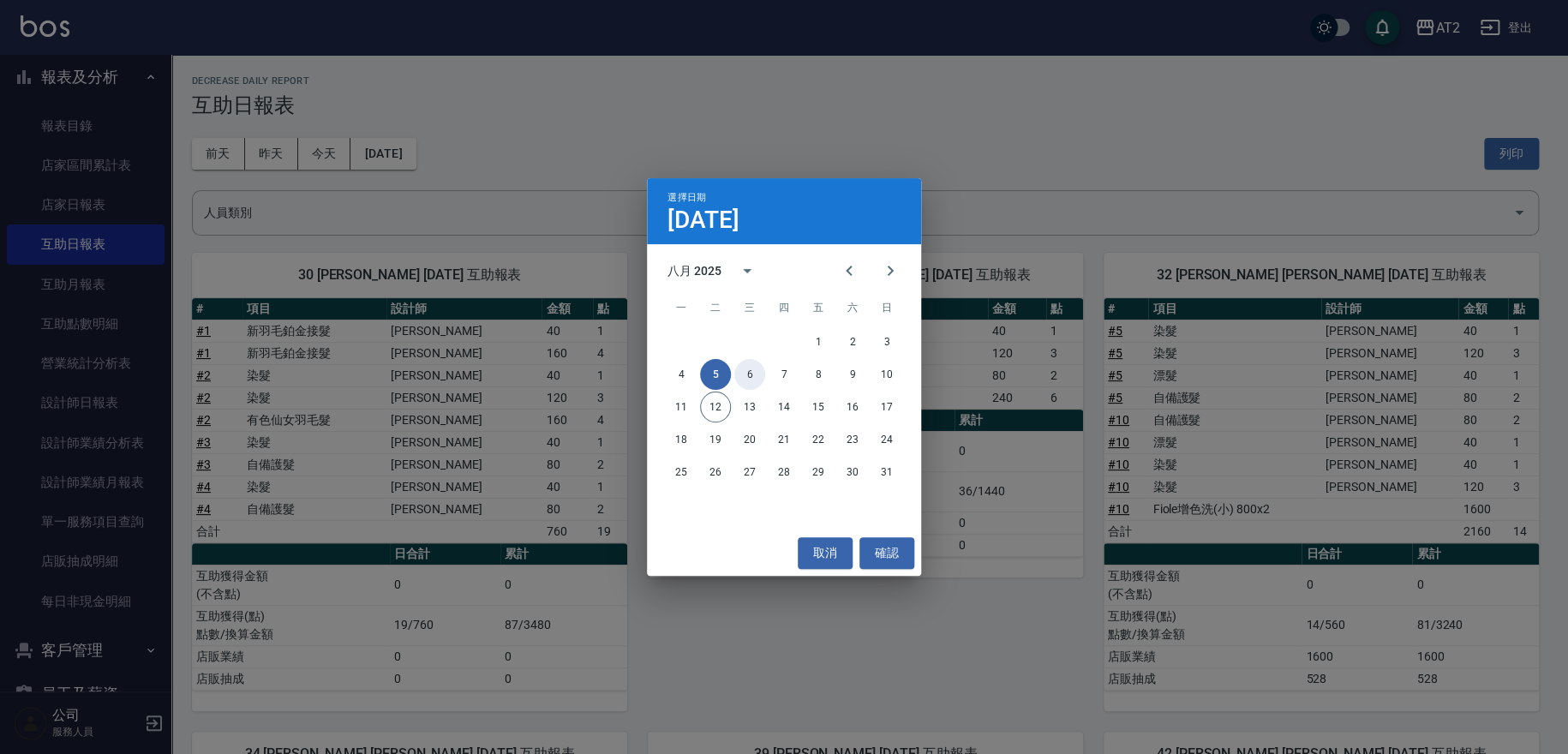
click at [751, 375] on button "6" at bounding box center [750, 375] width 31 height 31
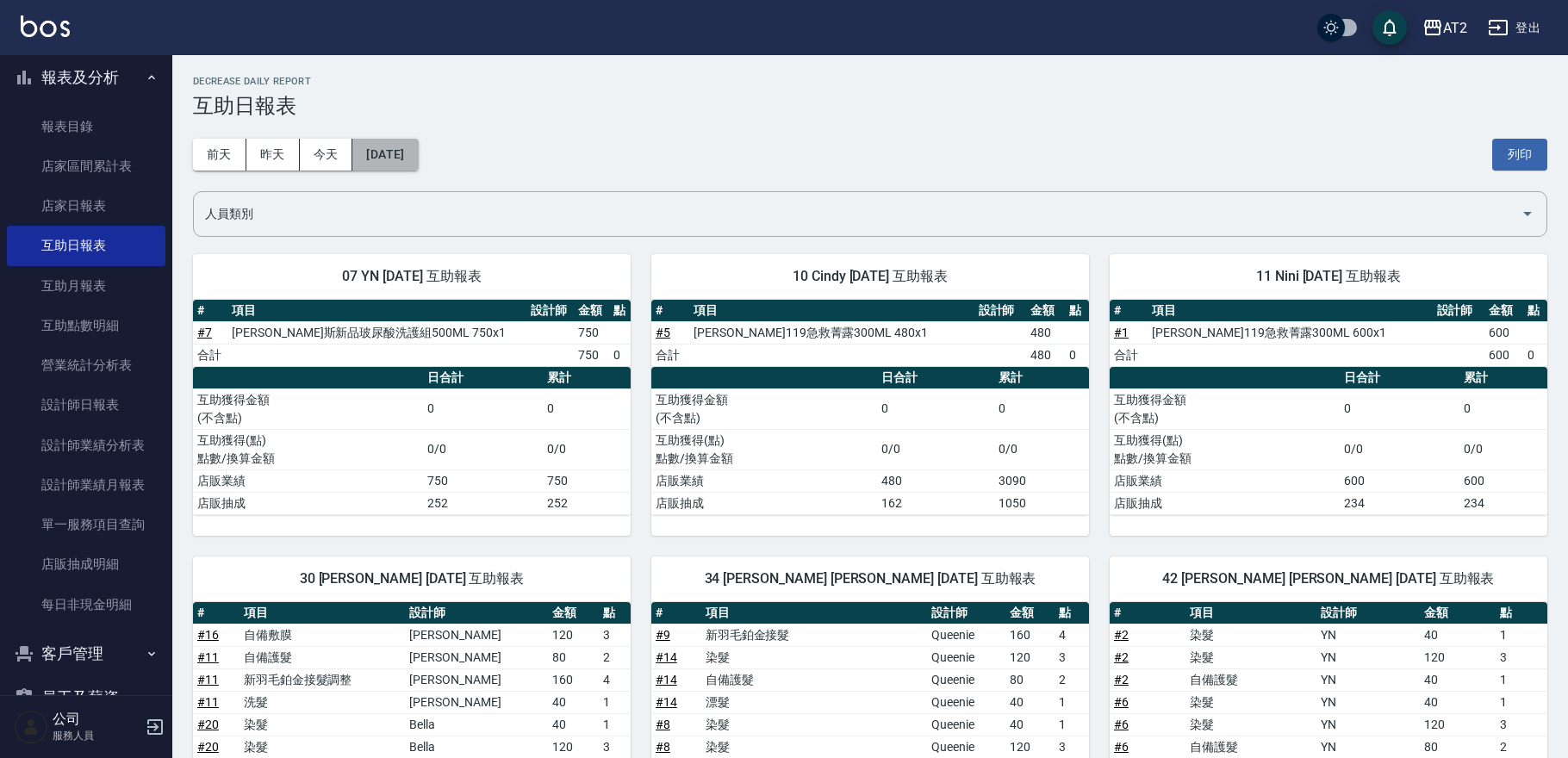
click at [381, 147] on button "2025/08/06" at bounding box center [385, 154] width 66 height 31
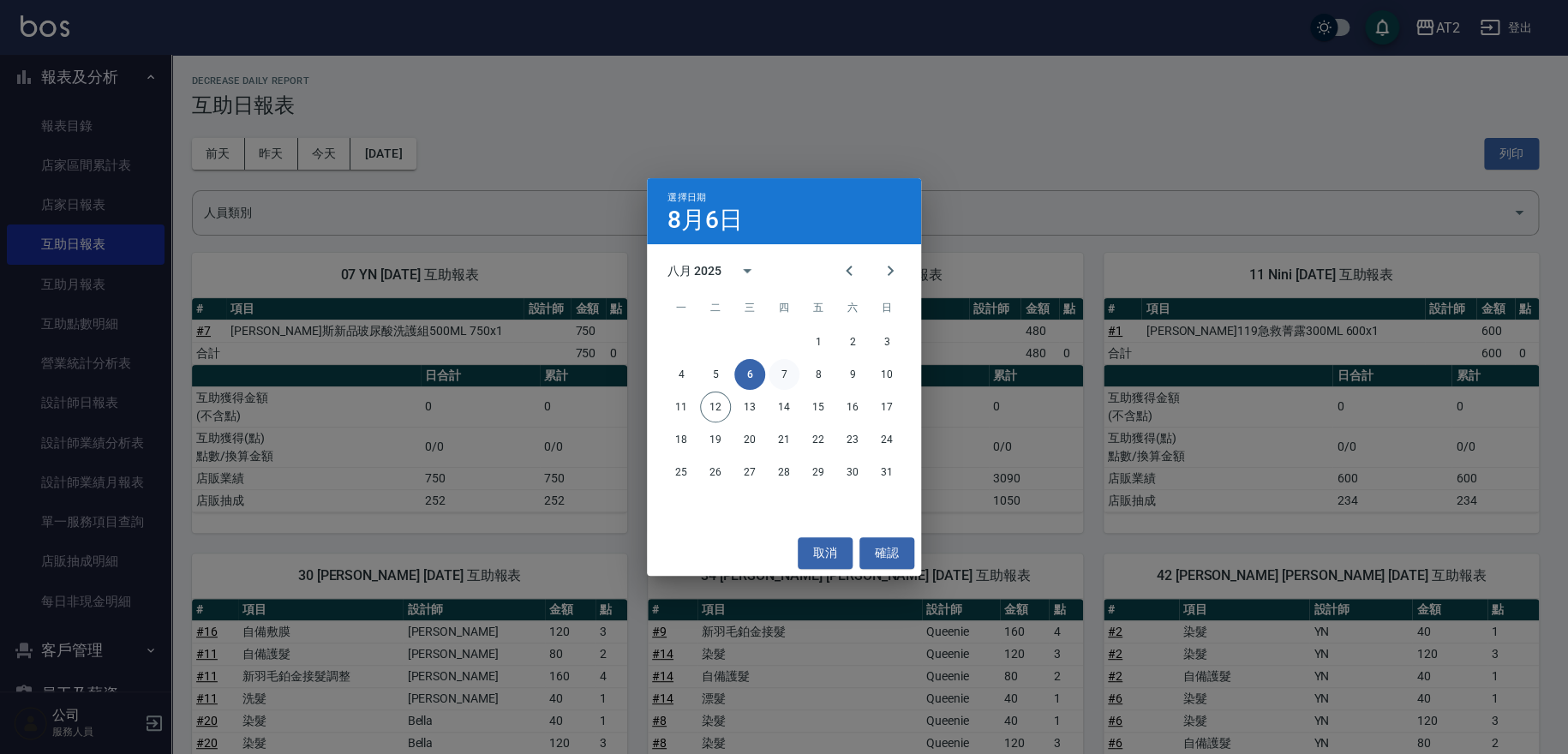
click at [794, 376] on button "7" at bounding box center [784, 375] width 31 height 31
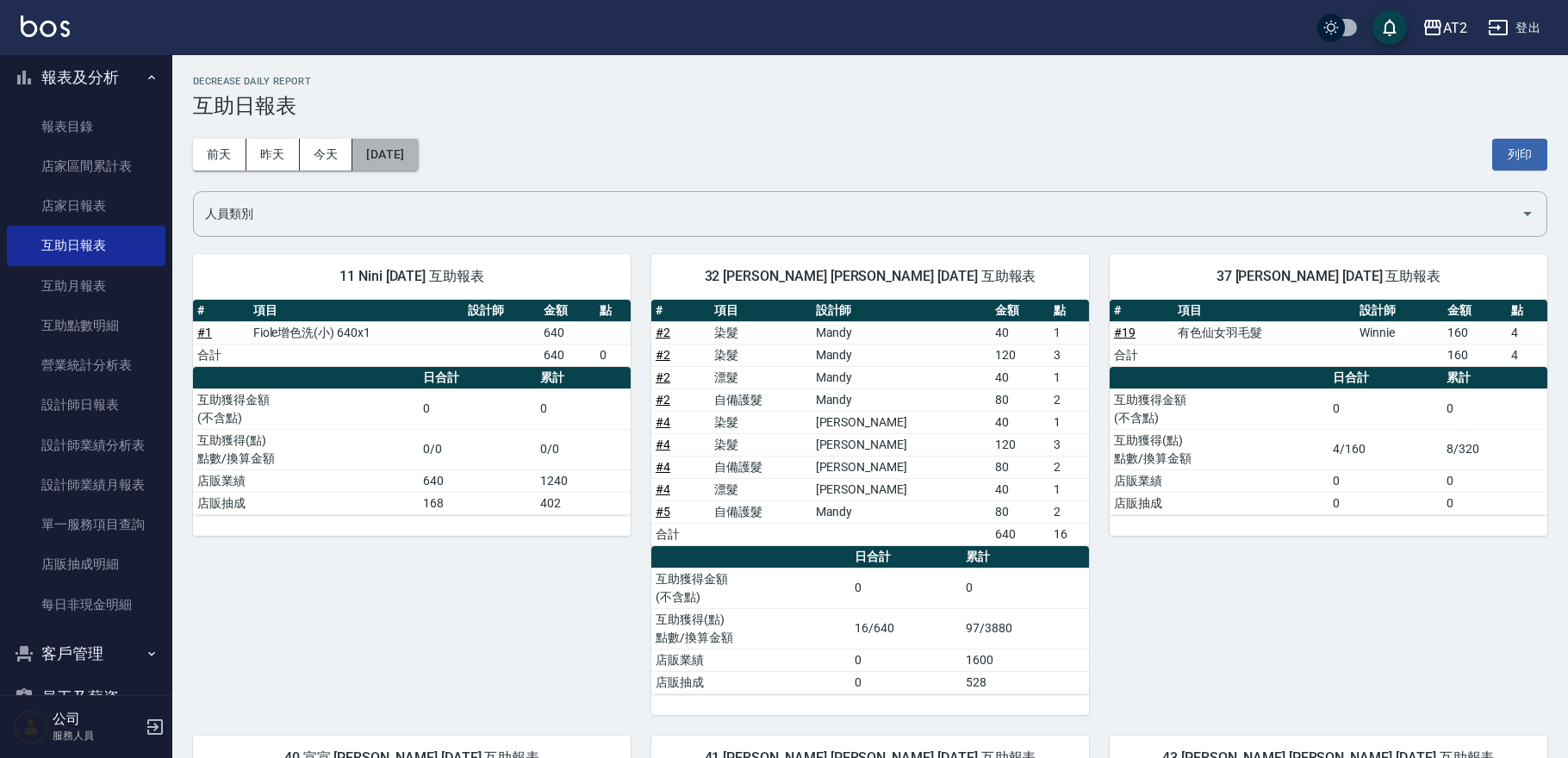
click at [417, 157] on button "2025/08/07" at bounding box center [385, 154] width 66 height 31
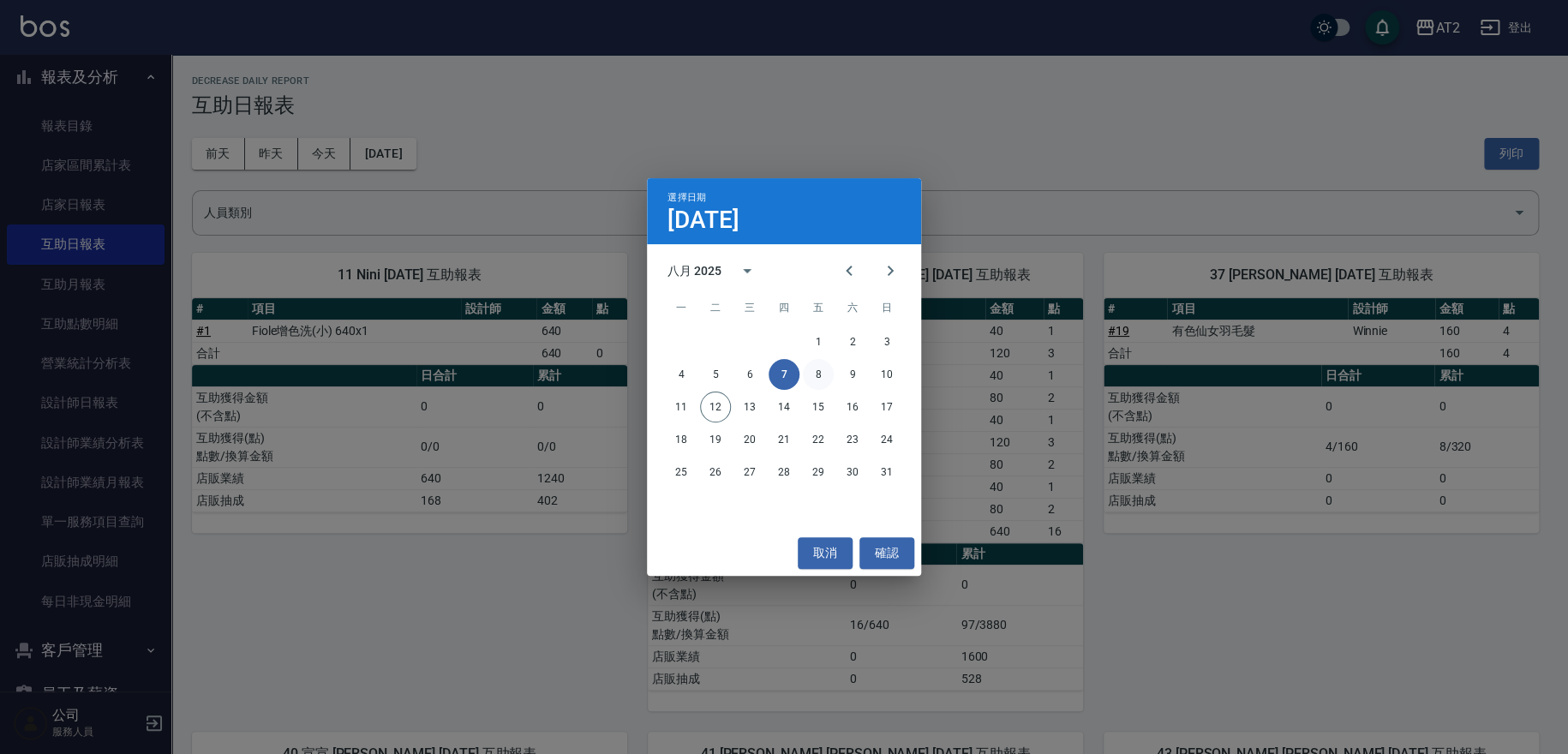
click at [810, 378] on button "8" at bounding box center [818, 375] width 31 height 31
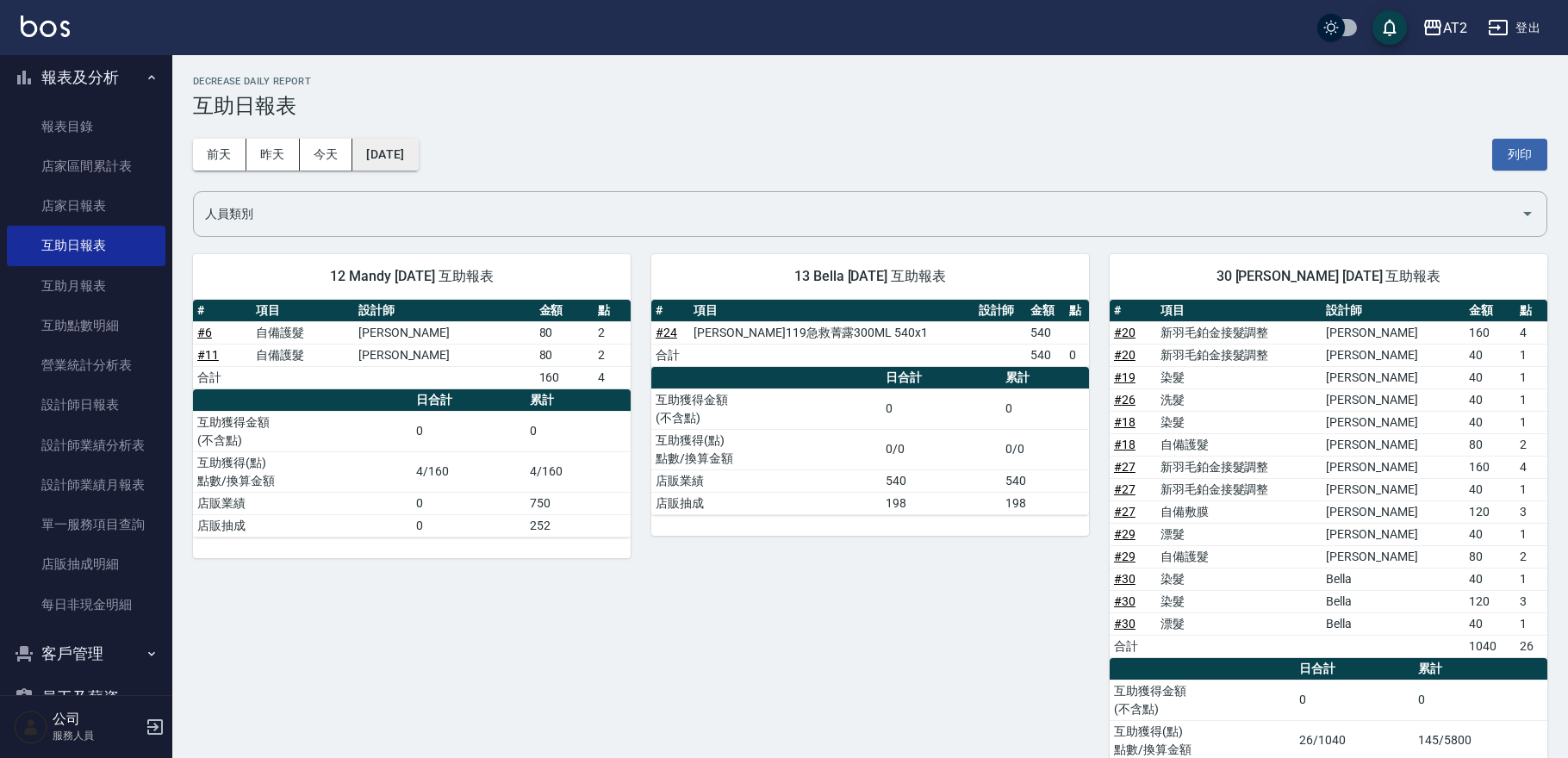
click at [412, 162] on button "2025/08/08" at bounding box center [385, 154] width 66 height 31
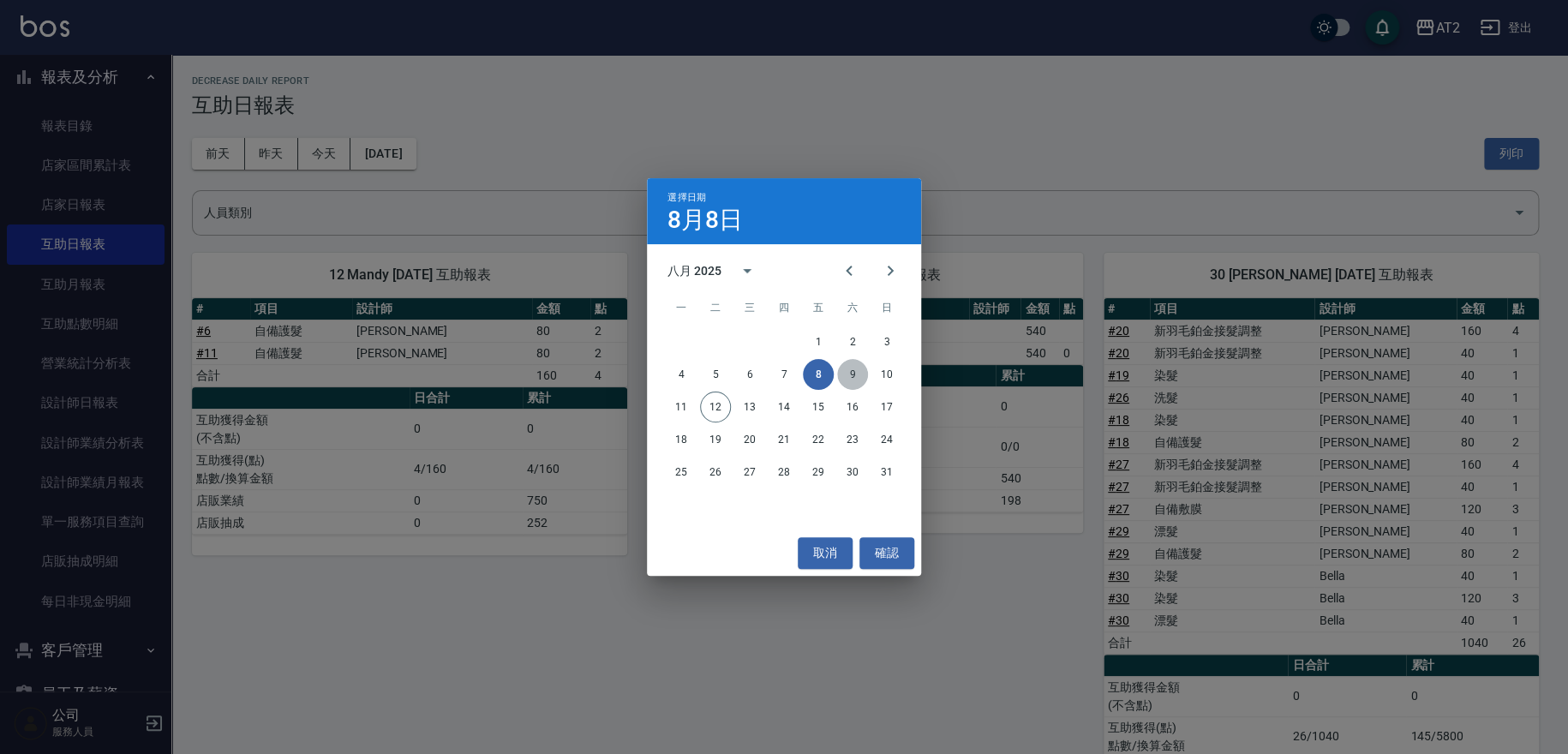
click at [844, 374] on button "9" at bounding box center [852, 375] width 31 height 31
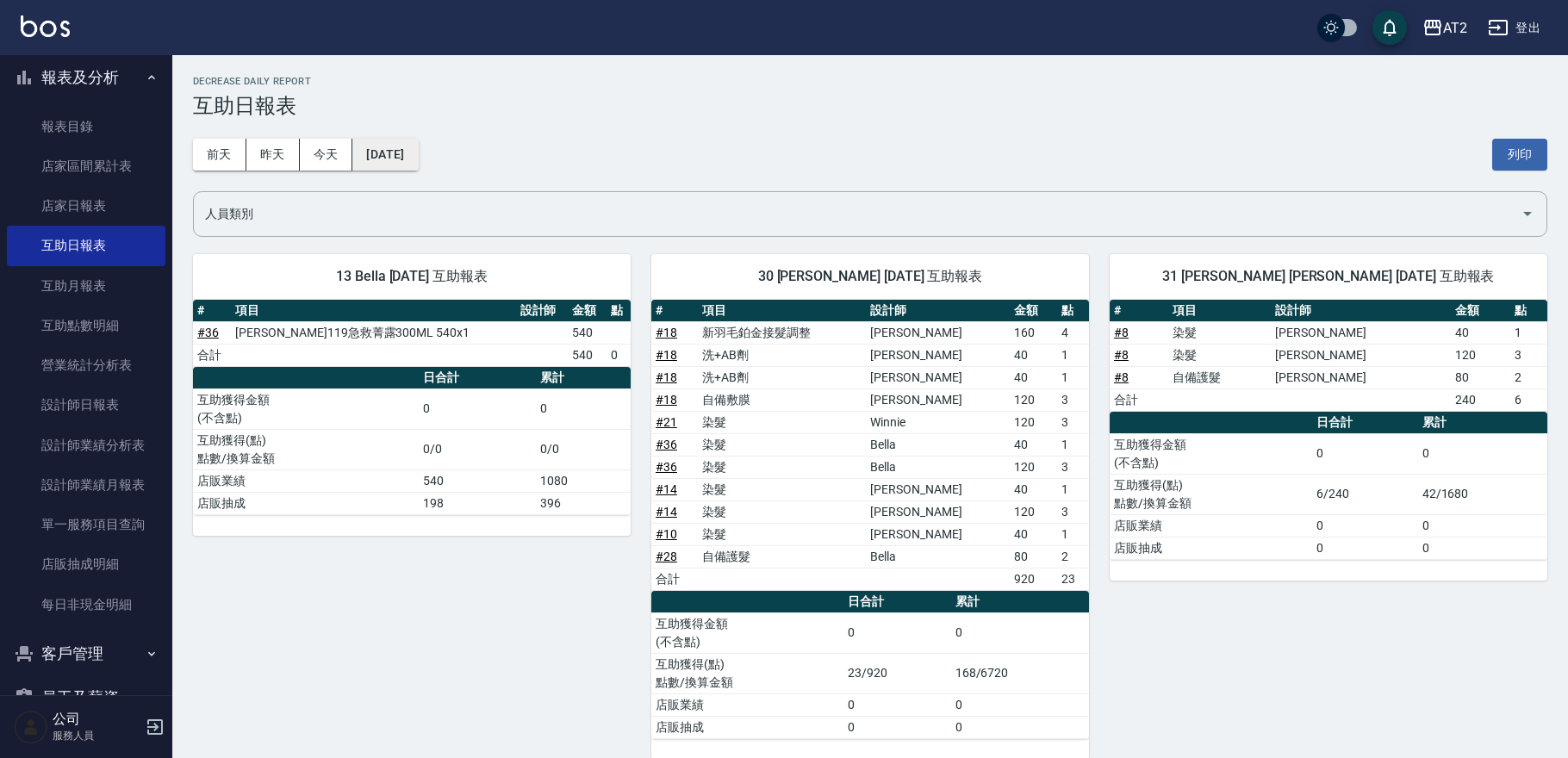
click at [364, 158] on button "2025/08/09" at bounding box center [385, 154] width 66 height 31
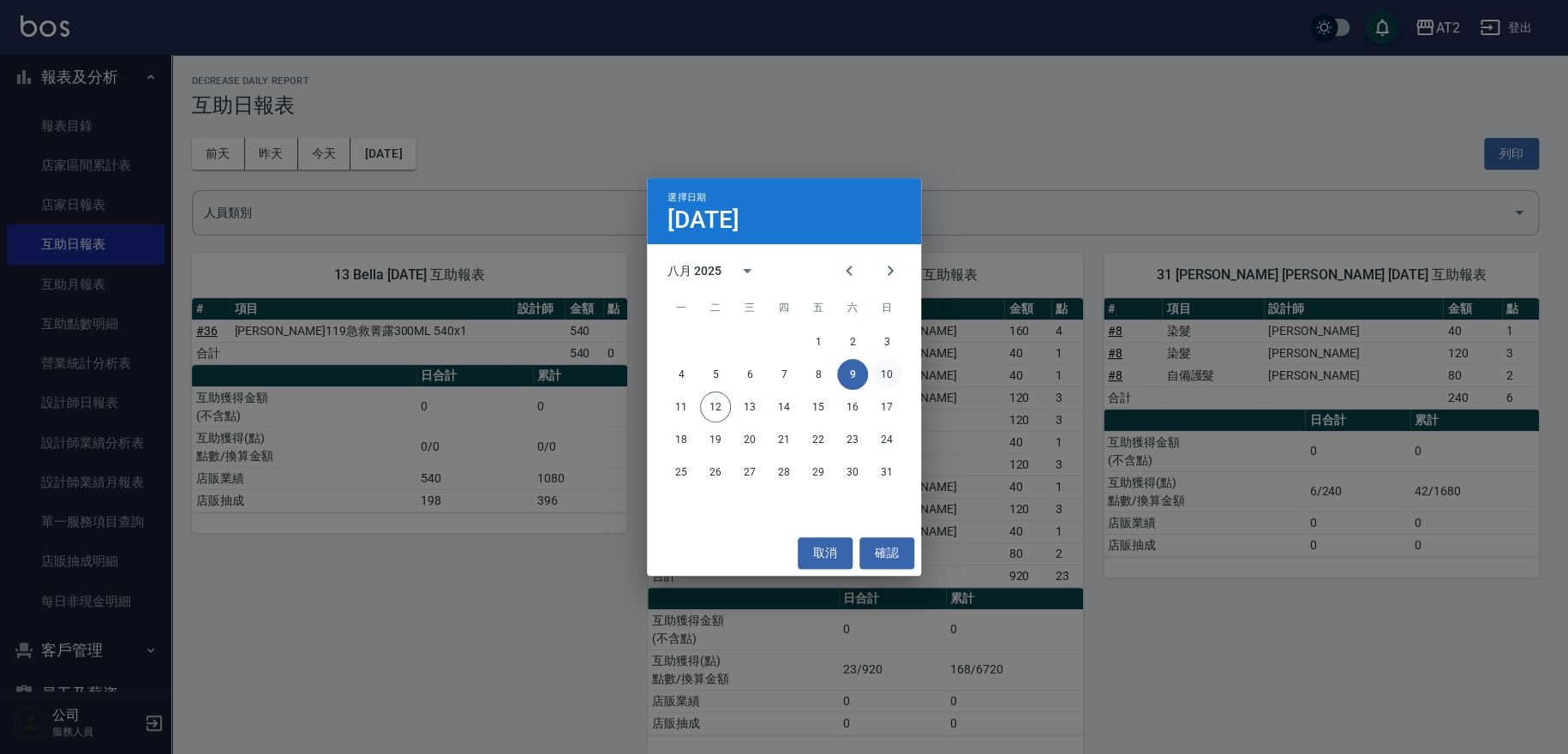
click at [873, 373] on button "10" at bounding box center [886, 375] width 31 height 31
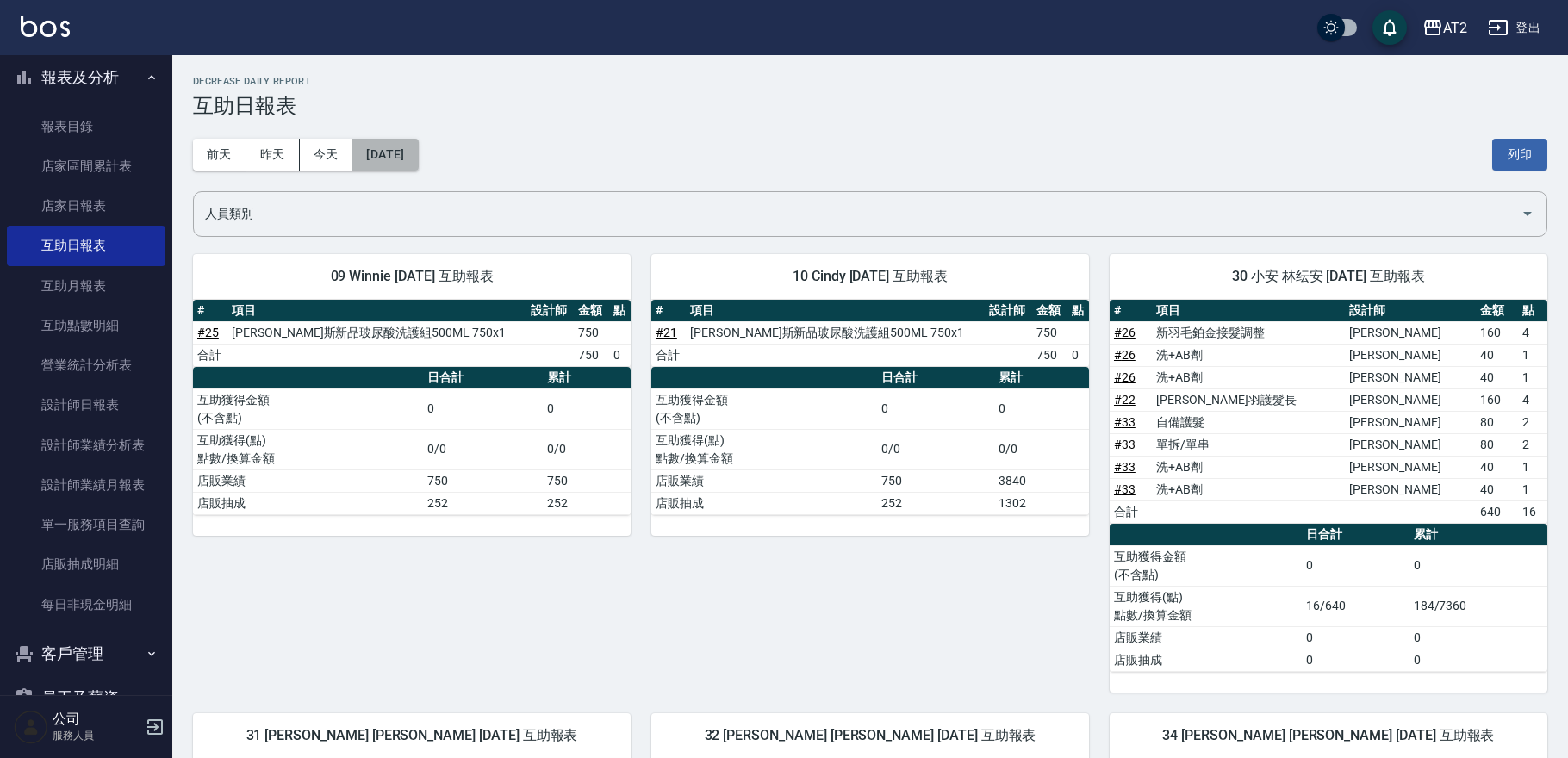
click at [417, 156] on button "2025/08/10" at bounding box center [385, 154] width 66 height 31
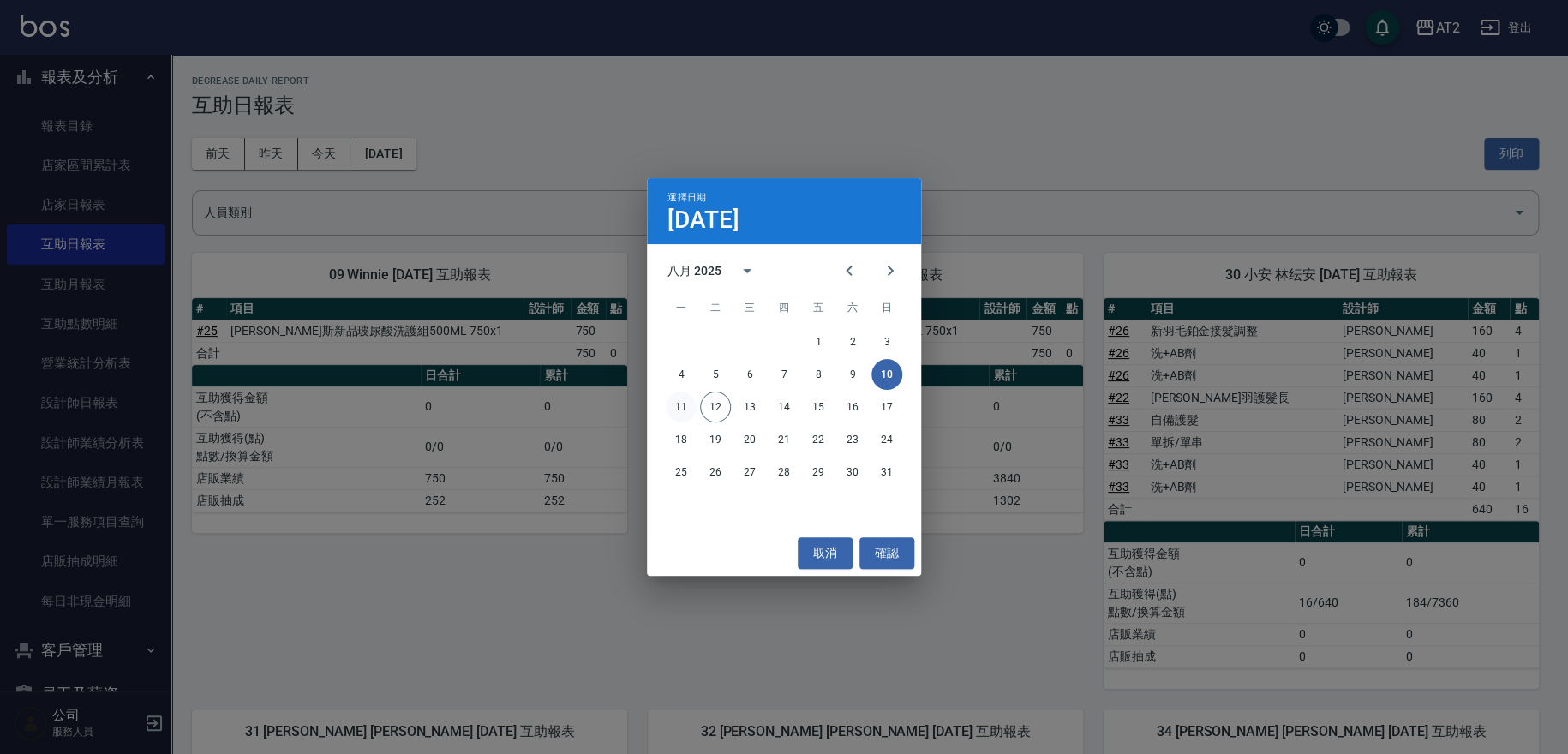
click at [691, 406] on button "11" at bounding box center [681, 407] width 31 height 31
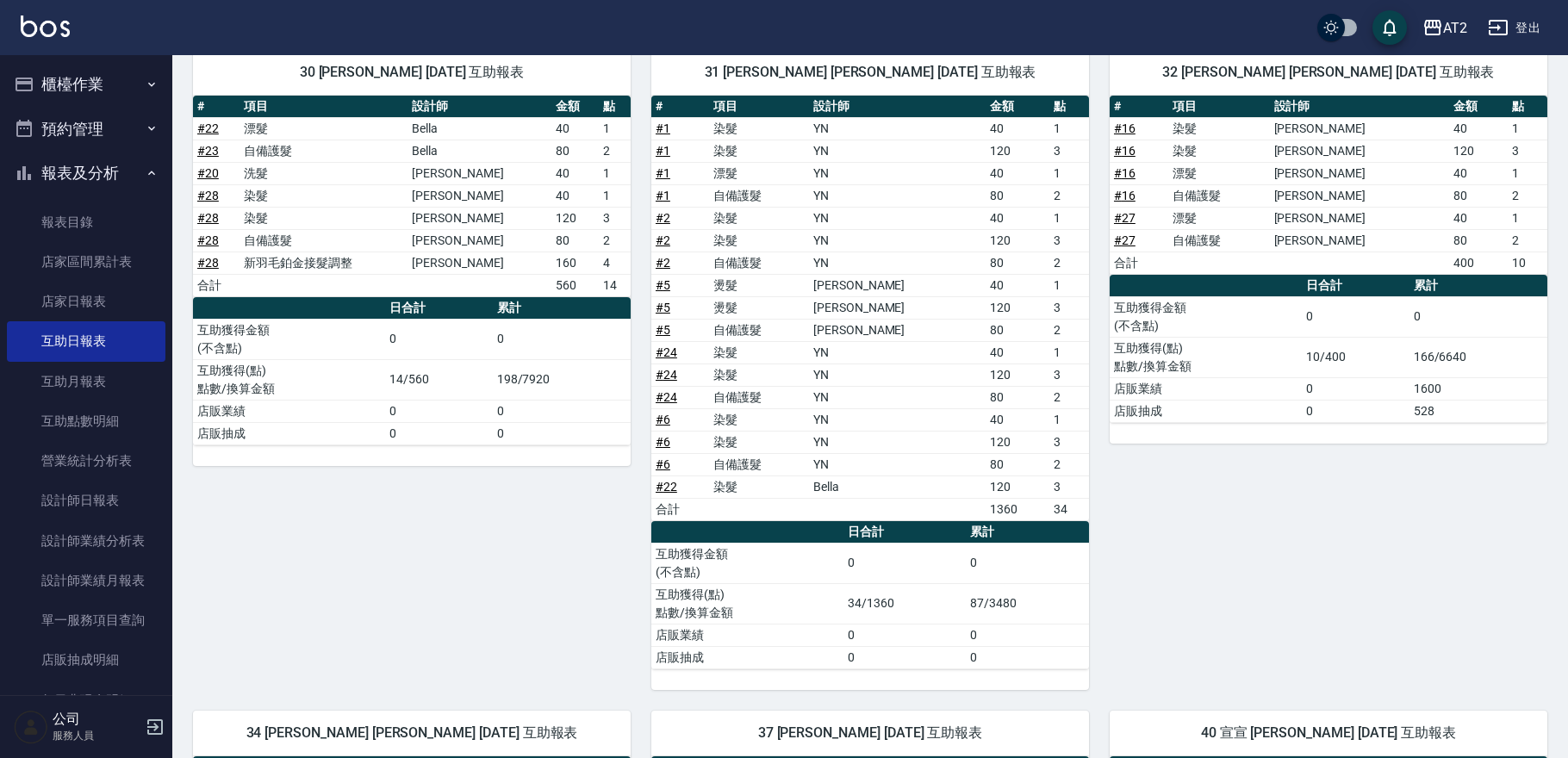
click at [112, 83] on button "櫃檯作業" at bounding box center [86, 84] width 158 height 45
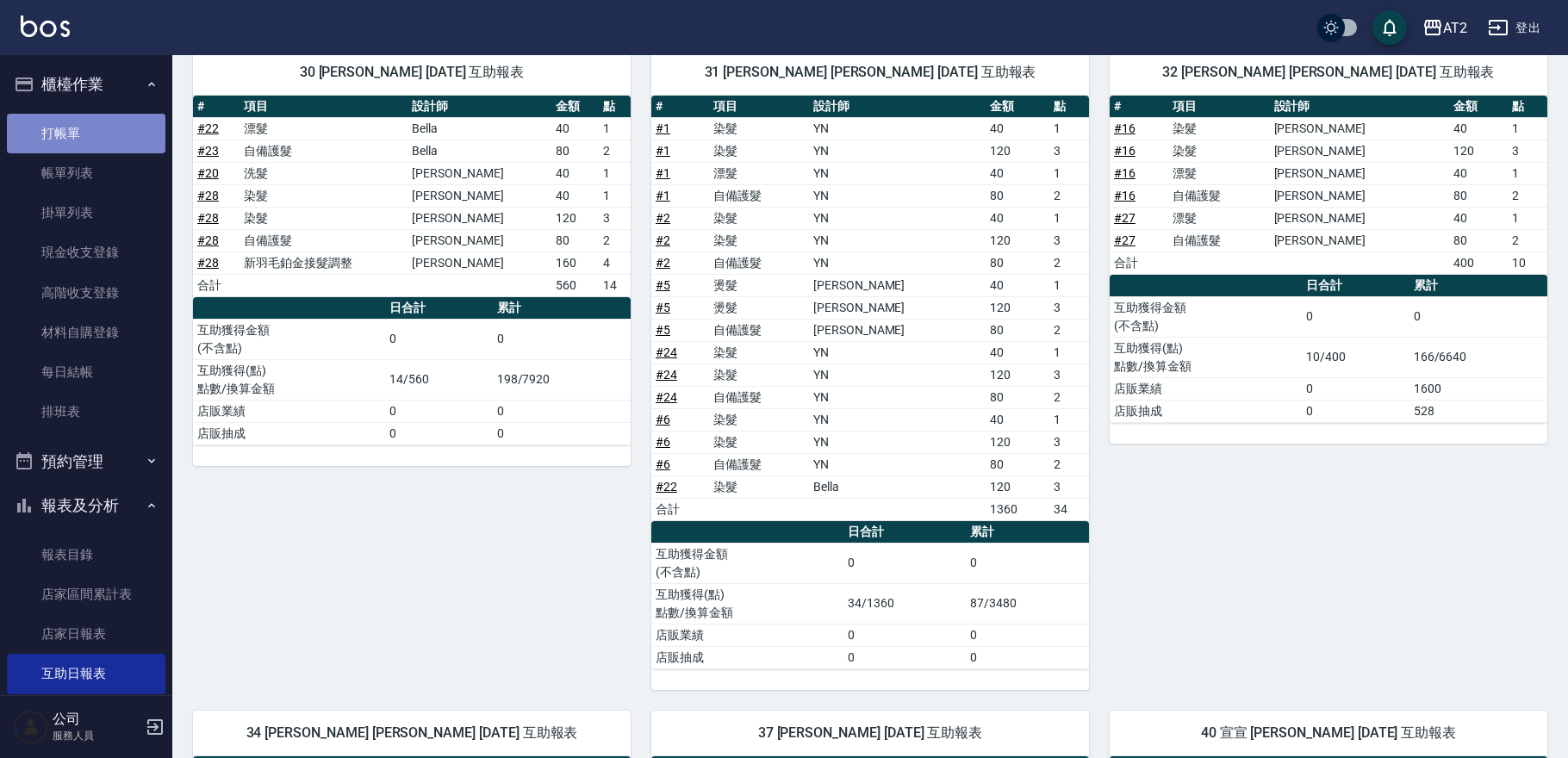
click at [99, 151] on link "打帳單" at bounding box center [86, 133] width 158 height 40
